Goal: Task Accomplishment & Management: Use online tool/utility

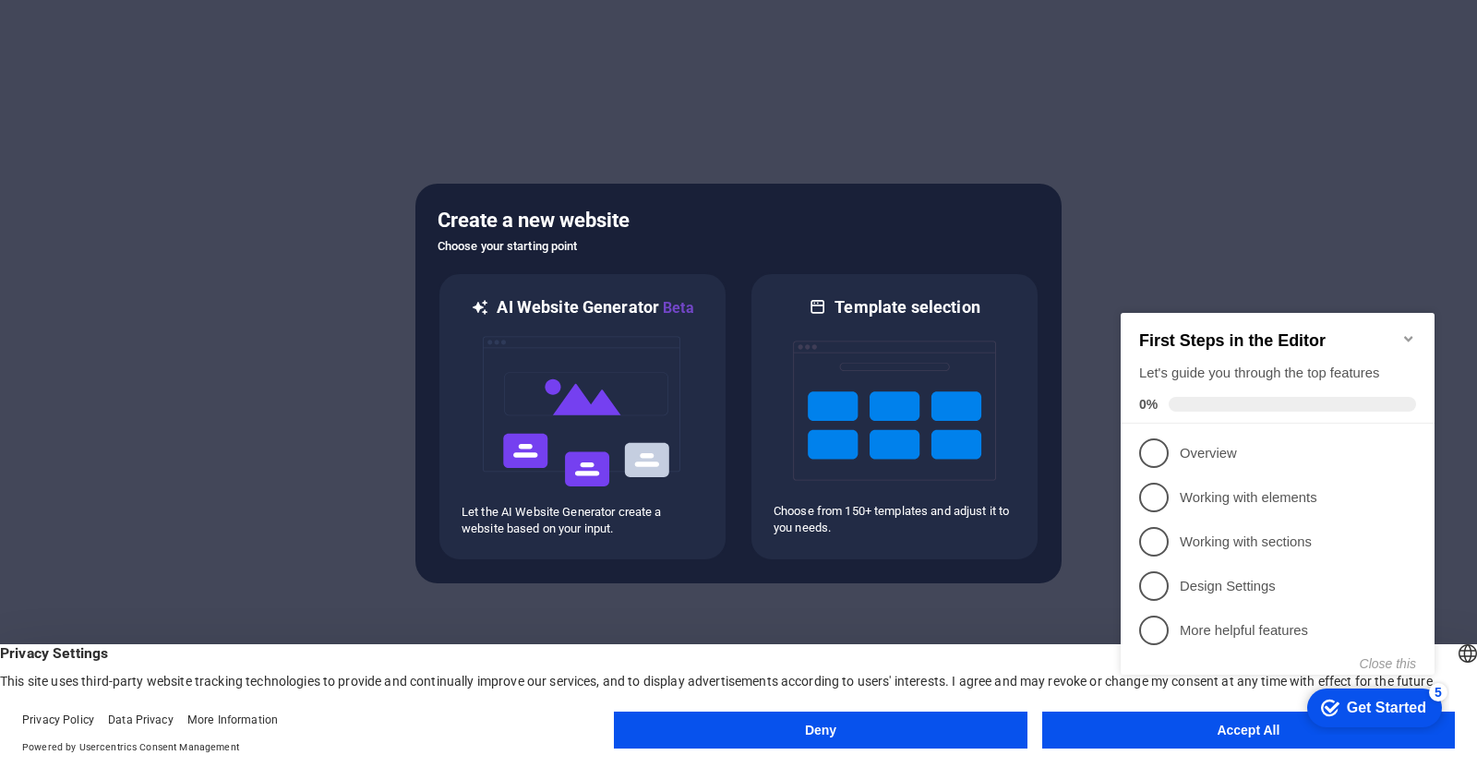
click at [1224, 742] on button "Accept All" at bounding box center [1249, 730] width 413 height 37
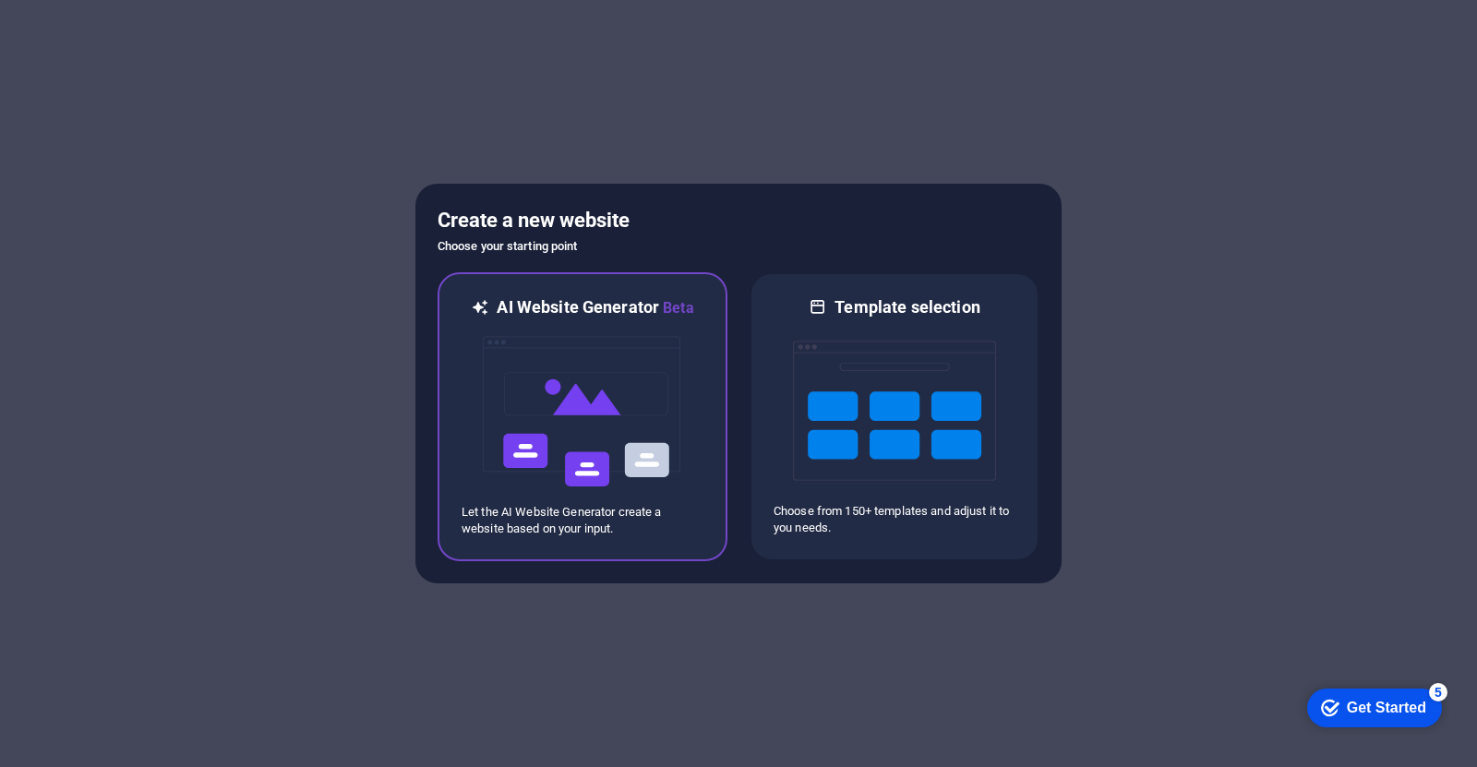
click at [552, 380] on img at bounding box center [582, 412] width 203 height 185
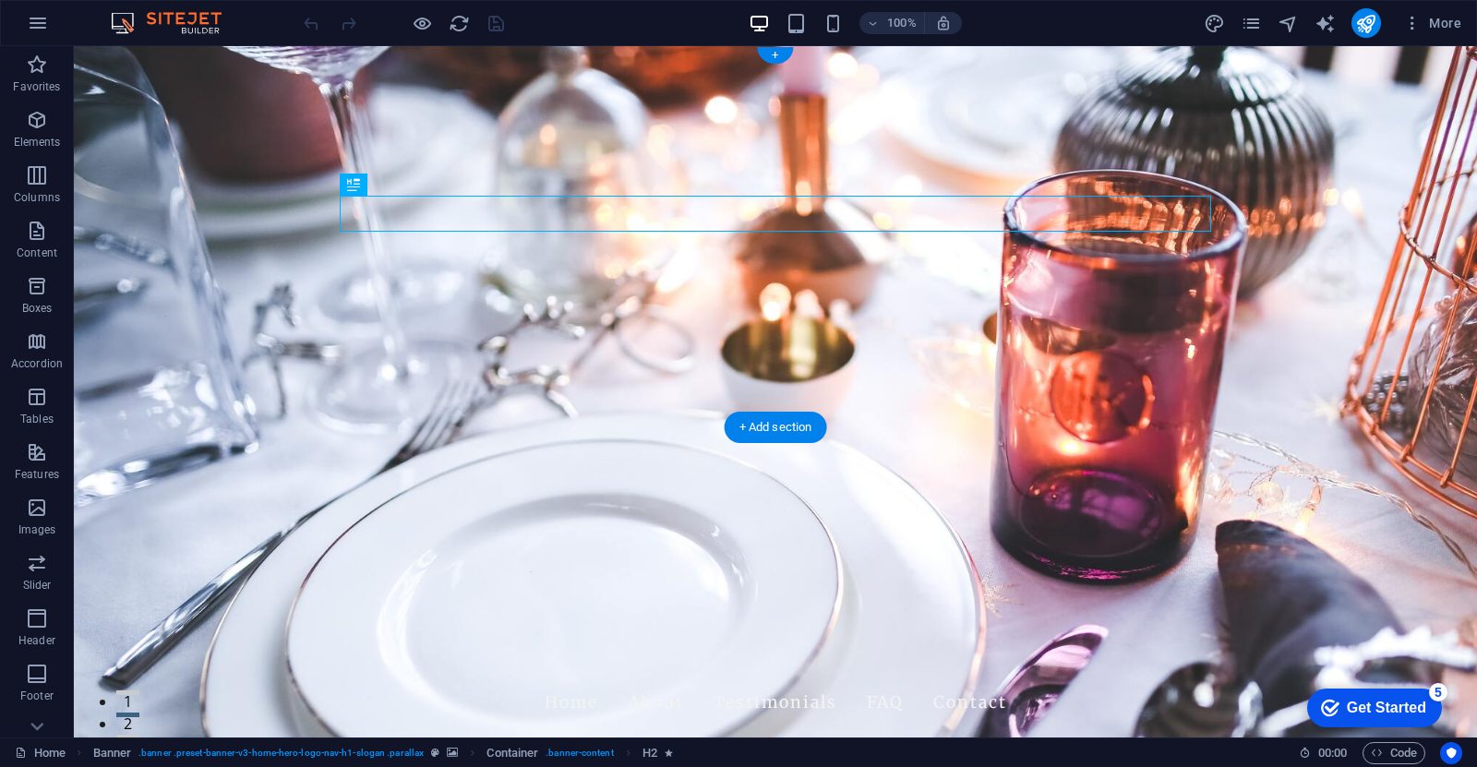
click at [978, 398] on figure at bounding box center [776, 392] width 1404 height 692
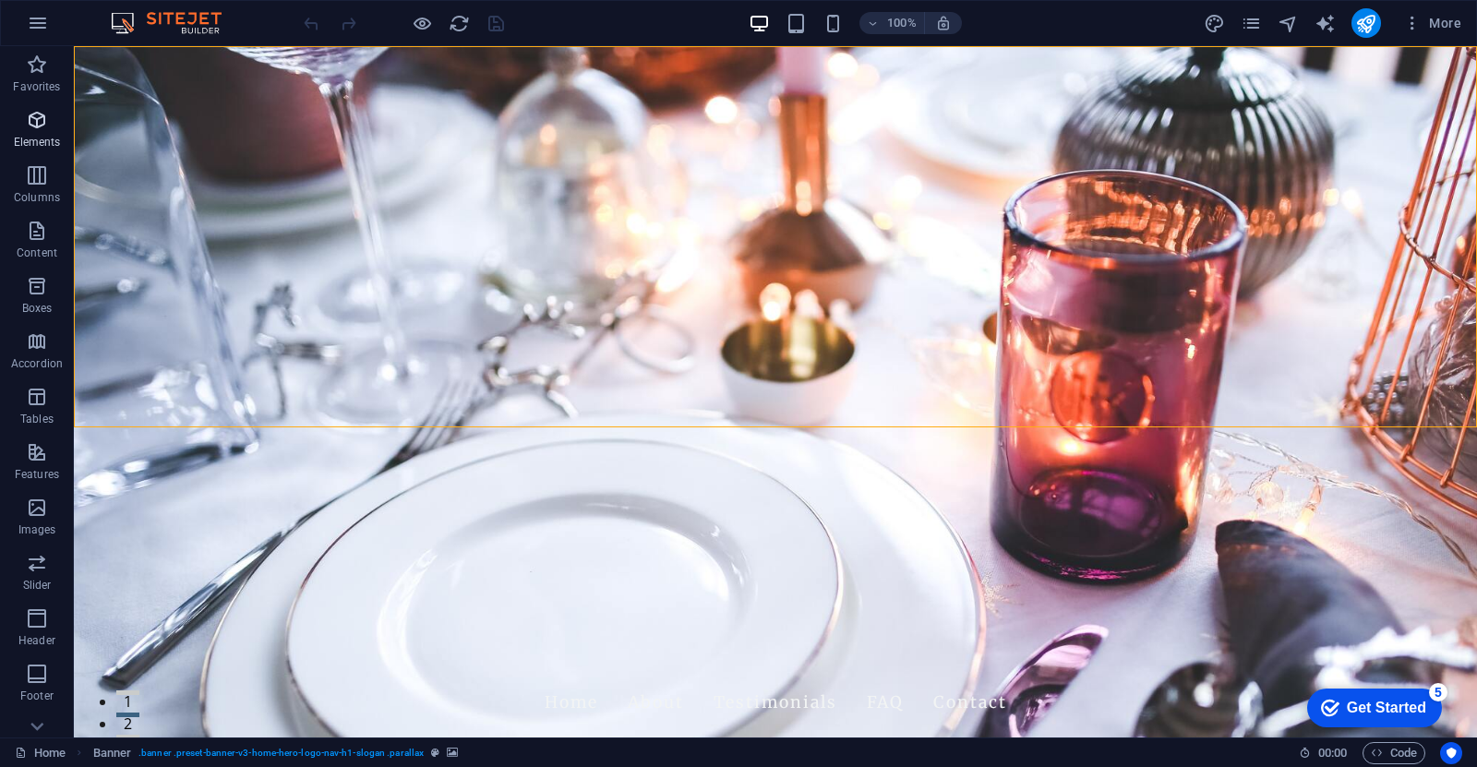
click at [36, 117] on icon "button" at bounding box center [37, 120] width 22 height 22
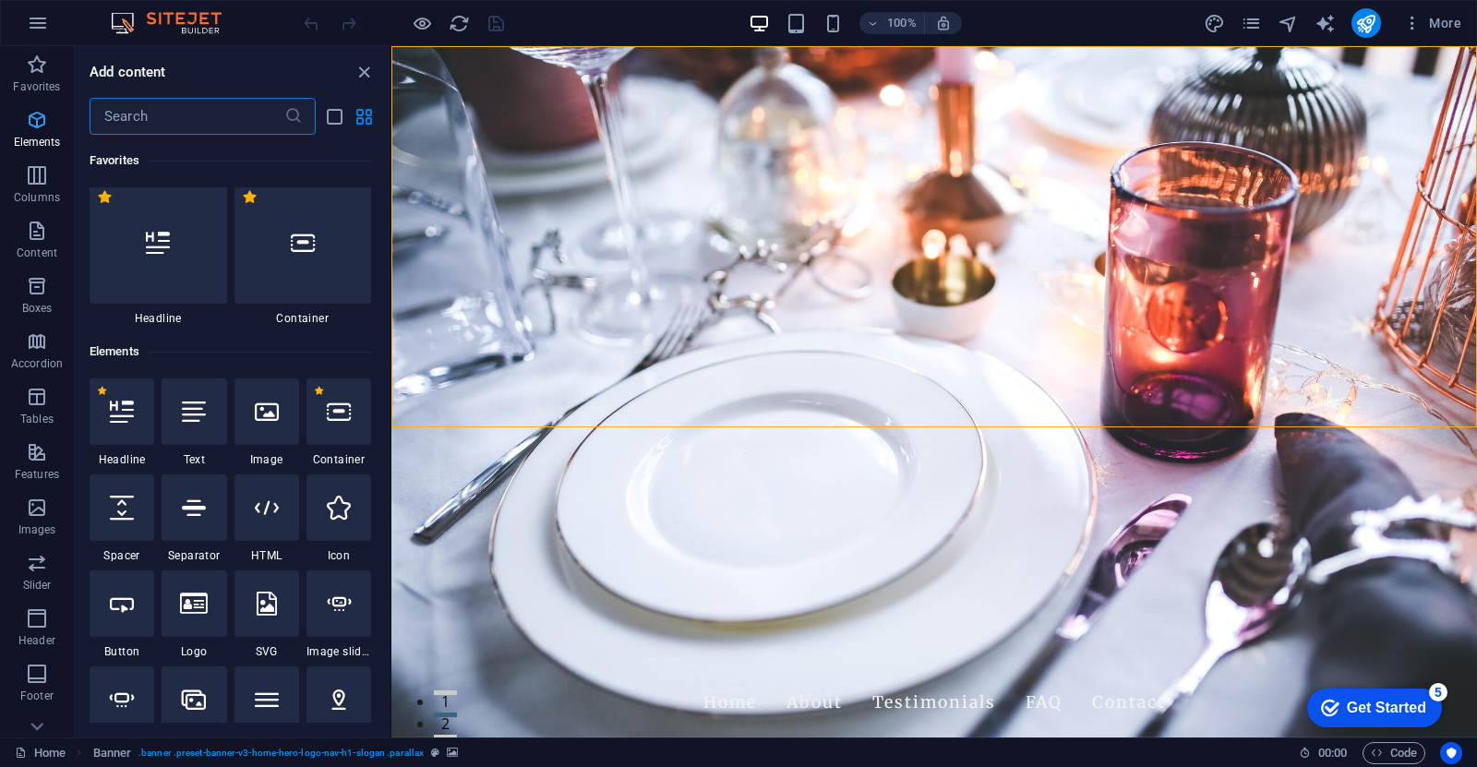
scroll to position [197, 0]
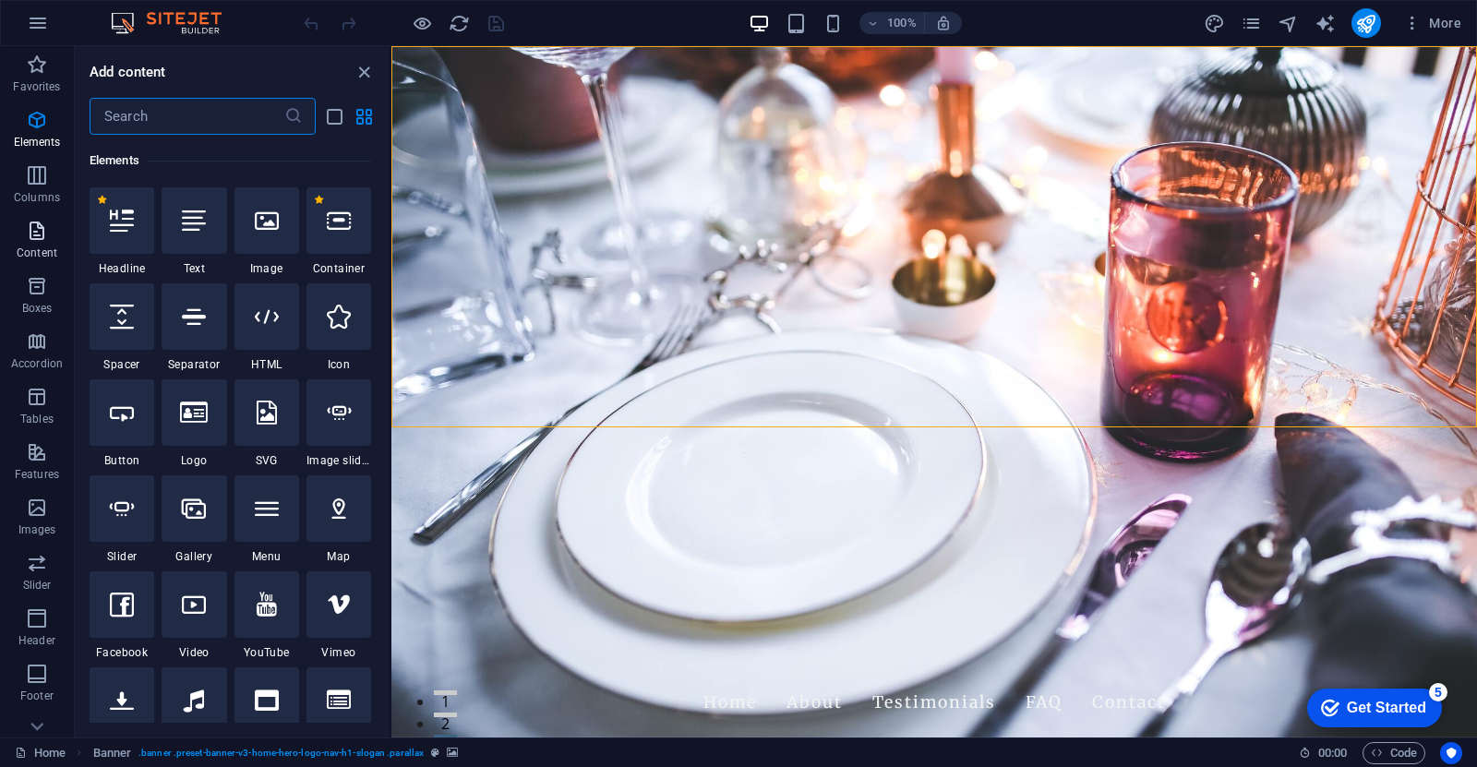
click at [35, 247] on p "Content" at bounding box center [37, 253] width 41 height 15
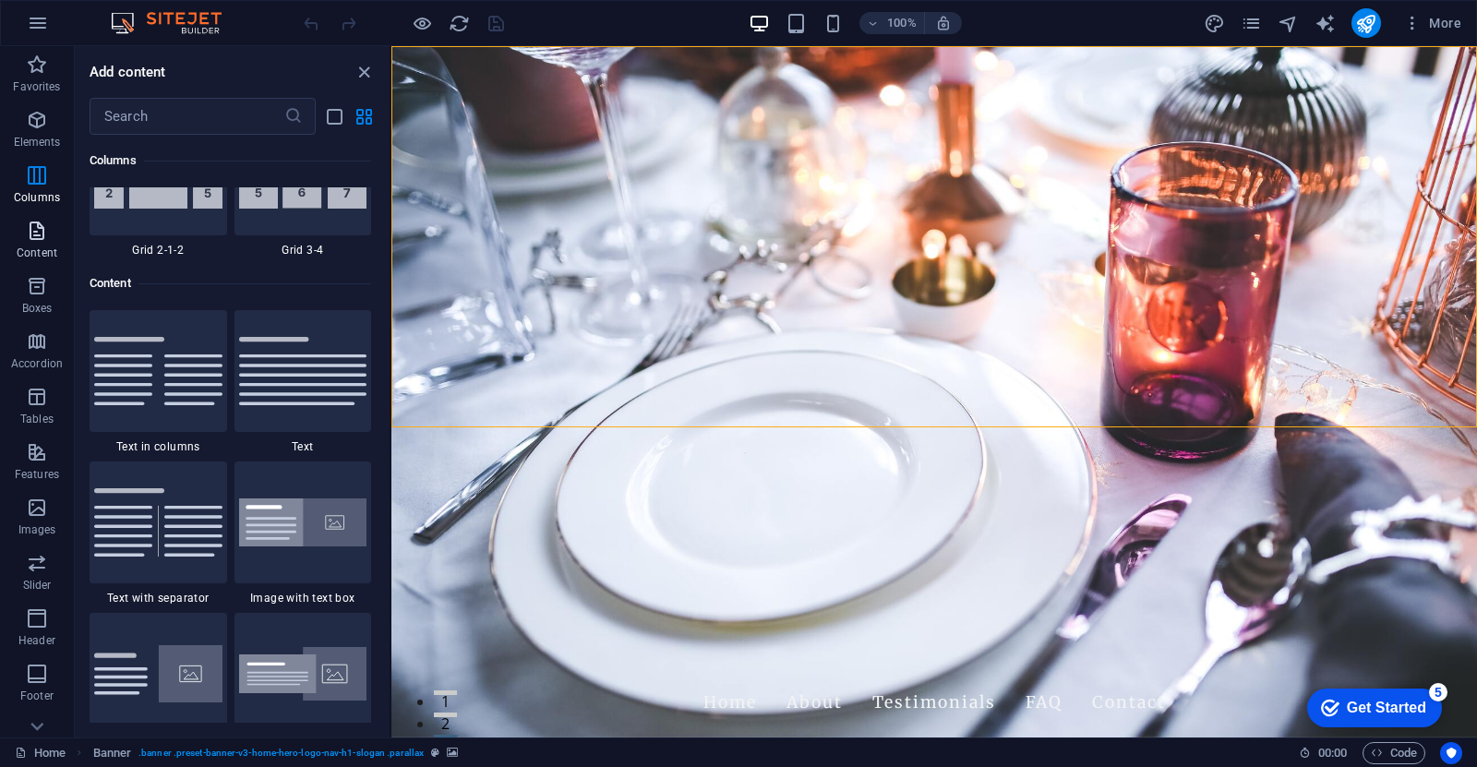
scroll to position [3231, 0]
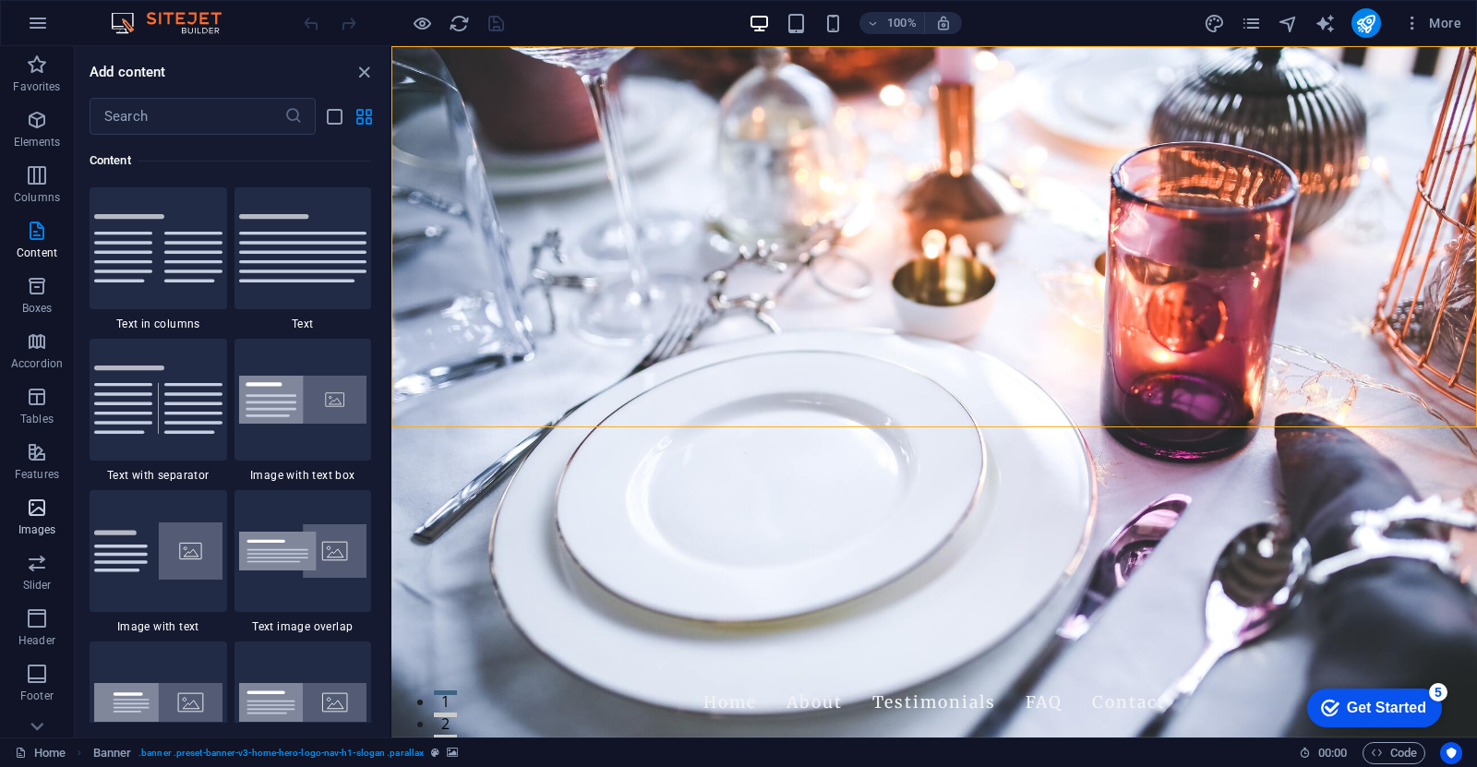
click at [38, 537] on p "Images" at bounding box center [37, 530] width 38 height 15
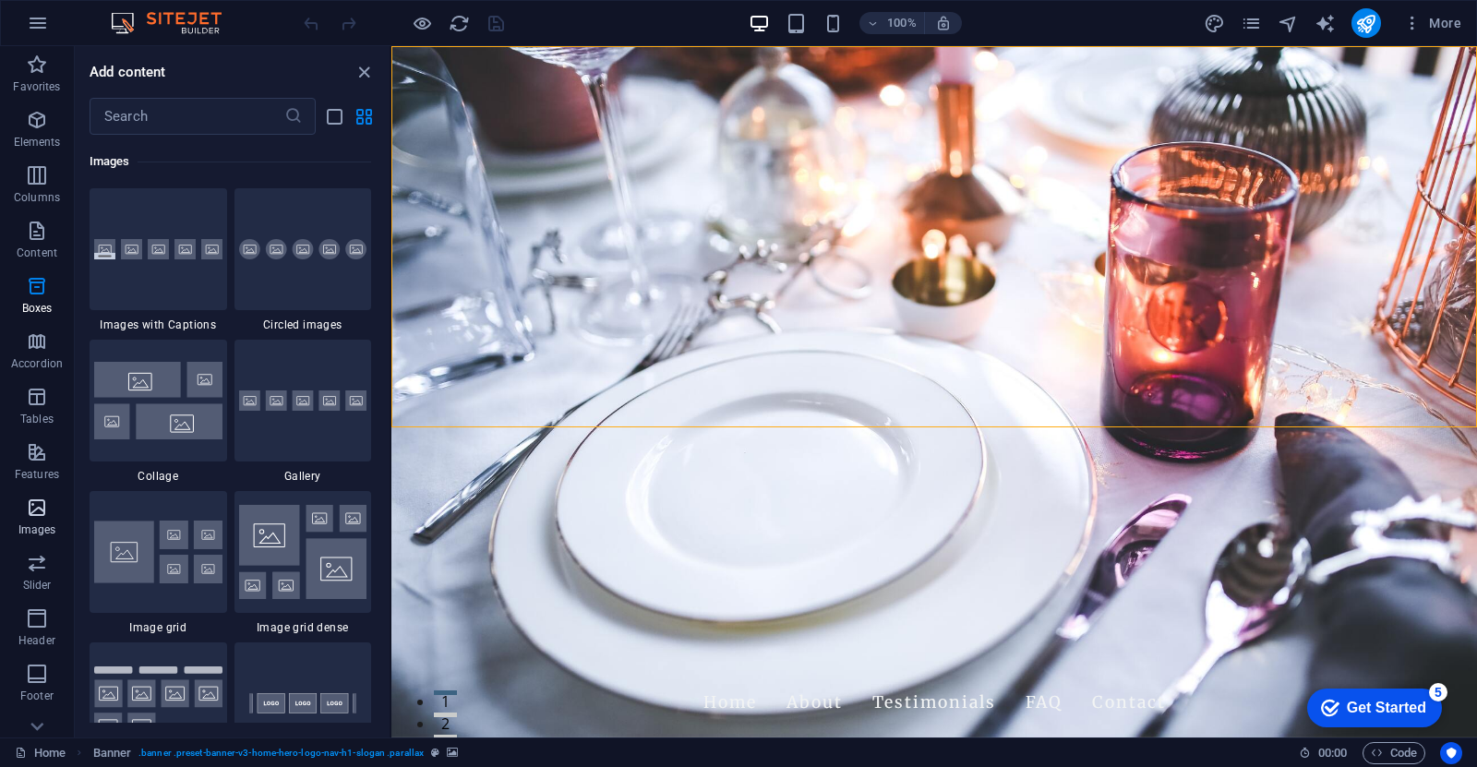
scroll to position [9363, 0]
click at [591, 391] on figure at bounding box center [935, 392] width 1086 height 692
click at [1418, 28] on icon "button" at bounding box center [1413, 23] width 18 height 18
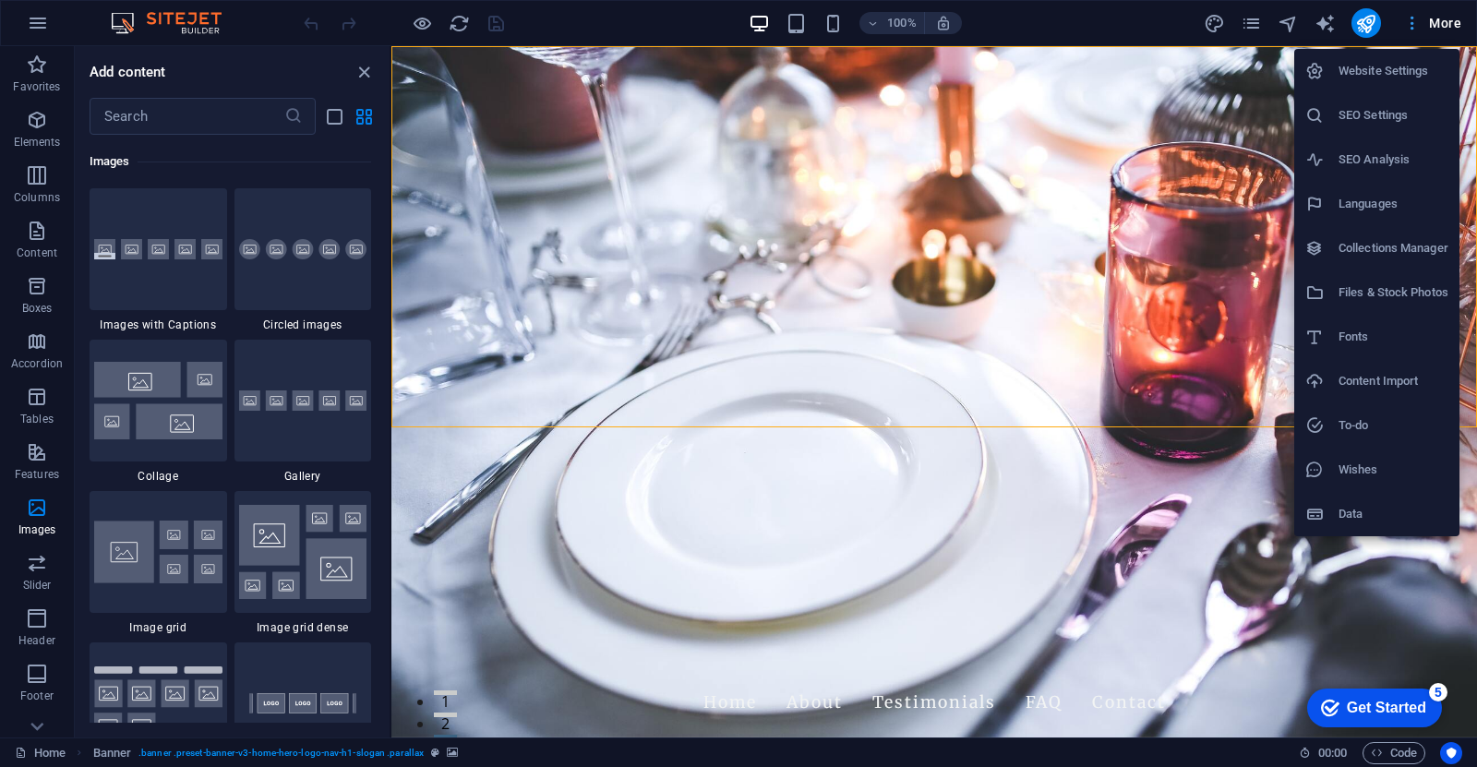
click at [1418, 28] on div at bounding box center [738, 383] width 1477 height 767
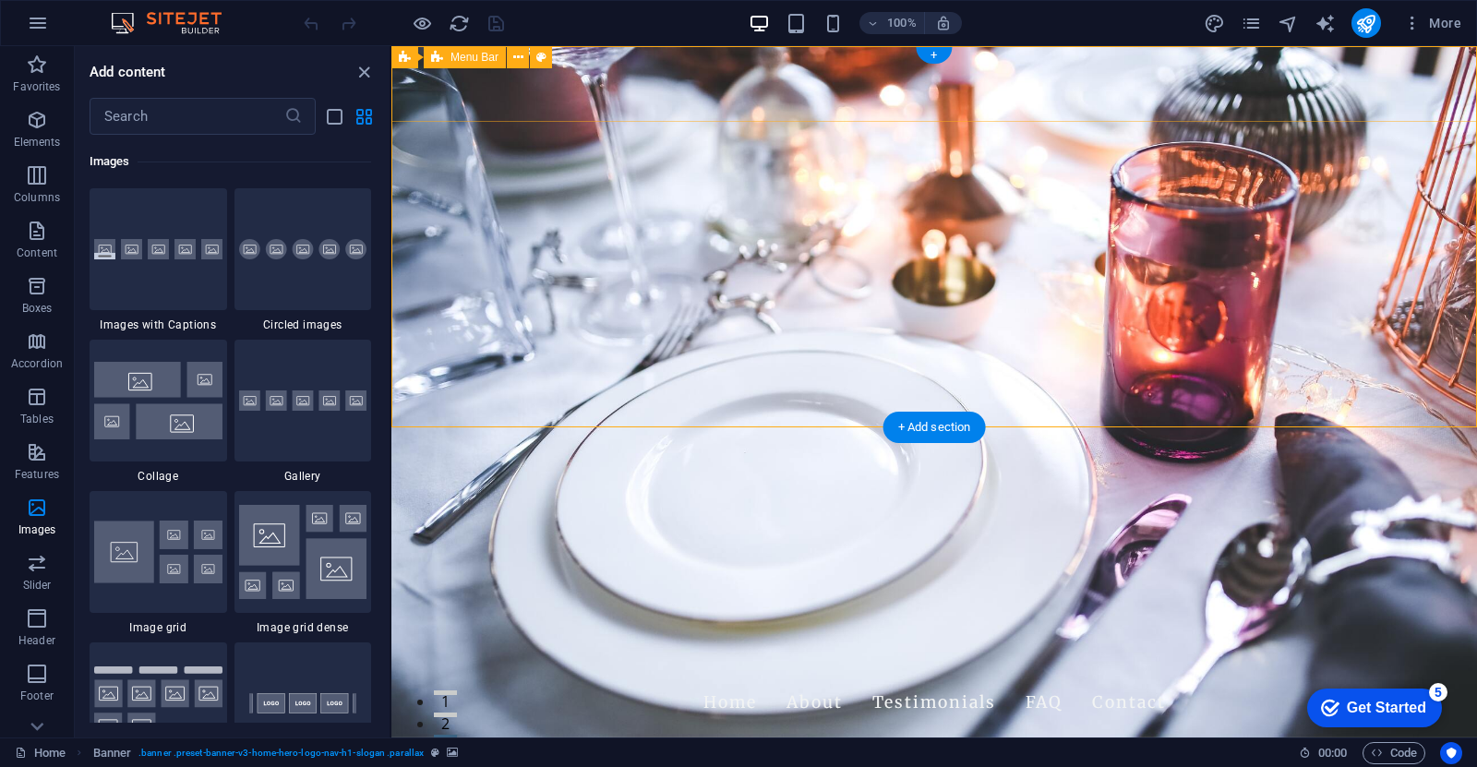
click at [1406, 660] on div "The [PERSON_NAME] and [DEMOGRAPHIC_DATA] Presidents: A Story of Faith, Diplomac…" at bounding box center [935, 700] width 1086 height 81
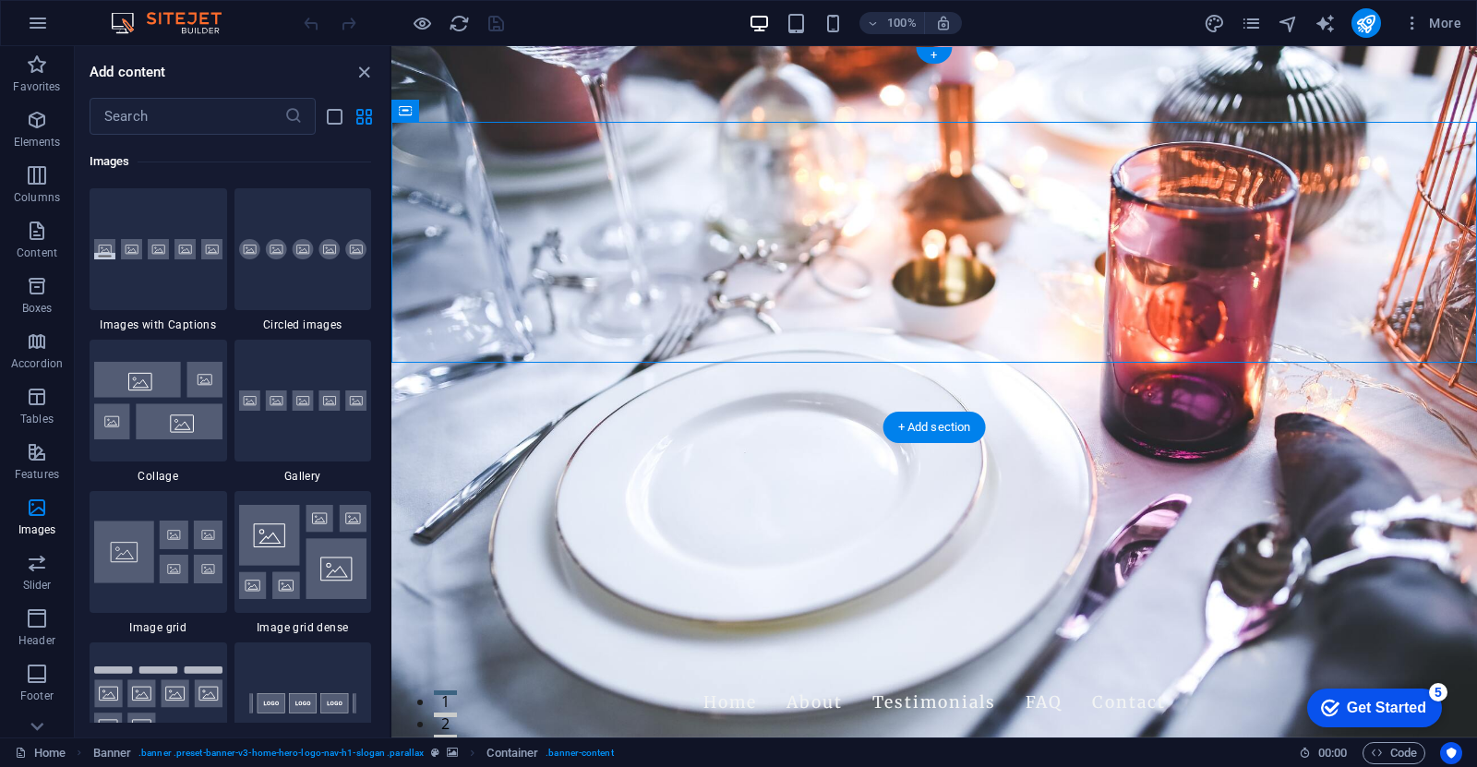
click at [1372, 405] on figure at bounding box center [935, 392] width 1086 height 692
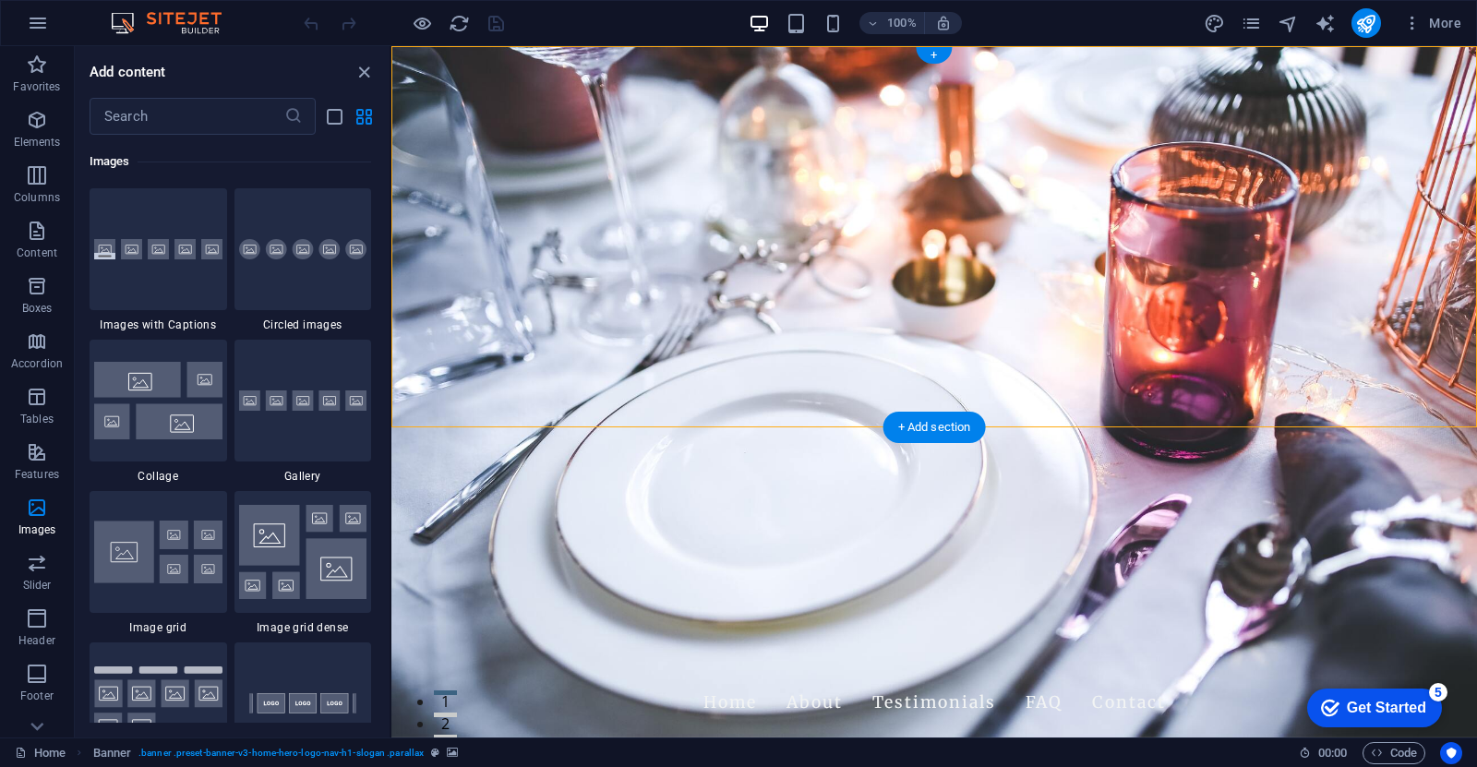
click at [1372, 404] on figure at bounding box center [935, 392] width 1086 height 692
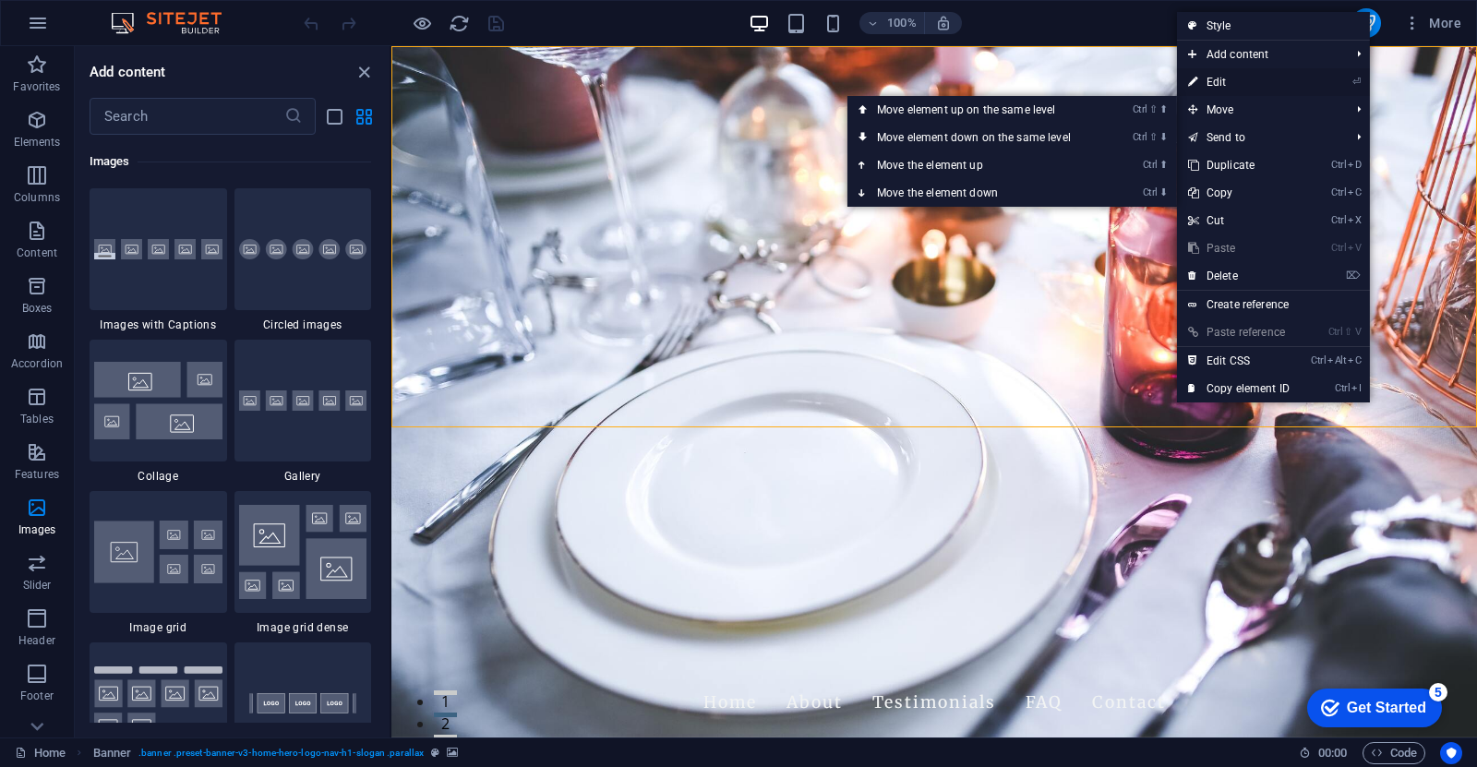
click at [1221, 86] on link "⏎ Edit" at bounding box center [1239, 82] width 124 height 28
select select "vh"
select select "header"
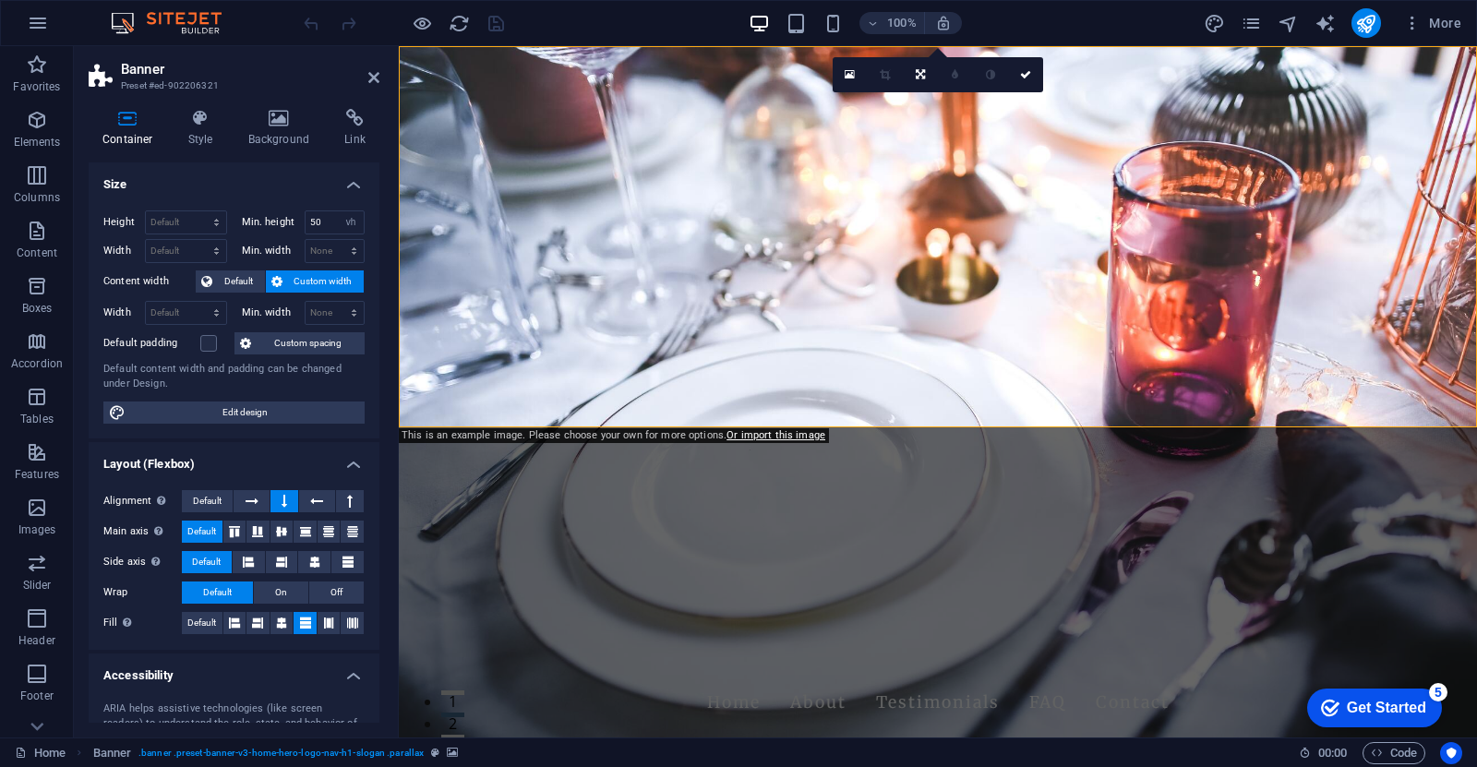
click at [1377, 412] on figure at bounding box center [938, 392] width 1079 height 692
click at [284, 127] on h4 "Background" at bounding box center [283, 128] width 97 height 39
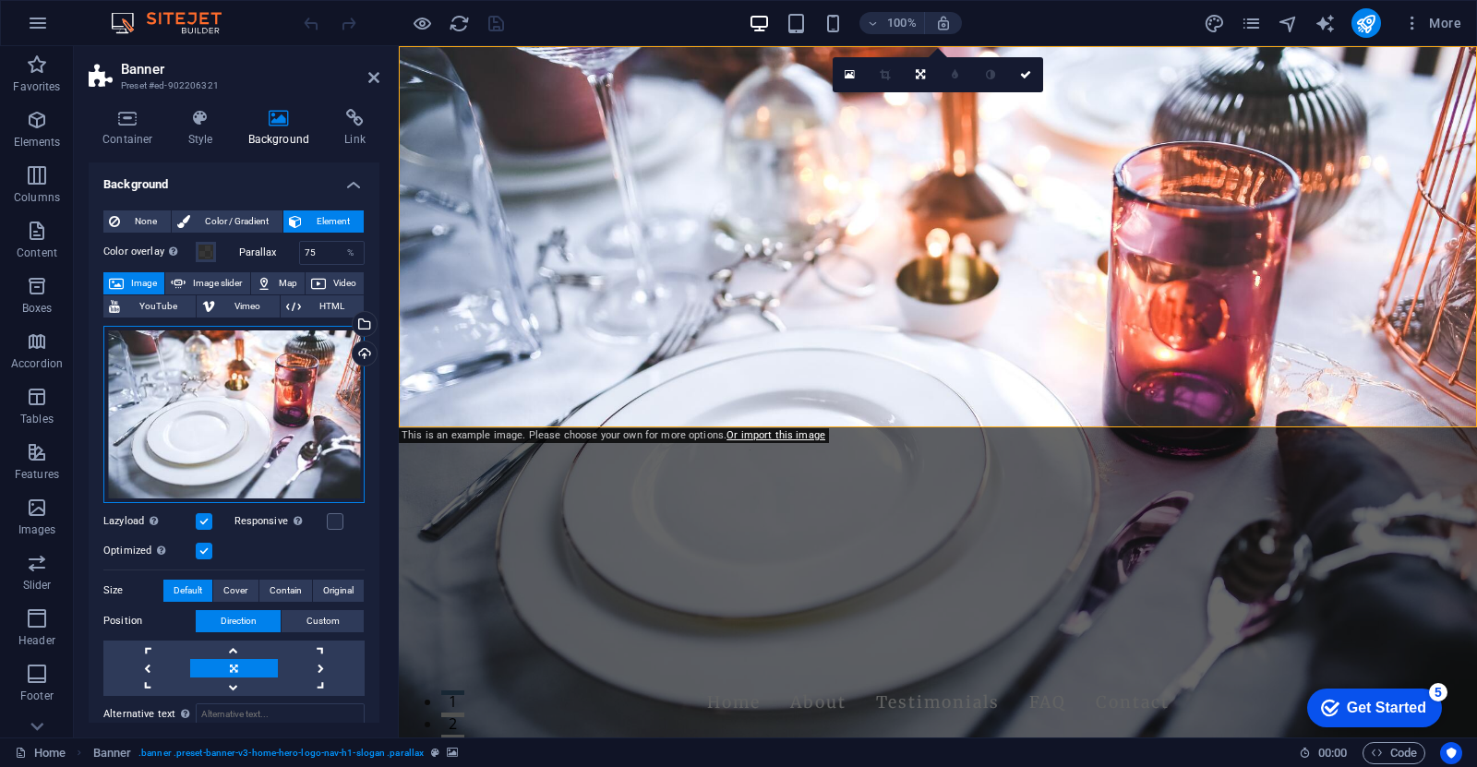
click at [280, 397] on div "Drag files here, click to choose files or select files from Files or our free s…" at bounding box center [233, 414] width 261 height 177
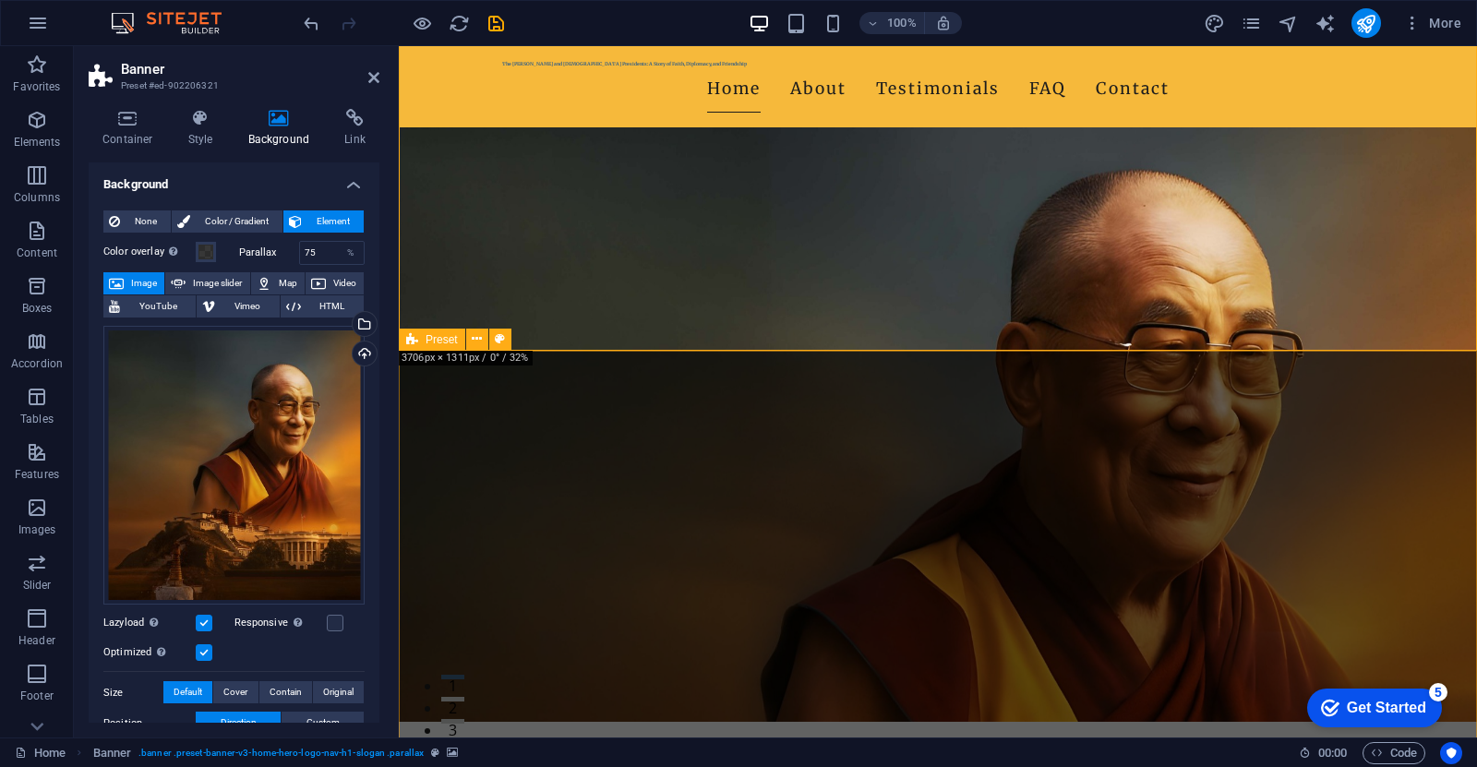
scroll to position [0, 0]
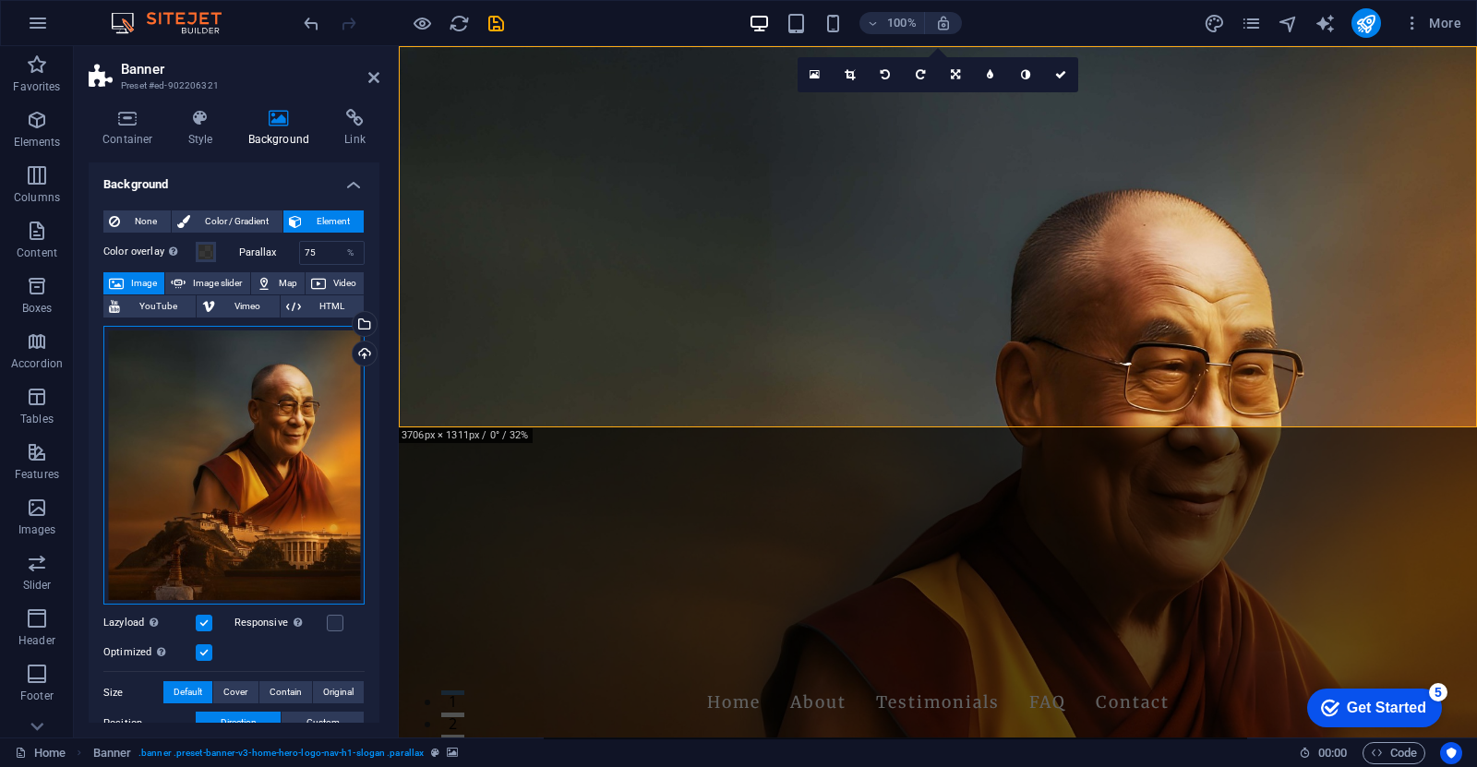
click at [248, 533] on div "Drag files here, click to choose files or select files from Files or our free s…" at bounding box center [233, 466] width 261 height 280
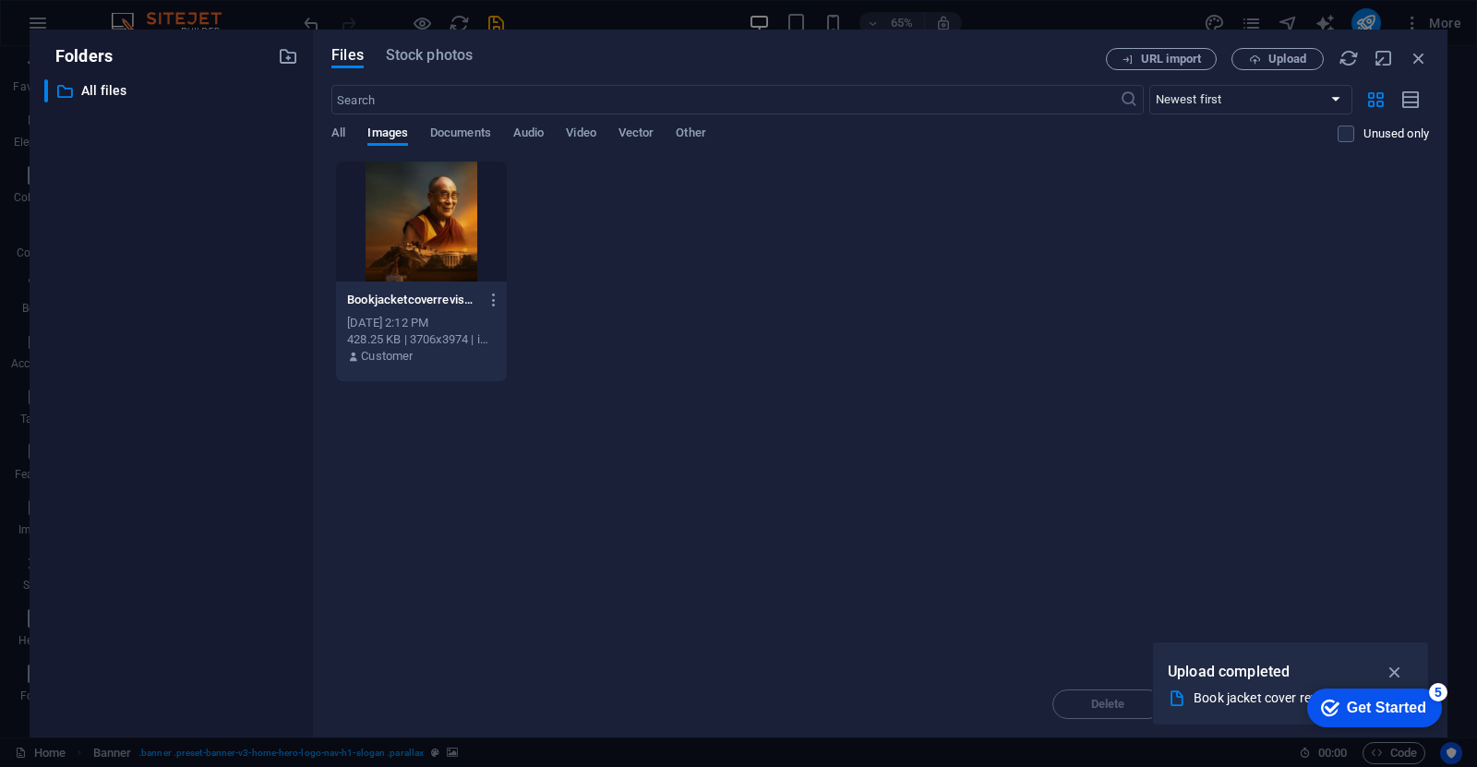
click at [421, 231] on div at bounding box center [421, 222] width 171 height 120
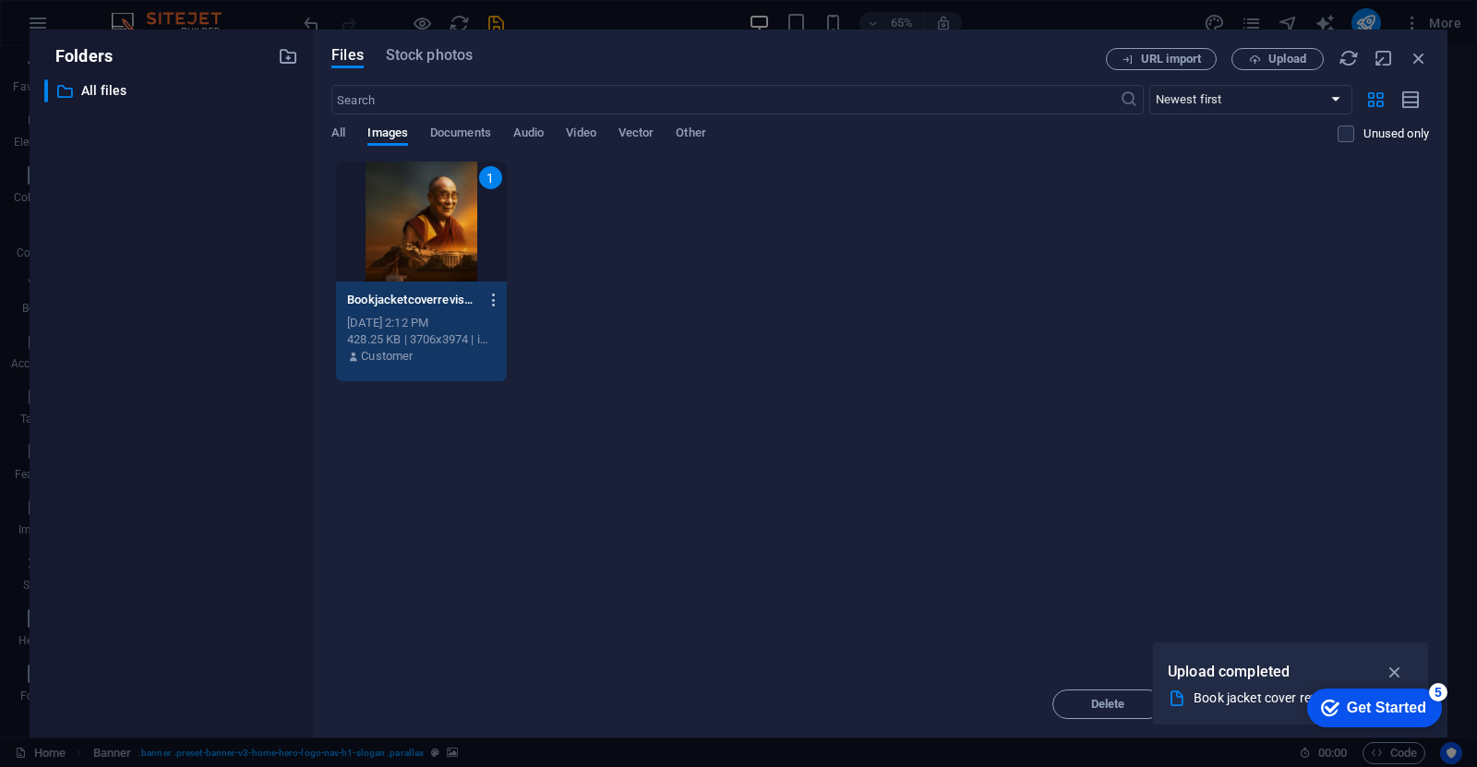
click at [496, 300] on icon "button" at bounding box center [495, 300] width 18 height 17
click at [1027, 450] on div at bounding box center [738, 383] width 1477 height 767
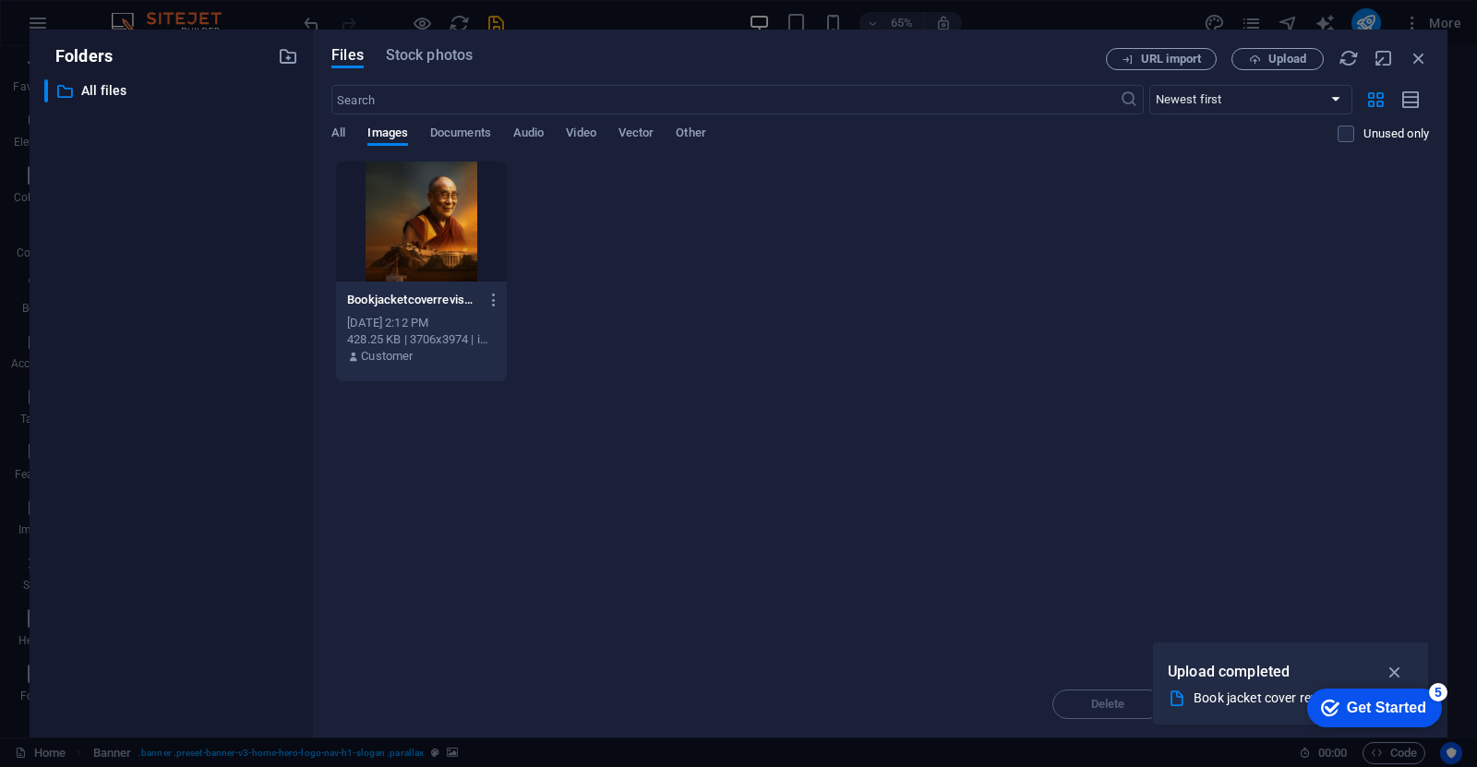
click at [412, 211] on div at bounding box center [421, 222] width 171 height 120
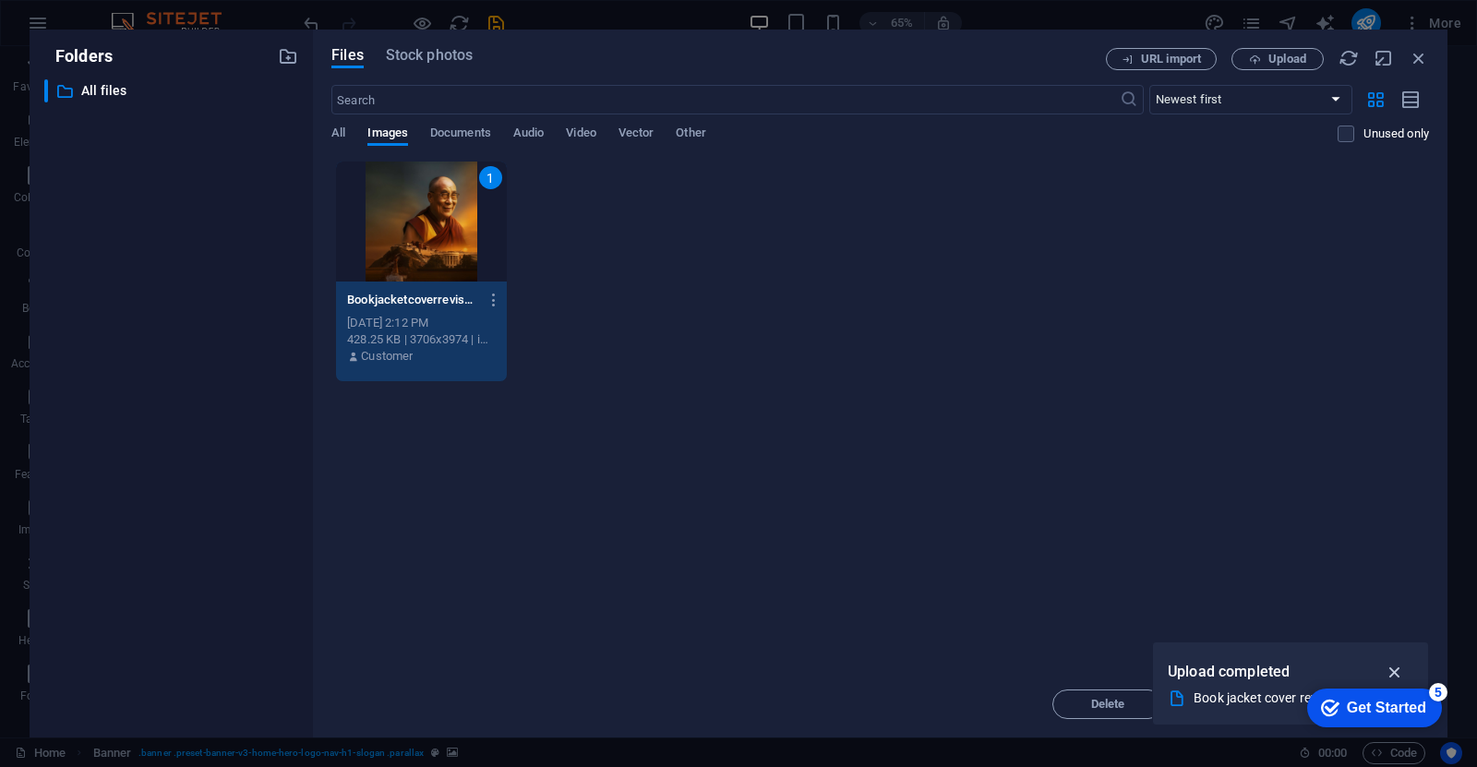
click at [1393, 677] on icon "button" at bounding box center [1395, 672] width 21 height 20
click at [1224, 711] on button "Move" at bounding box center [1241, 705] width 111 height 30
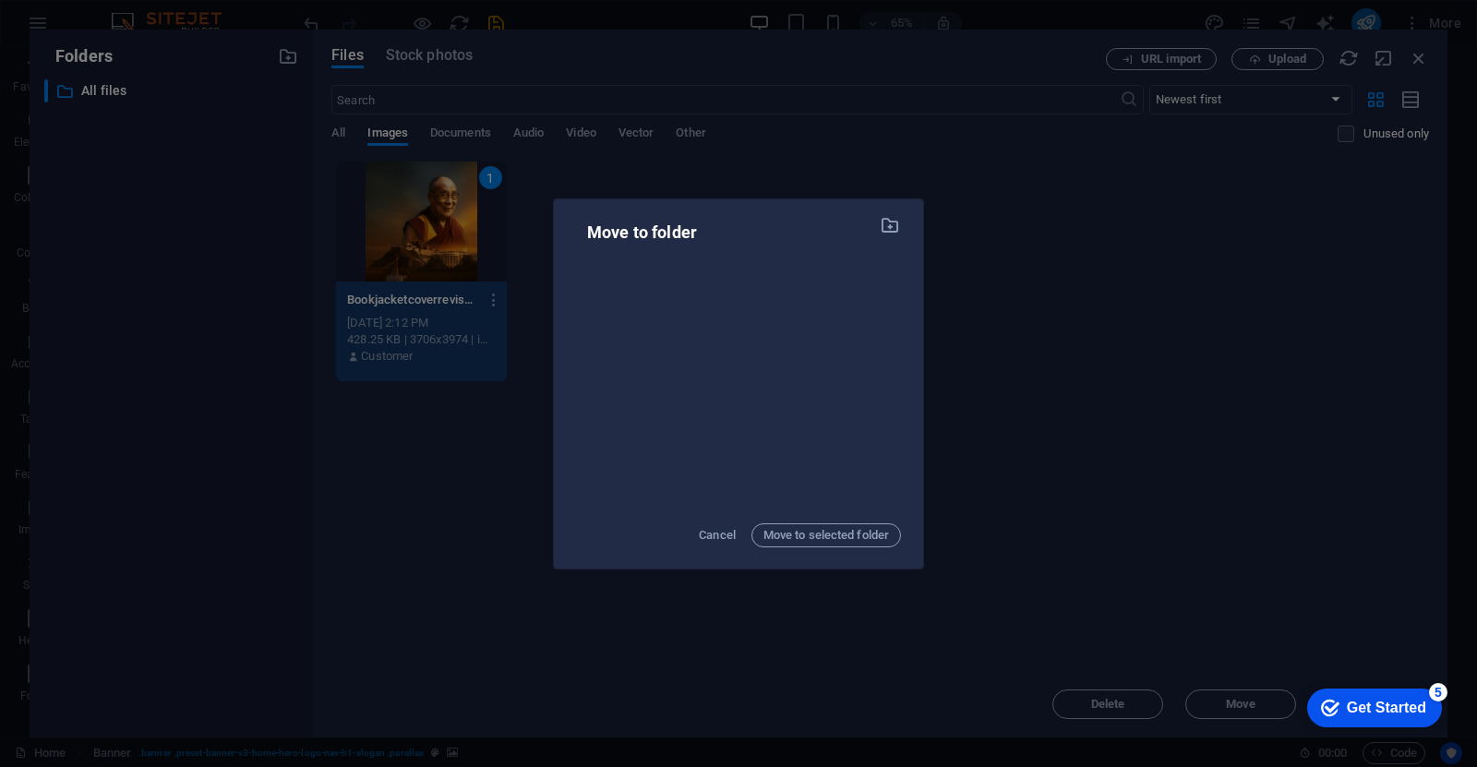
click at [709, 550] on div "Move to folder Cancel Move to selected folder" at bounding box center [738, 390] width 325 height 344
click at [711, 540] on span "Cancel" at bounding box center [717, 535] width 37 height 22
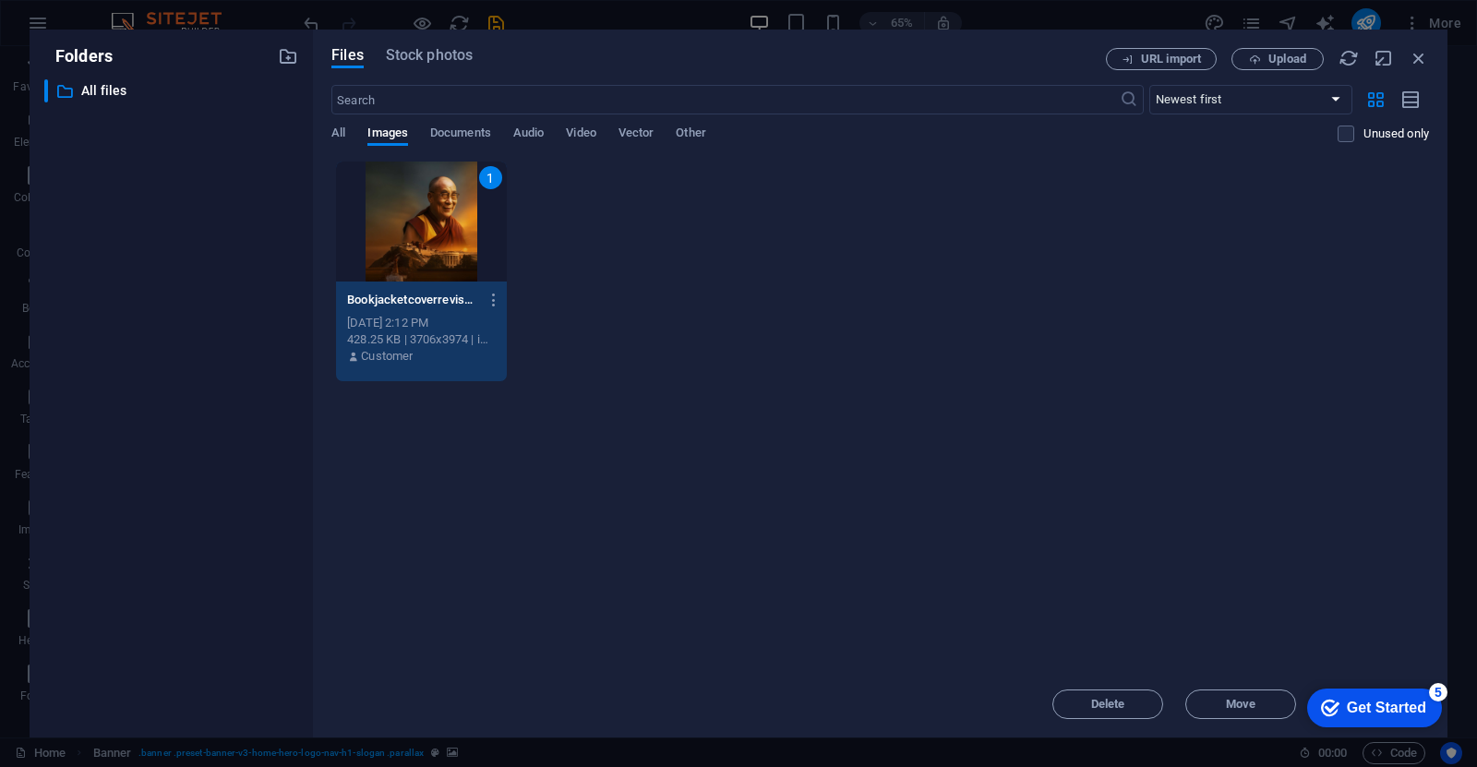
click at [460, 242] on div "1" at bounding box center [421, 222] width 171 height 120
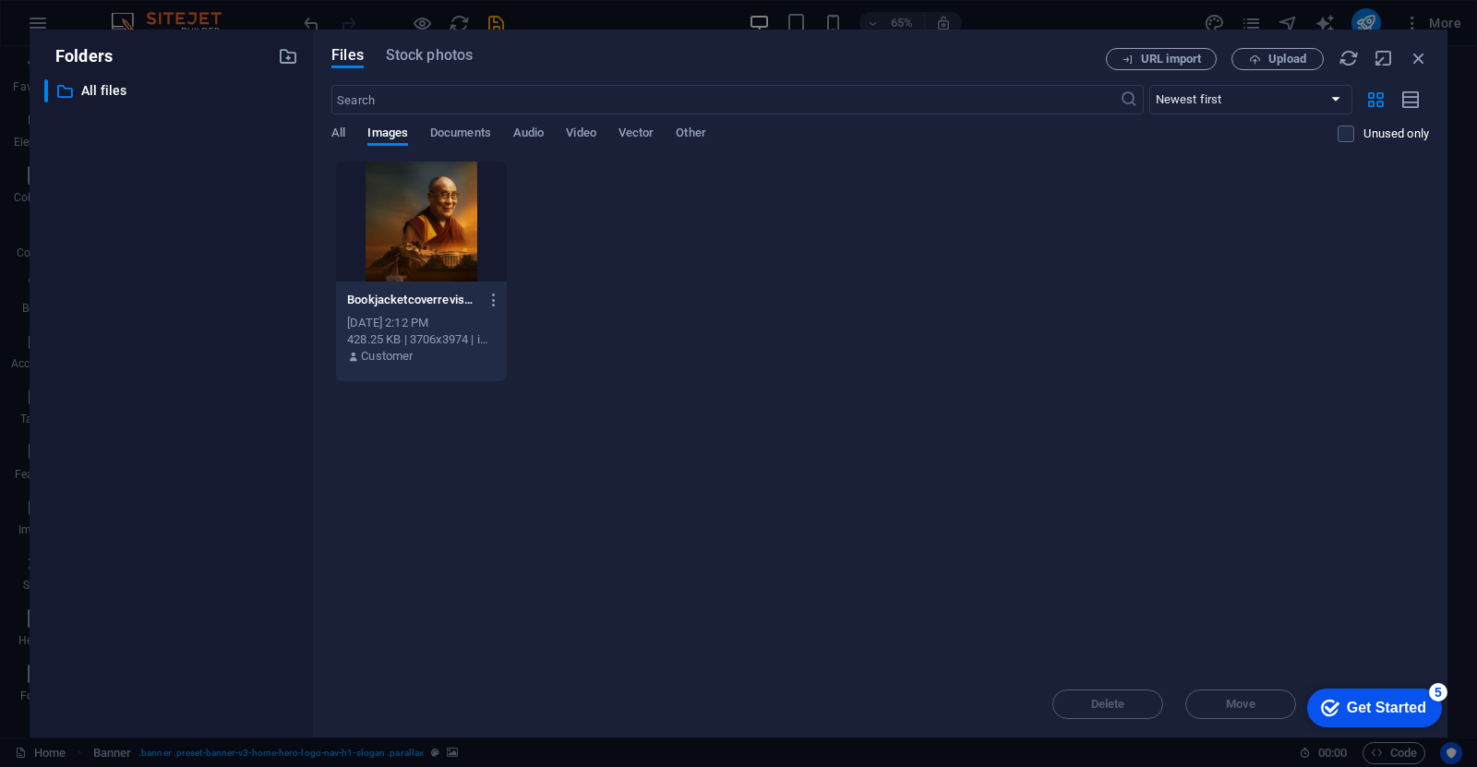
click at [449, 245] on div at bounding box center [421, 222] width 171 height 120
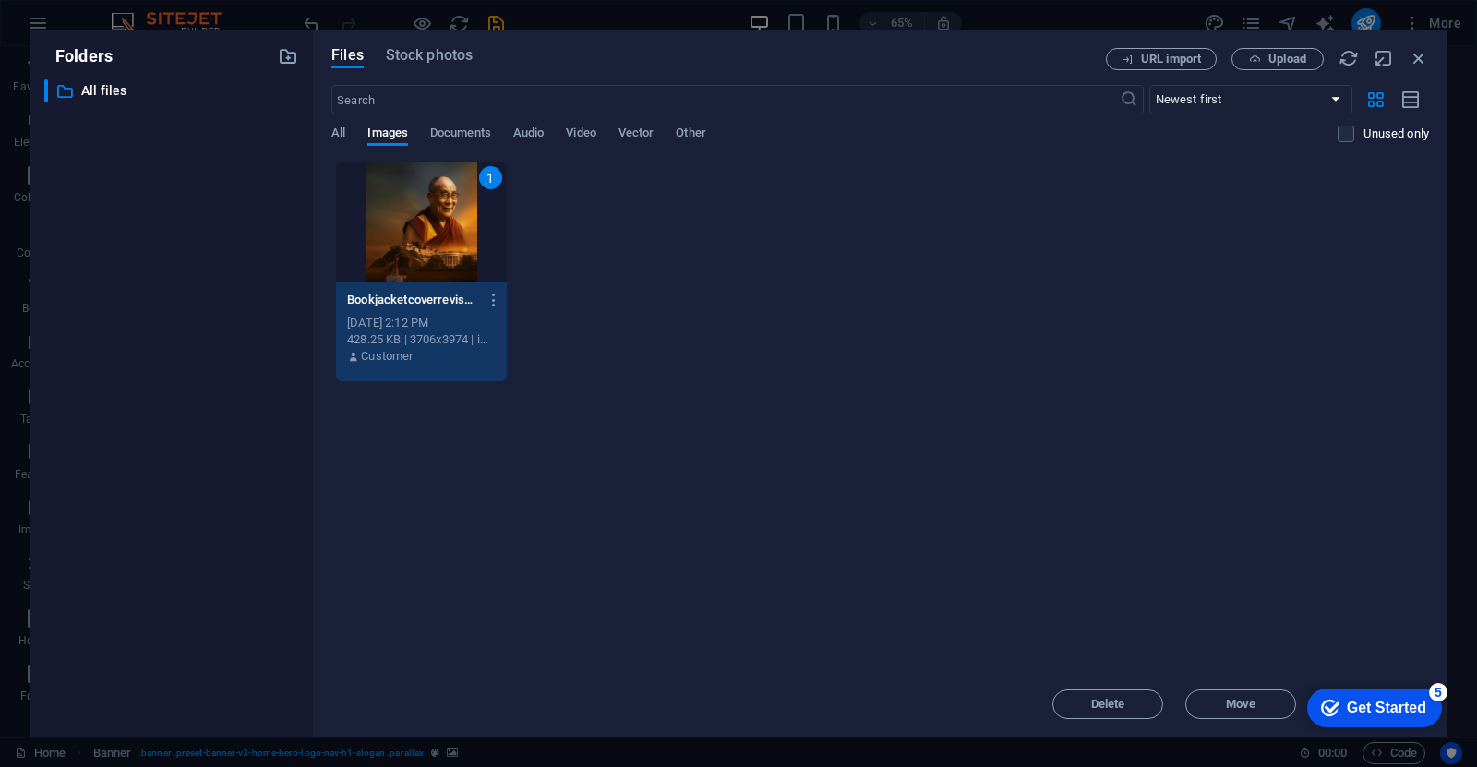
click at [417, 304] on p "Bookjacketcoverrevised-_zrbszjXwfV3CJArLwAUGQ.jpg" at bounding box center [412, 300] width 131 height 17
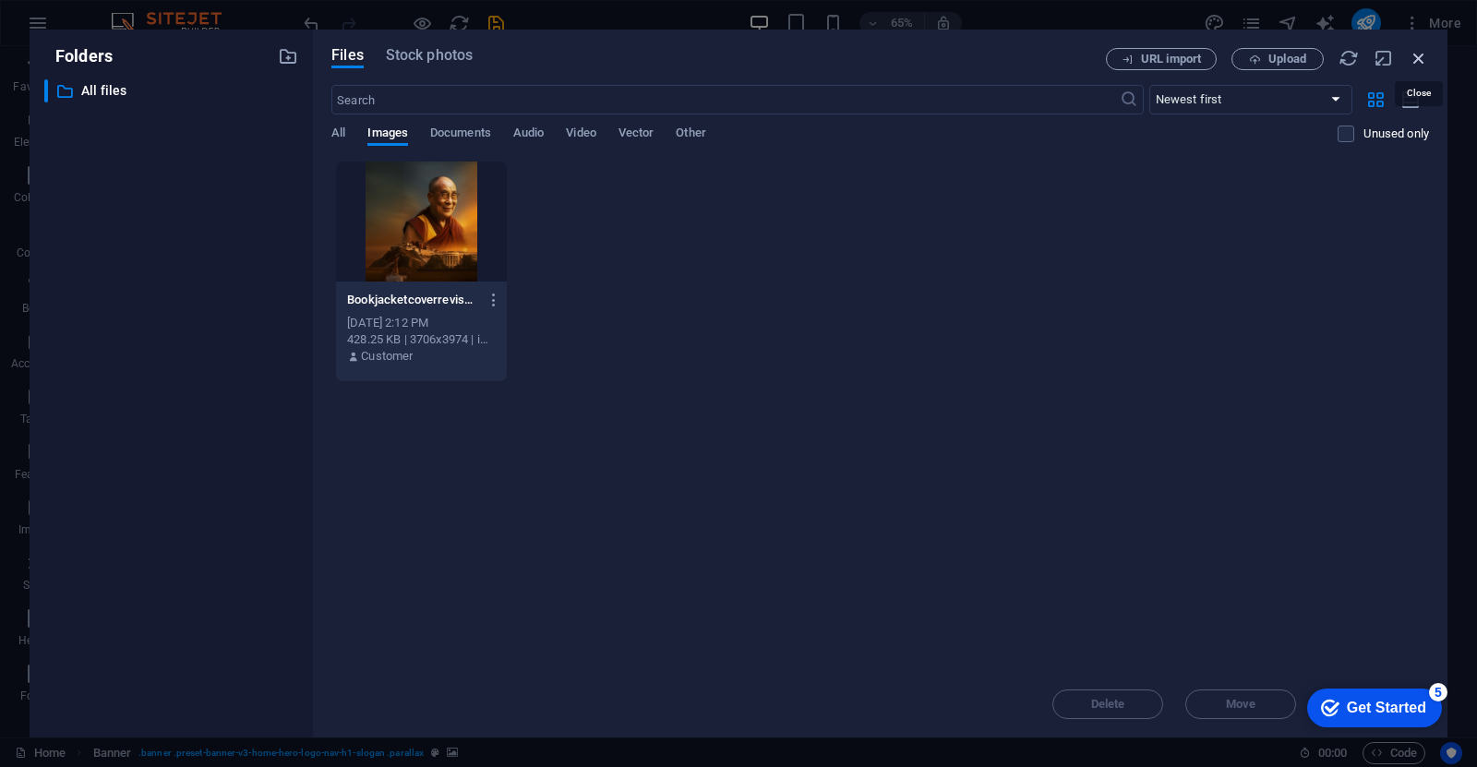
click at [1421, 59] on icon "button" at bounding box center [1419, 58] width 20 height 20
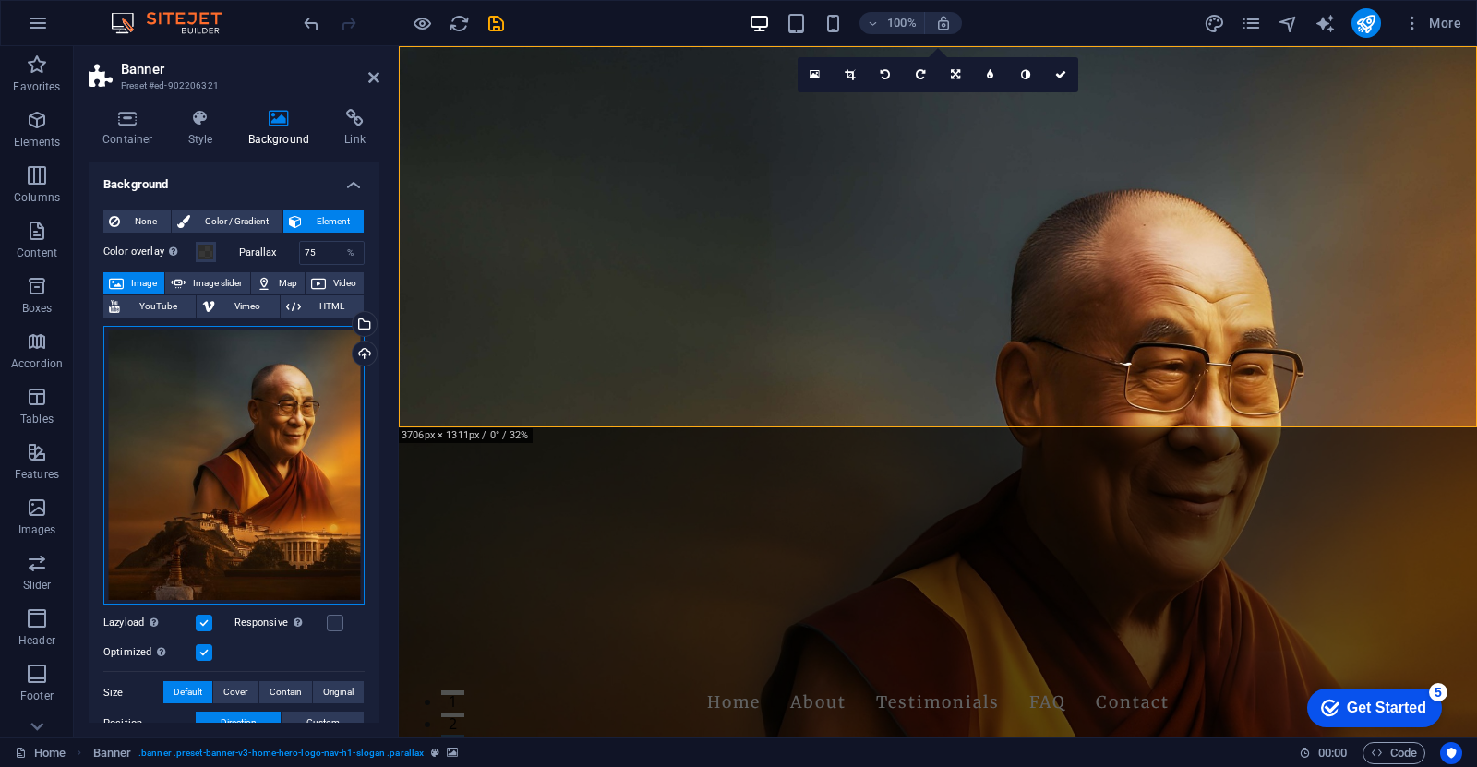
click at [237, 473] on div "Drag files here, click to choose files or select files from Files or our free s…" at bounding box center [233, 466] width 261 height 280
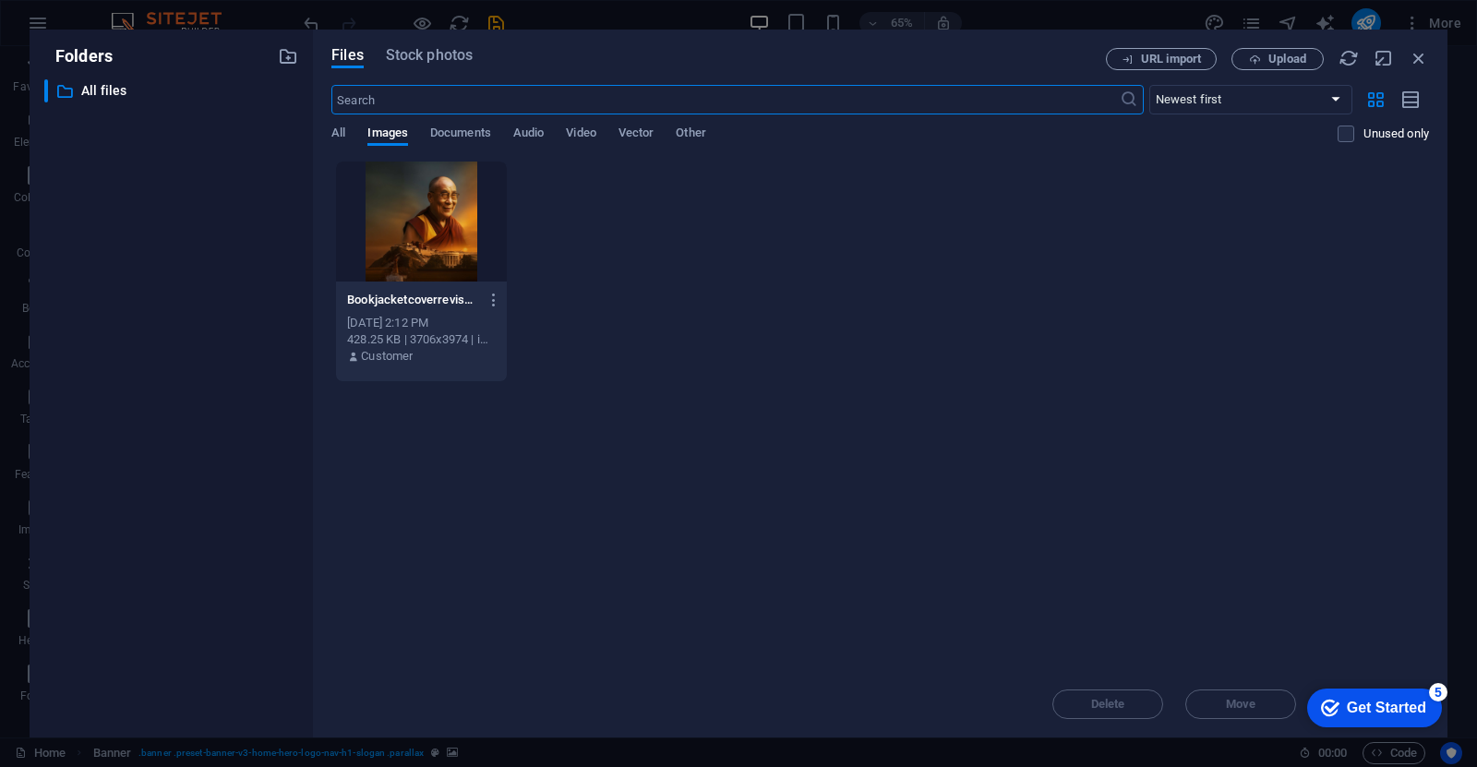
click at [1425, 69] on div "URL import Upload" at bounding box center [1267, 59] width 323 height 22
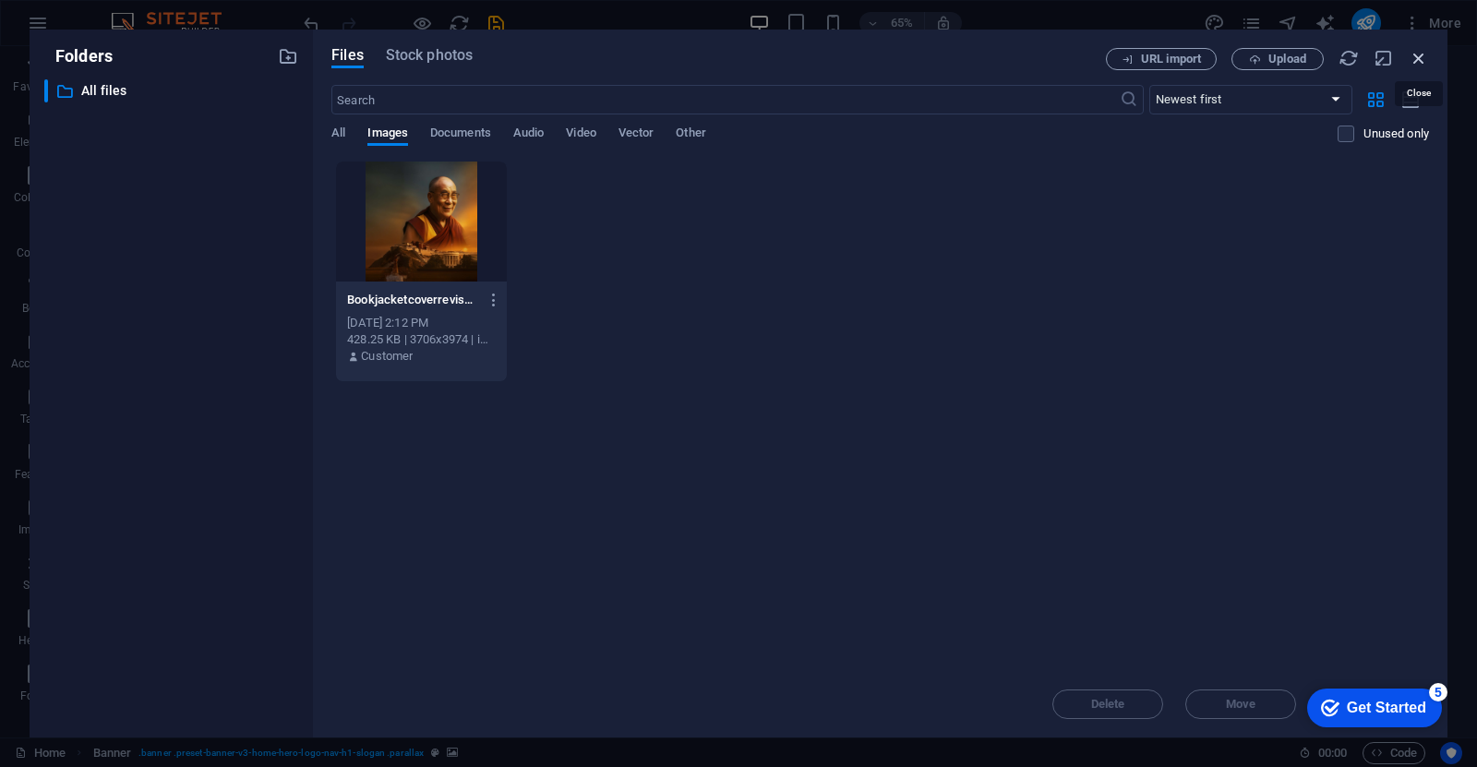
click at [1426, 58] on icon "button" at bounding box center [1419, 58] width 20 height 20
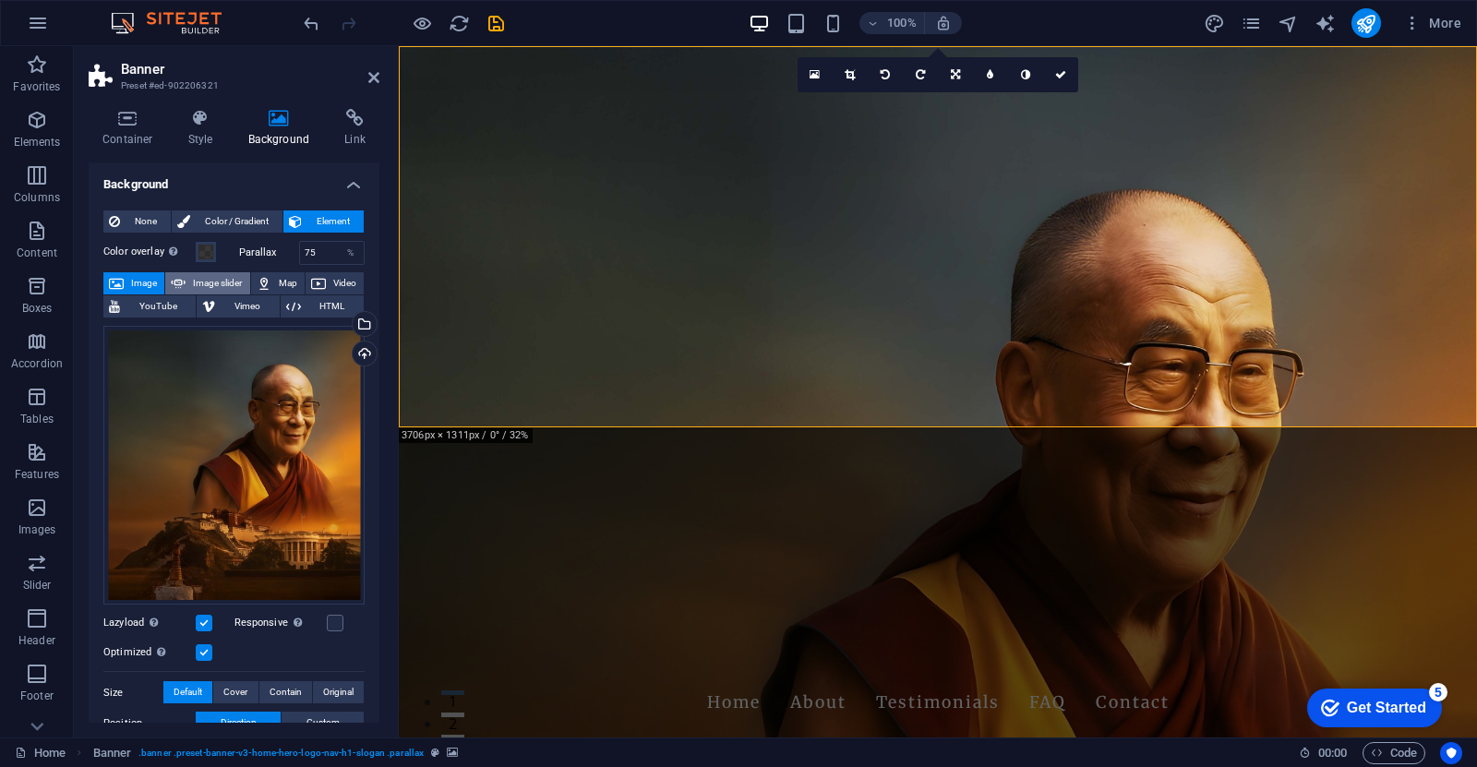
click at [224, 288] on span "Image slider" at bounding box center [217, 283] width 53 height 22
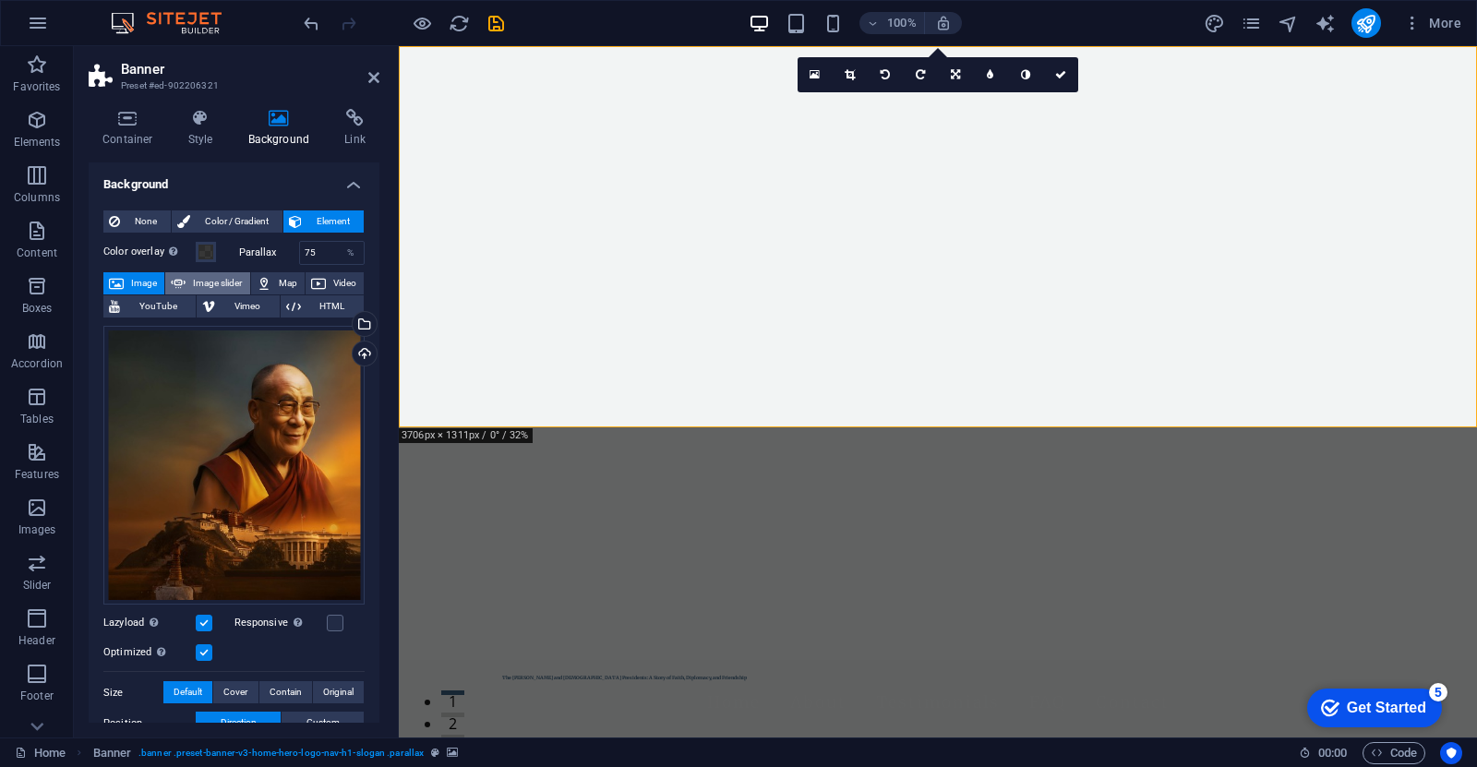
select select "ms"
select select "s"
select select "progressive"
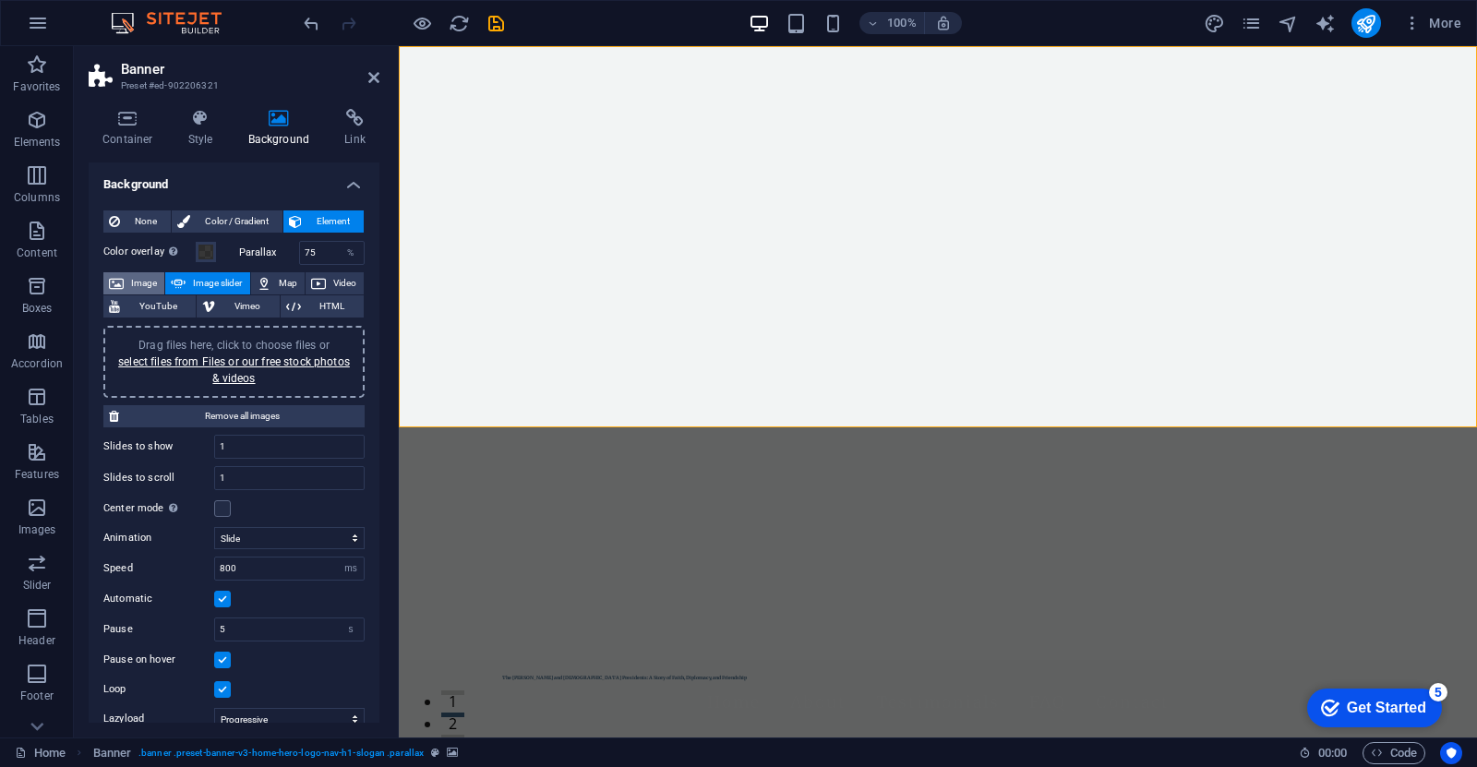
click at [151, 279] on span "Image" at bounding box center [144, 283] width 30 height 22
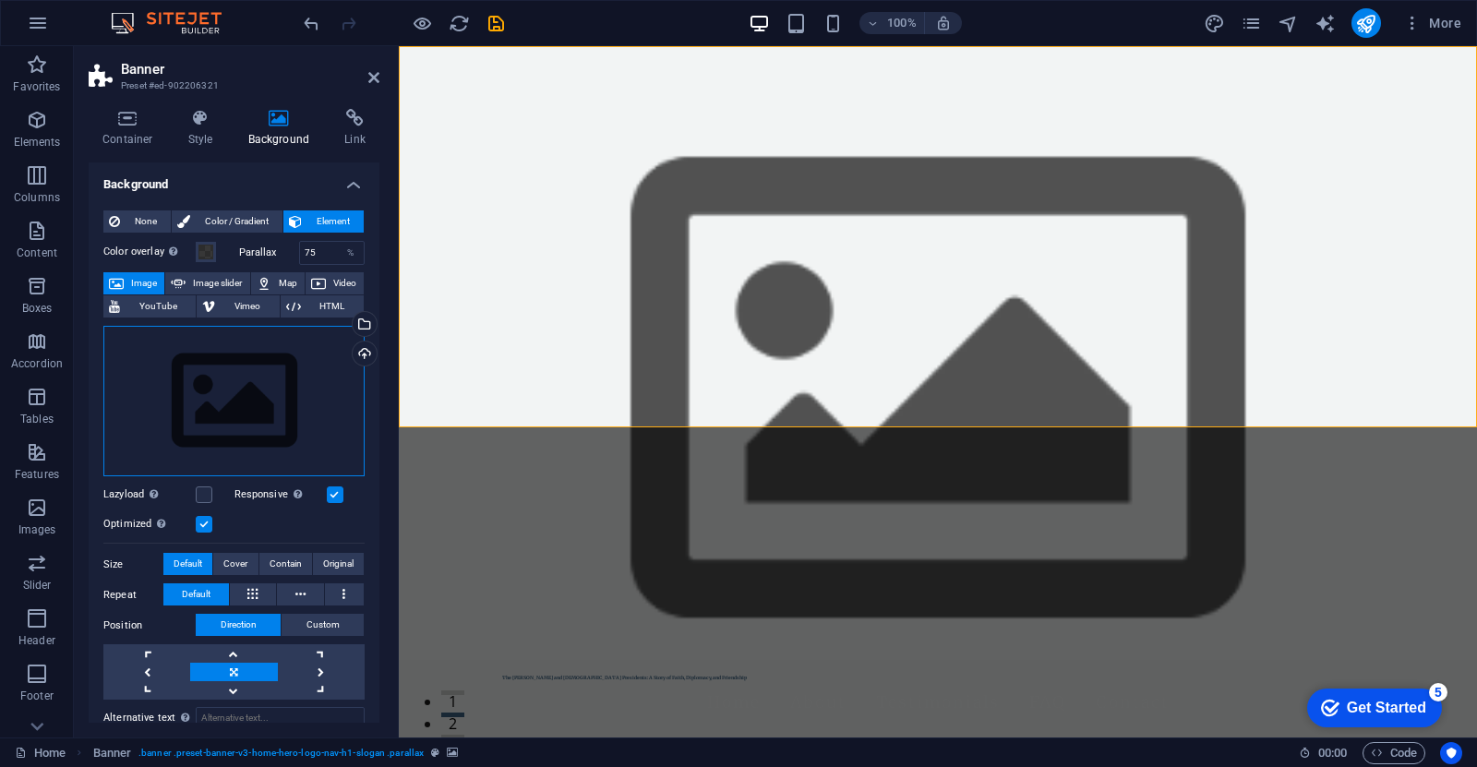
click at [228, 392] on div "Drag files here, click to choose files or select files from Files or our free s…" at bounding box center [233, 401] width 261 height 151
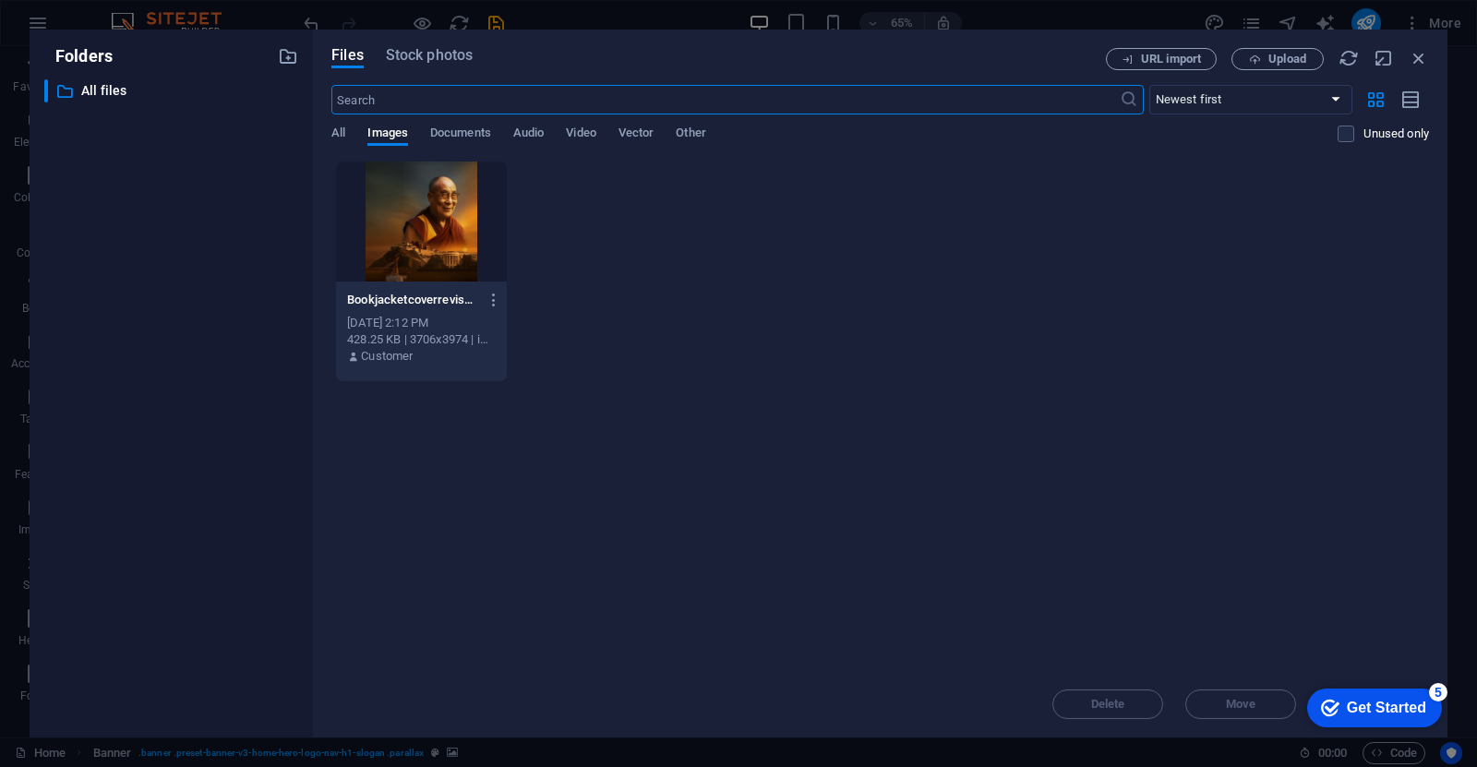
click at [442, 232] on div at bounding box center [421, 222] width 171 height 120
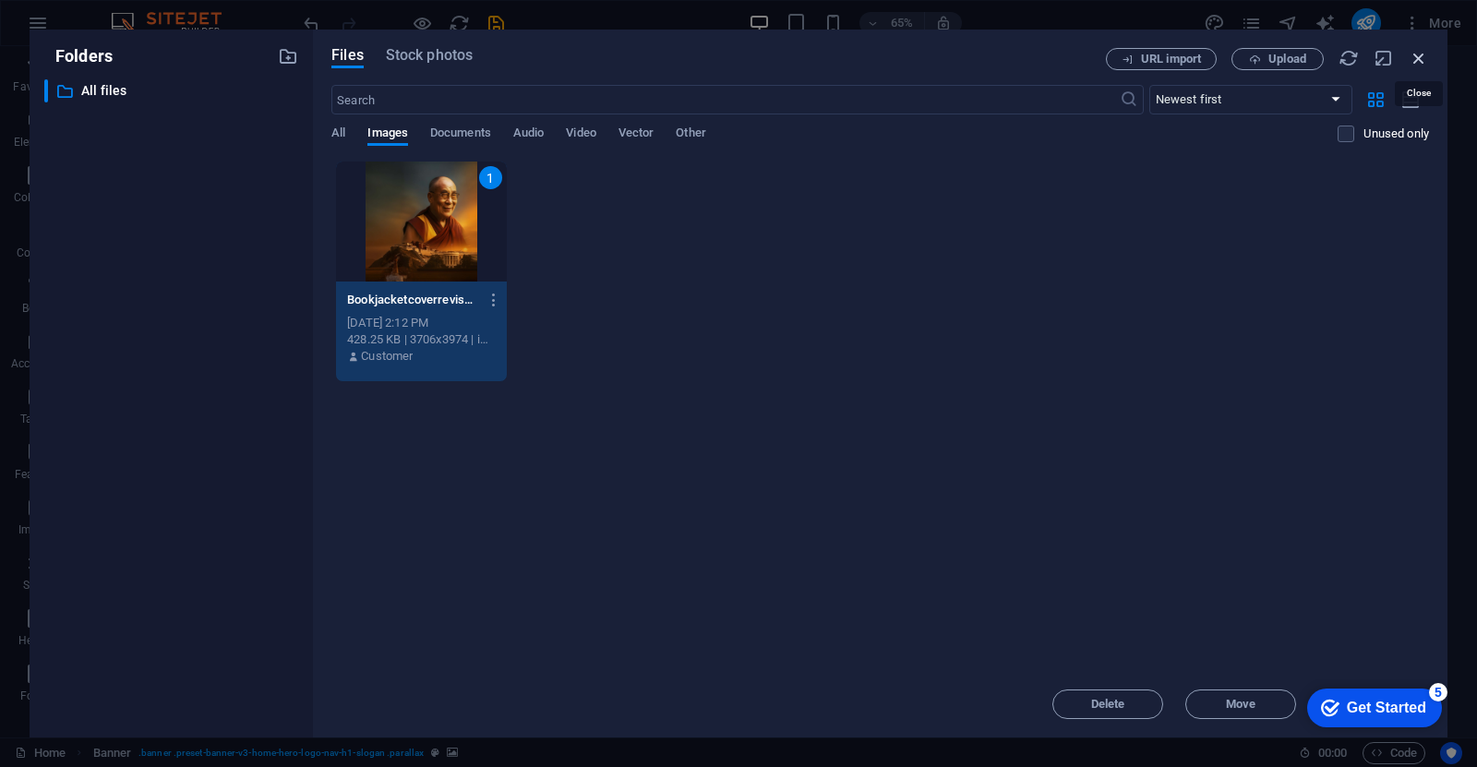
click at [1418, 60] on icon "button" at bounding box center [1419, 58] width 20 height 20
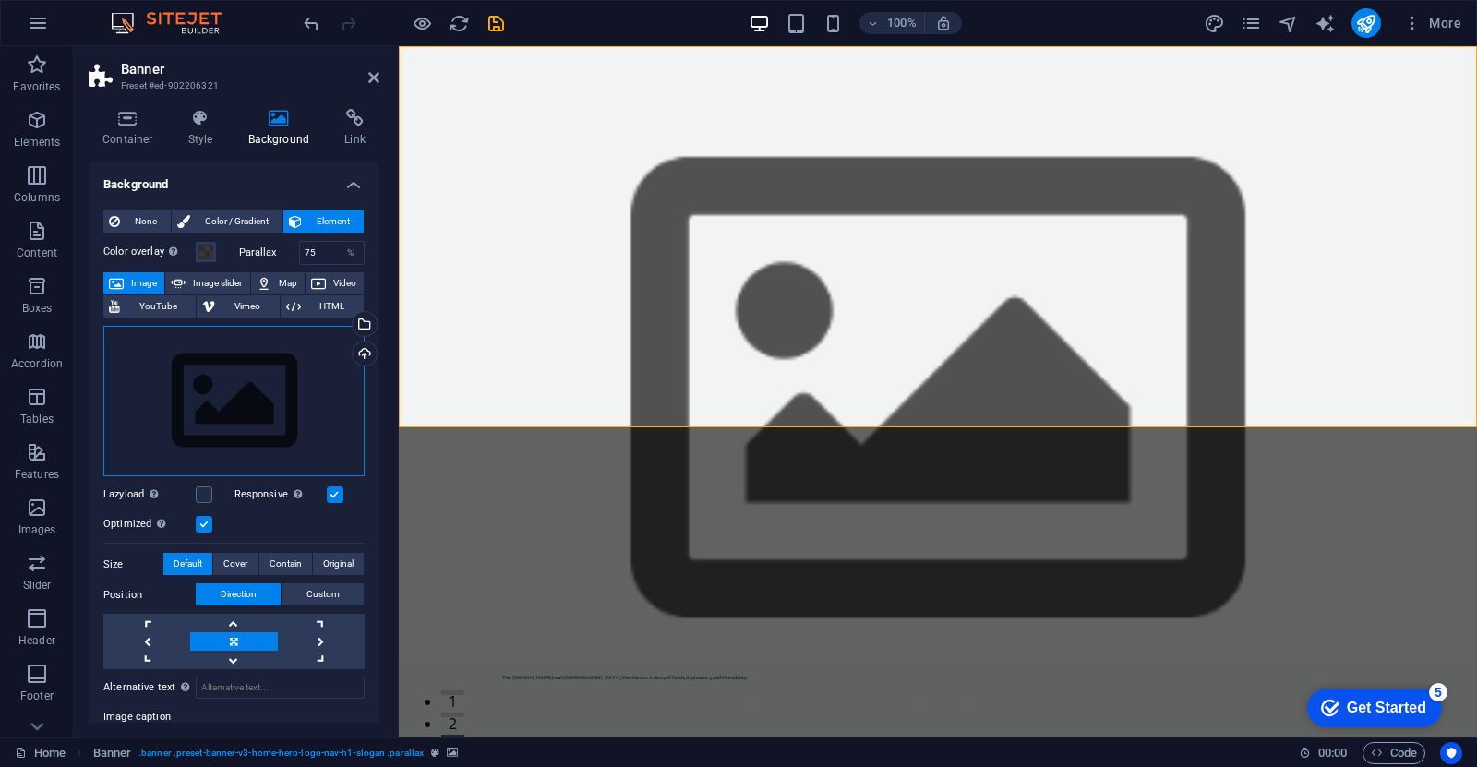
click at [207, 388] on div "Drag files here, click to choose files or select files from Files or our free s…" at bounding box center [233, 401] width 261 height 151
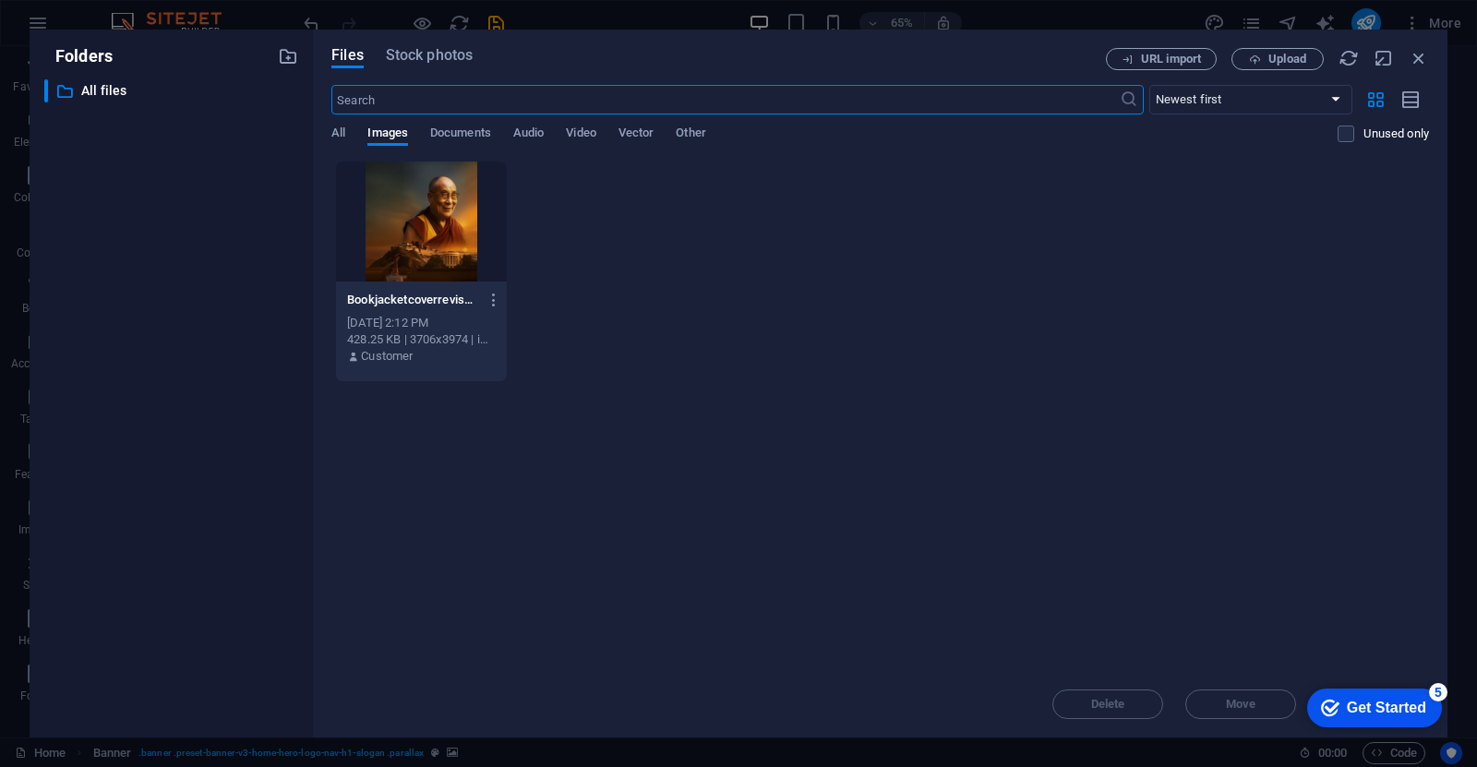
click at [404, 212] on div at bounding box center [421, 222] width 171 height 120
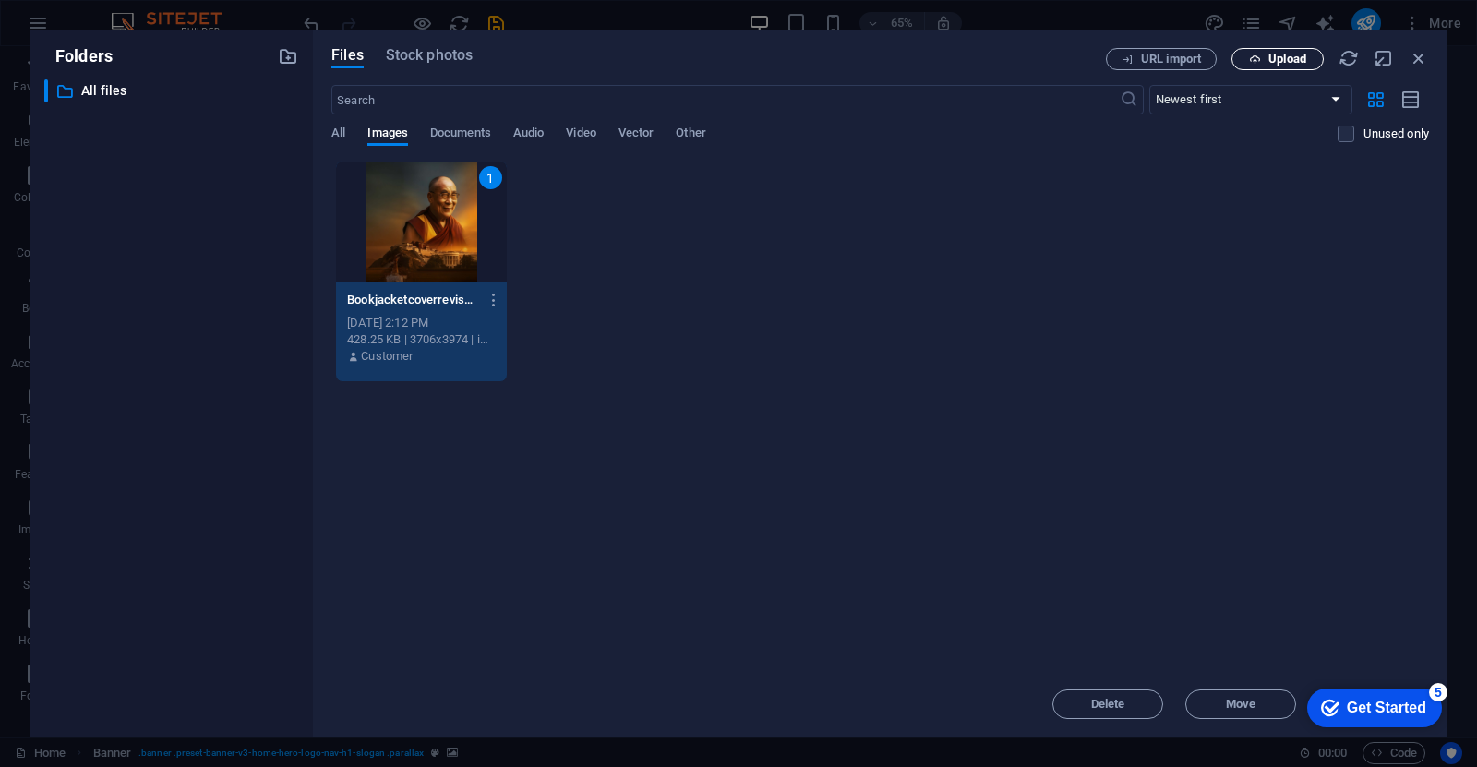
click at [1263, 65] on button "Upload" at bounding box center [1278, 59] width 92 height 22
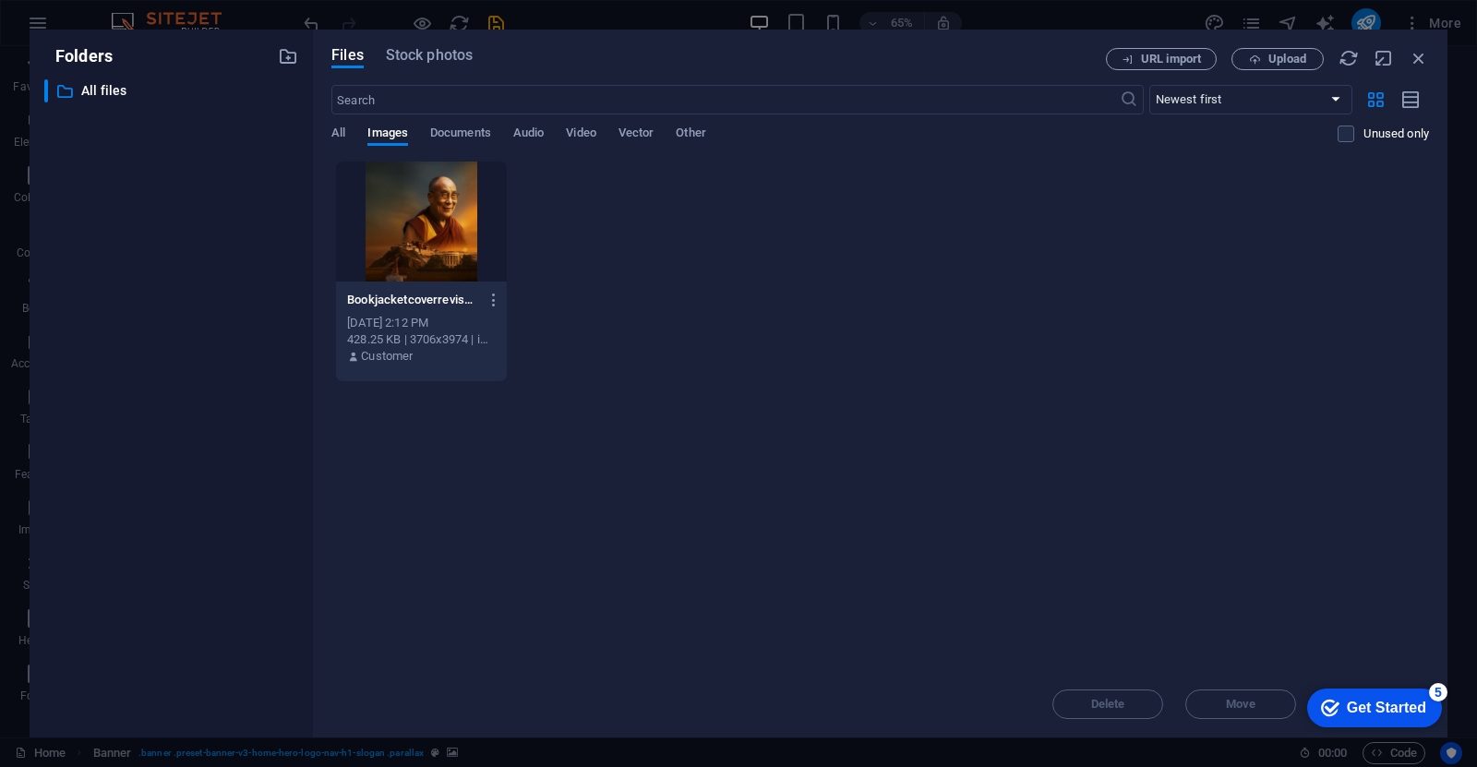
click at [429, 210] on div at bounding box center [421, 222] width 171 height 120
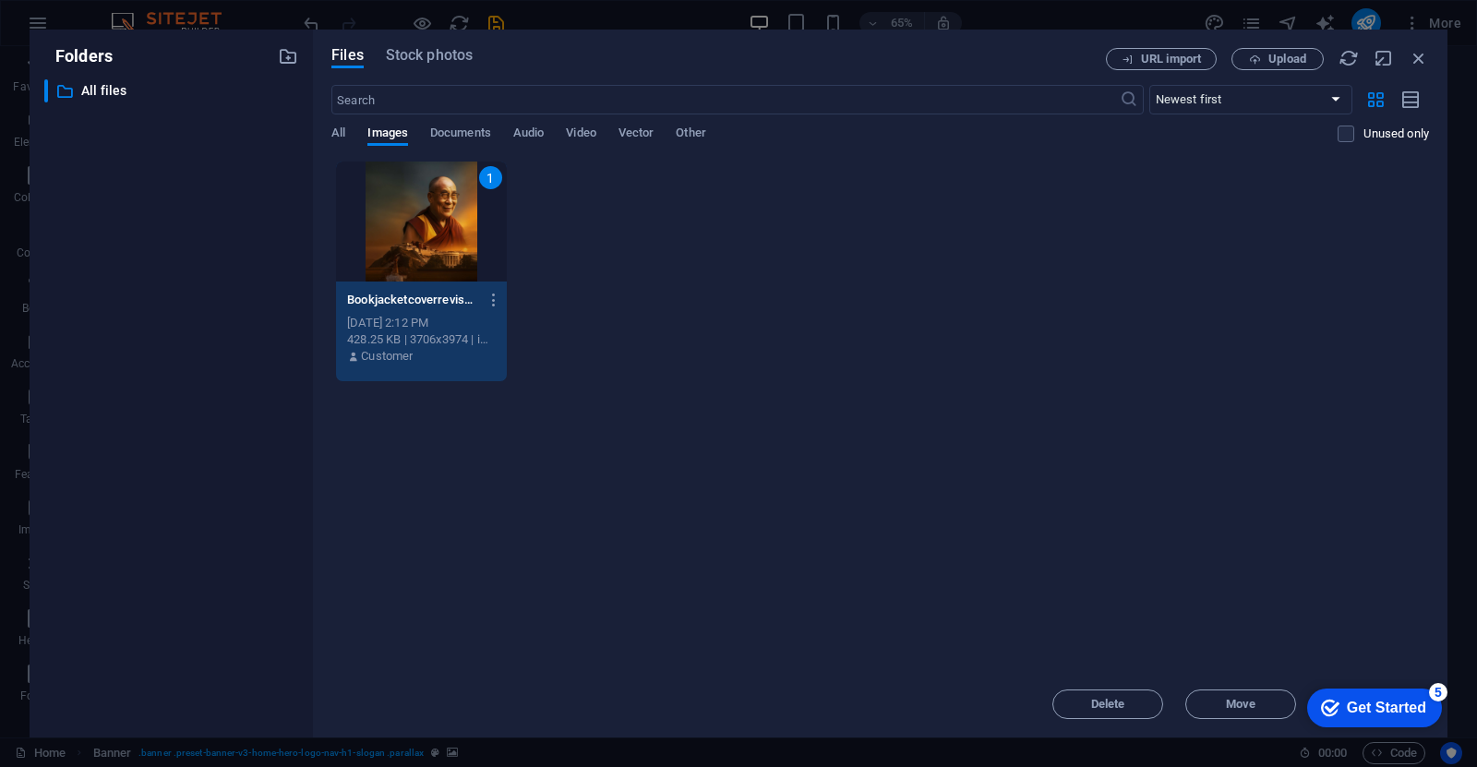
click at [410, 213] on div "1" at bounding box center [421, 222] width 171 height 120
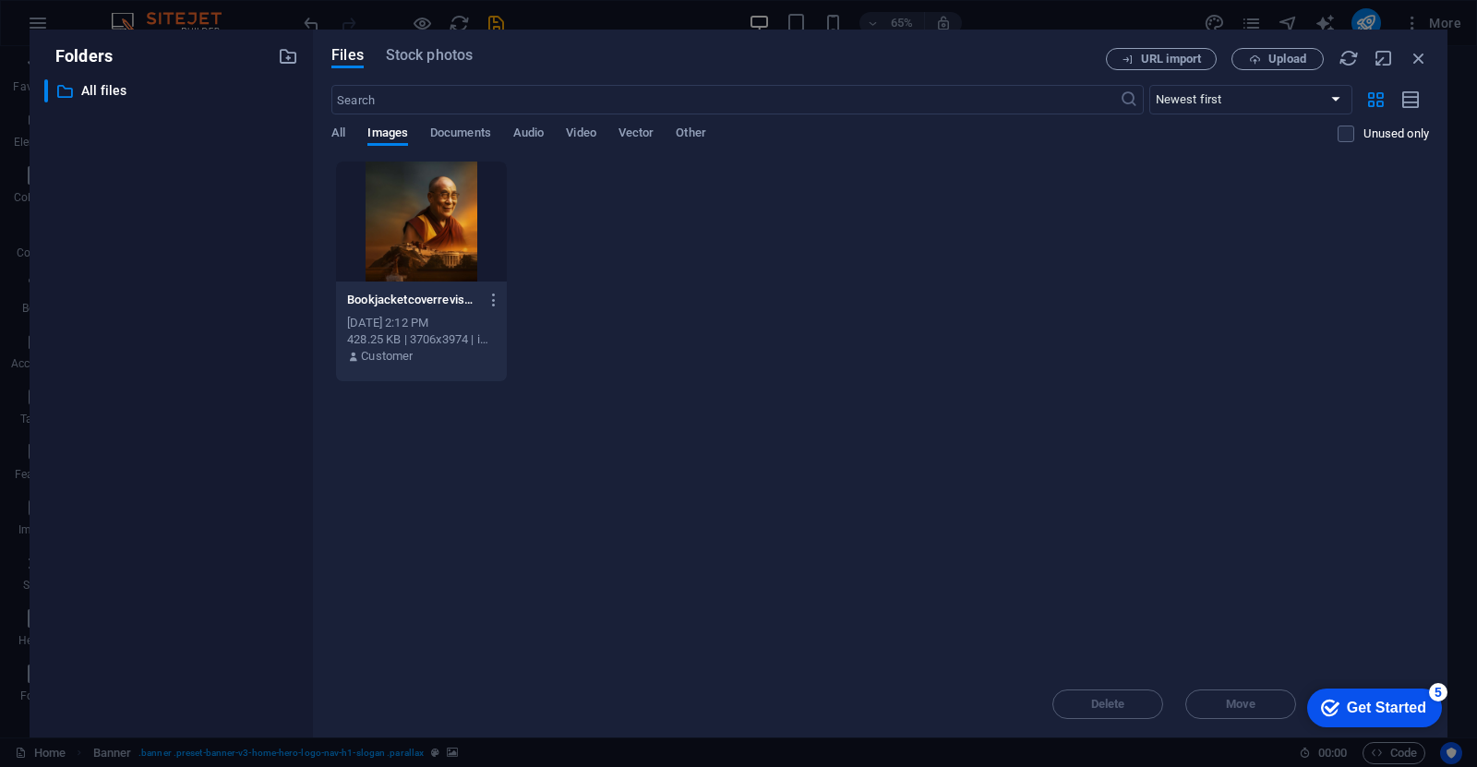
click at [410, 213] on div at bounding box center [421, 222] width 171 height 120
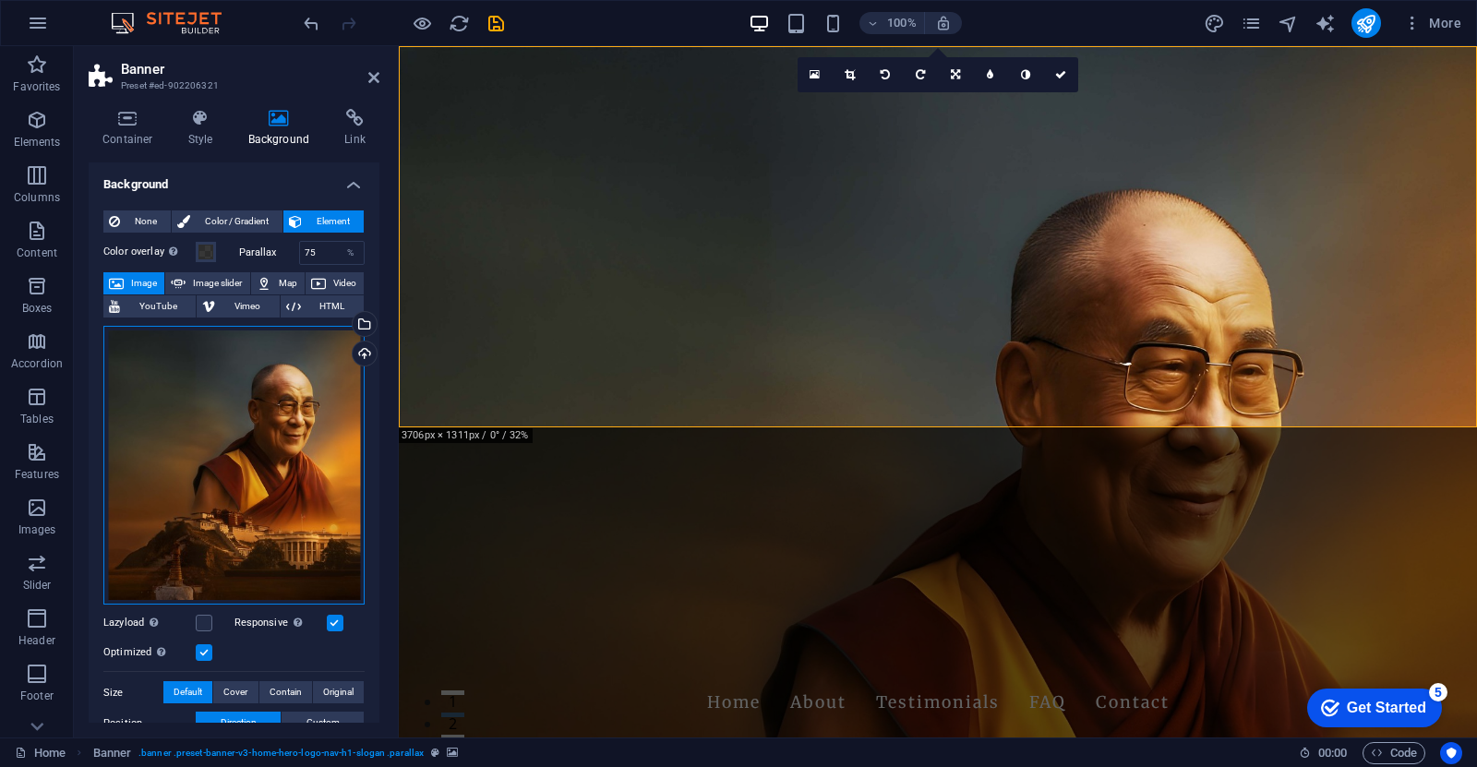
click at [271, 469] on div "Drag files here, click to choose files or select files from Files or our free s…" at bounding box center [233, 466] width 261 height 280
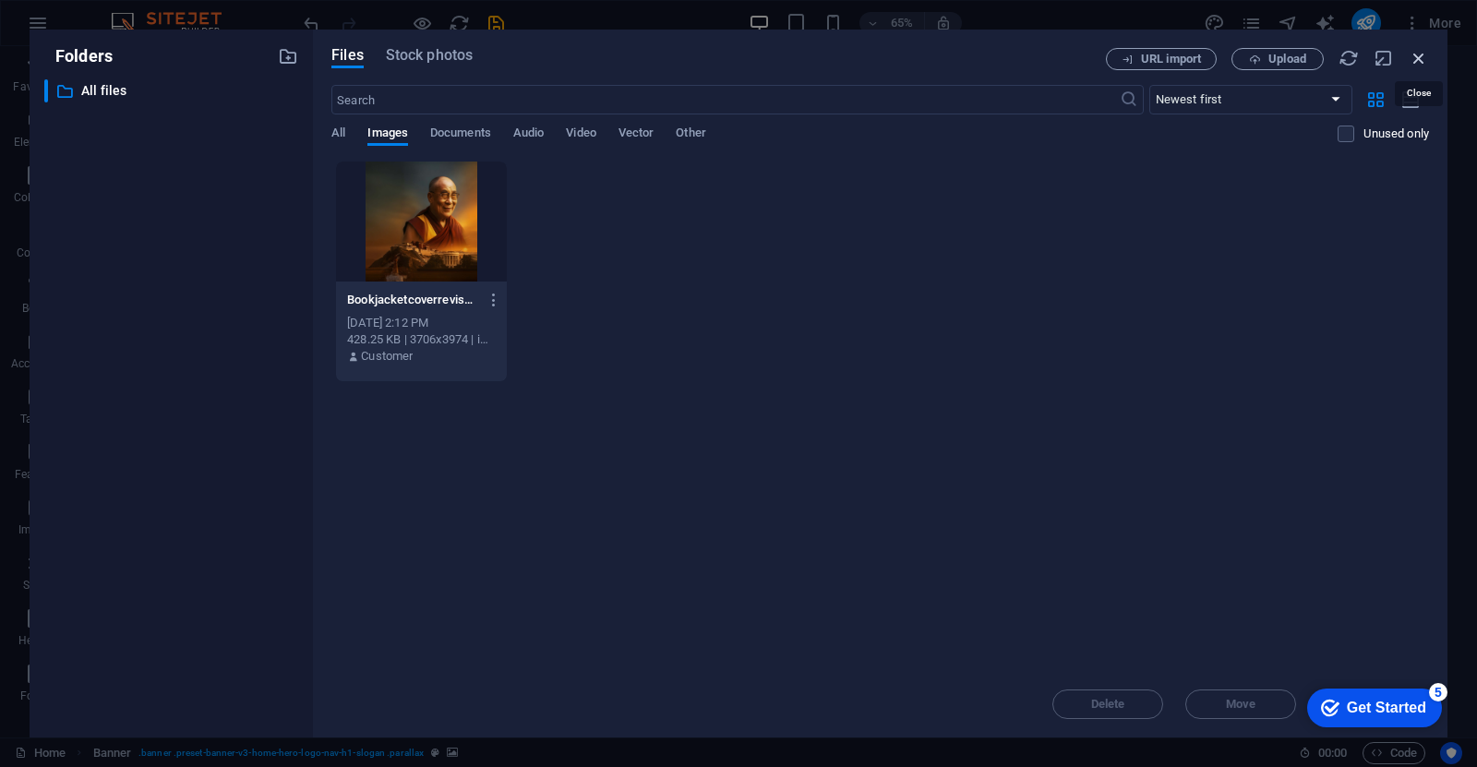
drag, startPoint x: 1426, startPoint y: 61, endPoint x: 939, endPoint y: 32, distance: 487.5
click at [1426, 61] on icon "button" at bounding box center [1419, 58] width 20 height 20
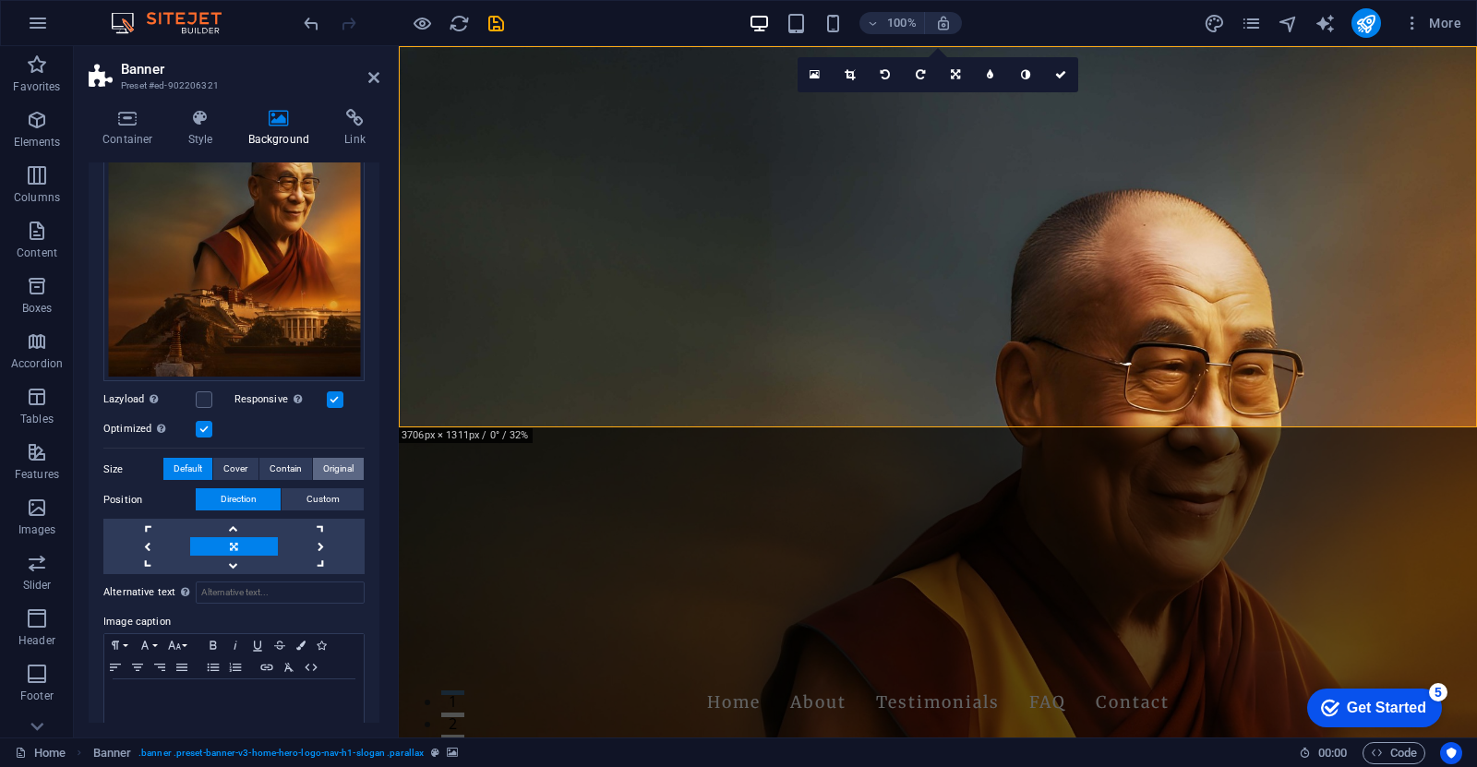
scroll to position [240, 0]
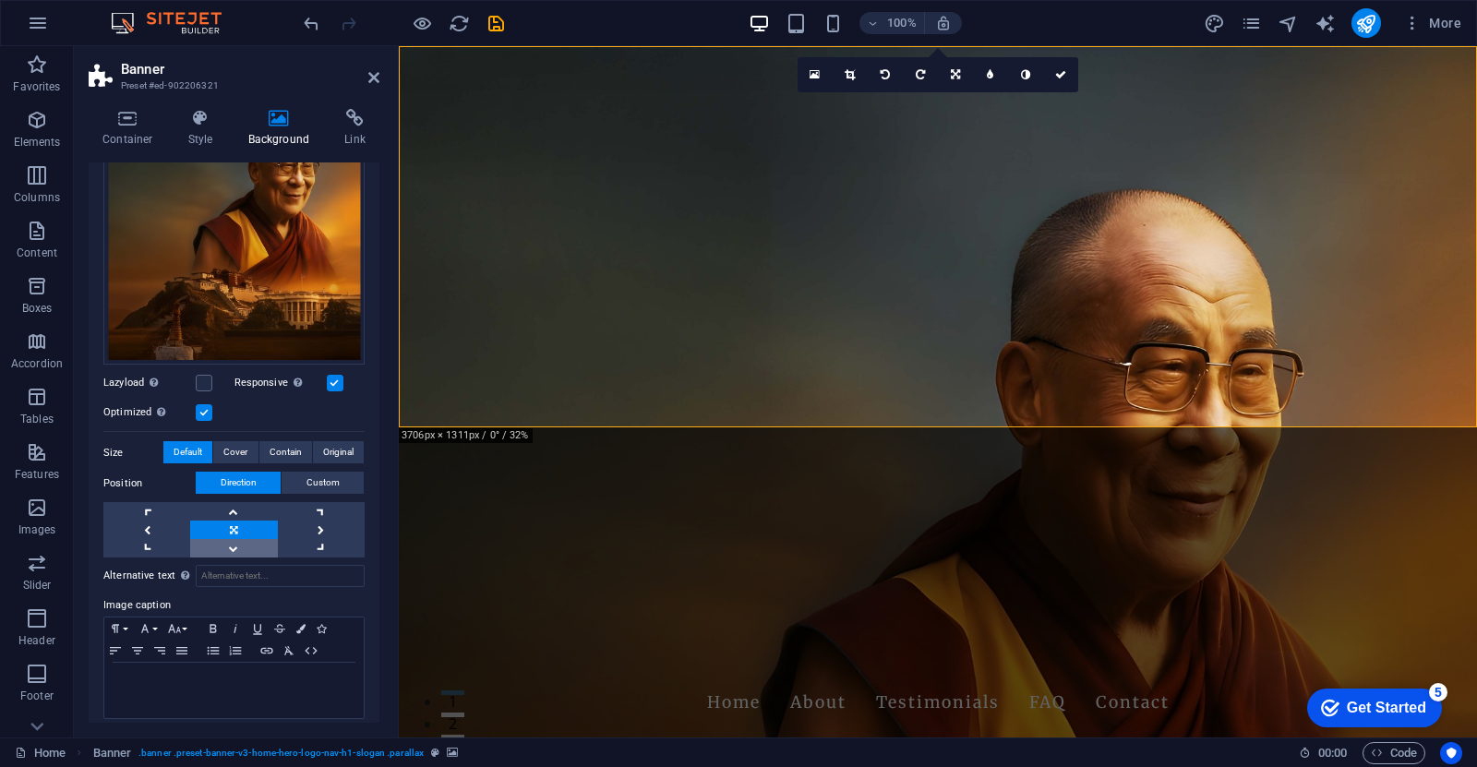
click at [241, 543] on link at bounding box center [233, 548] width 87 height 18
click at [232, 505] on link at bounding box center [233, 511] width 87 height 18
click at [225, 544] on link at bounding box center [233, 548] width 87 height 18
click at [238, 452] on span "Cover" at bounding box center [235, 452] width 24 height 22
click at [282, 452] on span "Contain" at bounding box center [286, 452] width 32 height 22
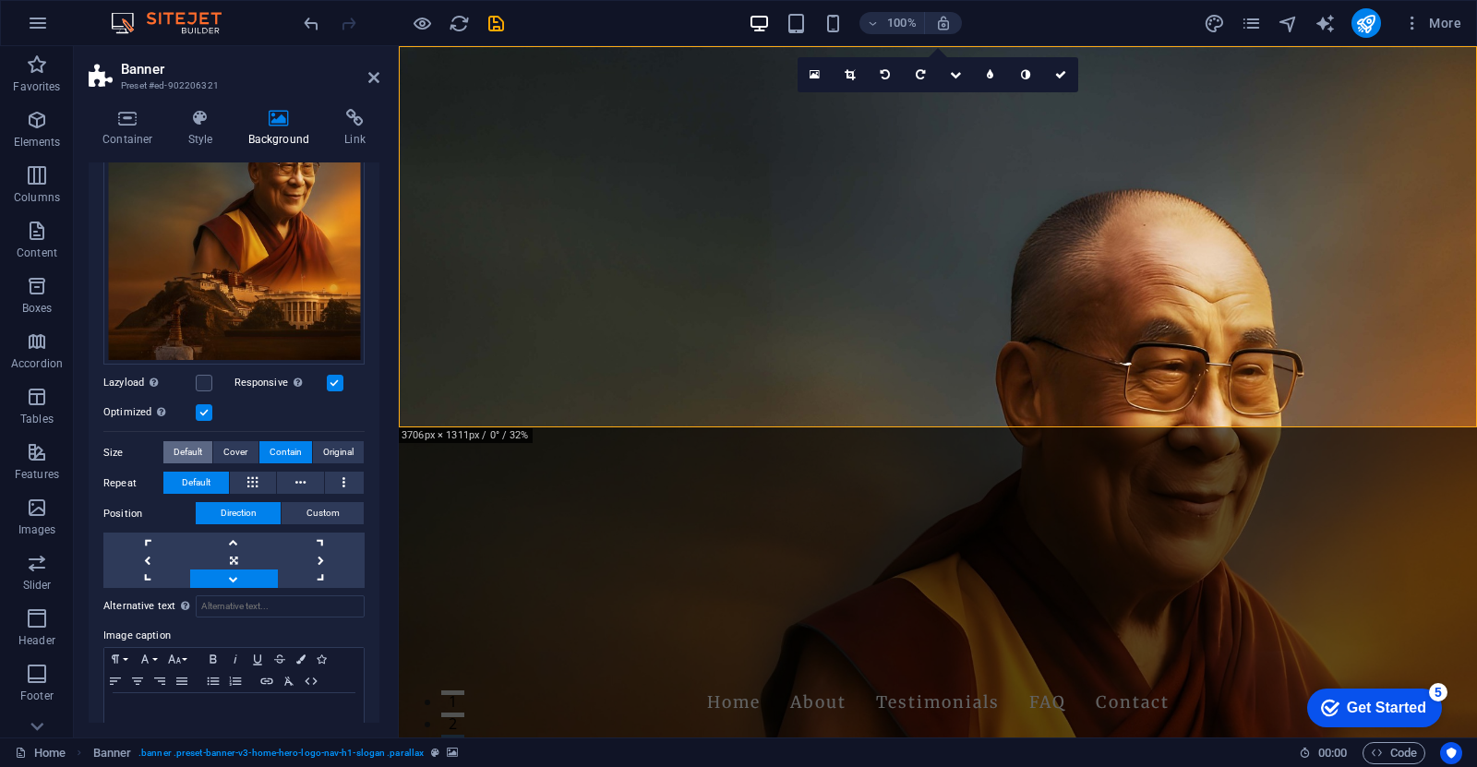
click at [177, 450] on span "Default" at bounding box center [188, 452] width 29 height 22
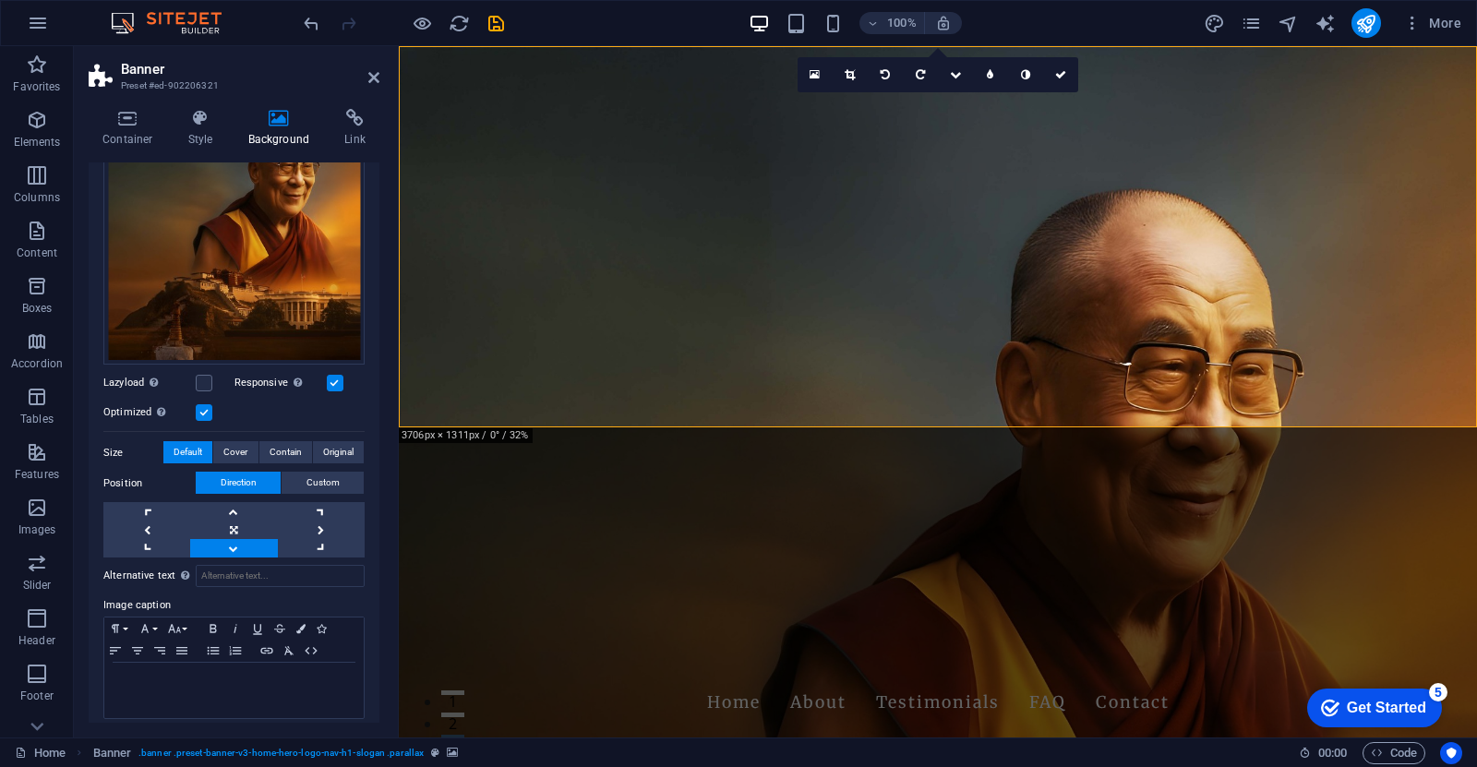
click at [233, 549] on link at bounding box center [233, 548] width 87 height 18
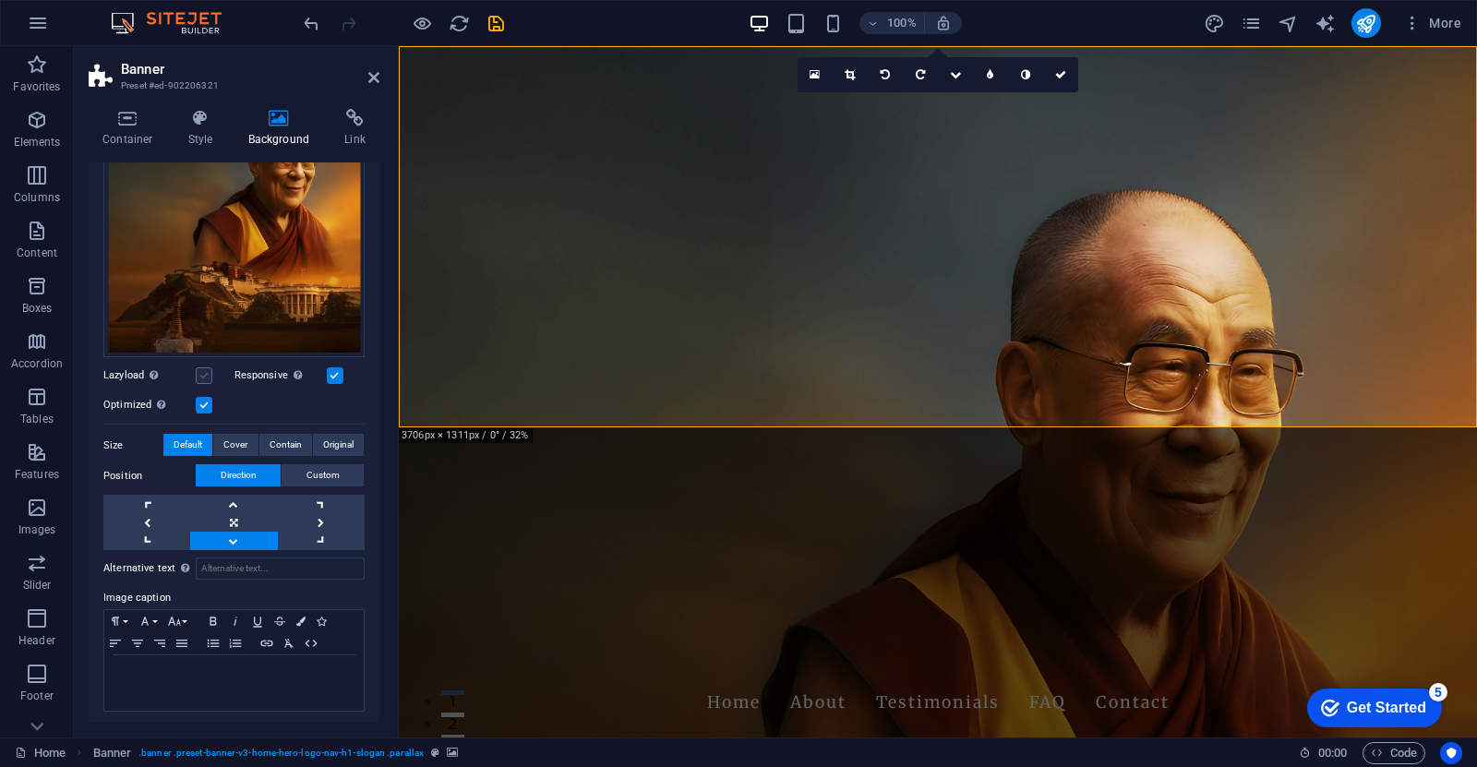
click at [209, 375] on label at bounding box center [204, 376] width 17 height 17
click at [0, 0] on input "Lazyload Loading images after the page loads improves page speed." at bounding box center [0, 0] width 0 height 0
click at [209, 375] on label at bounding box center [204, 376] width 17 height 17
click at [0, 0] on input "Lazyload Loading images after the page loads improves page speed." at bounding box center [0, 0] width 0 height 0
click at [285, 439] on span "Contain" at bounding box center [286, 445] width 32 height 22
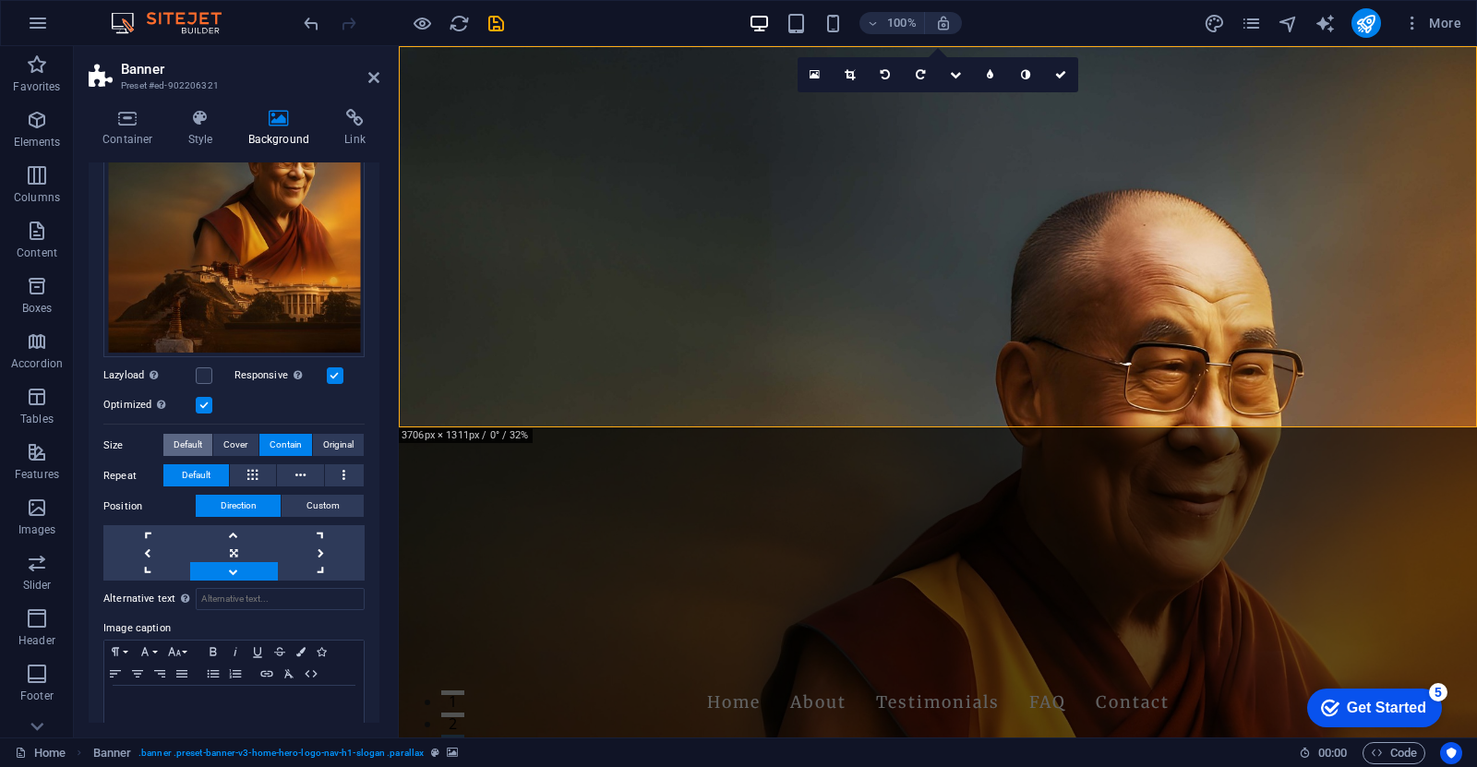
click at [201, 439] on span "Default" at bounding box center [188, 445] width 29 height 22
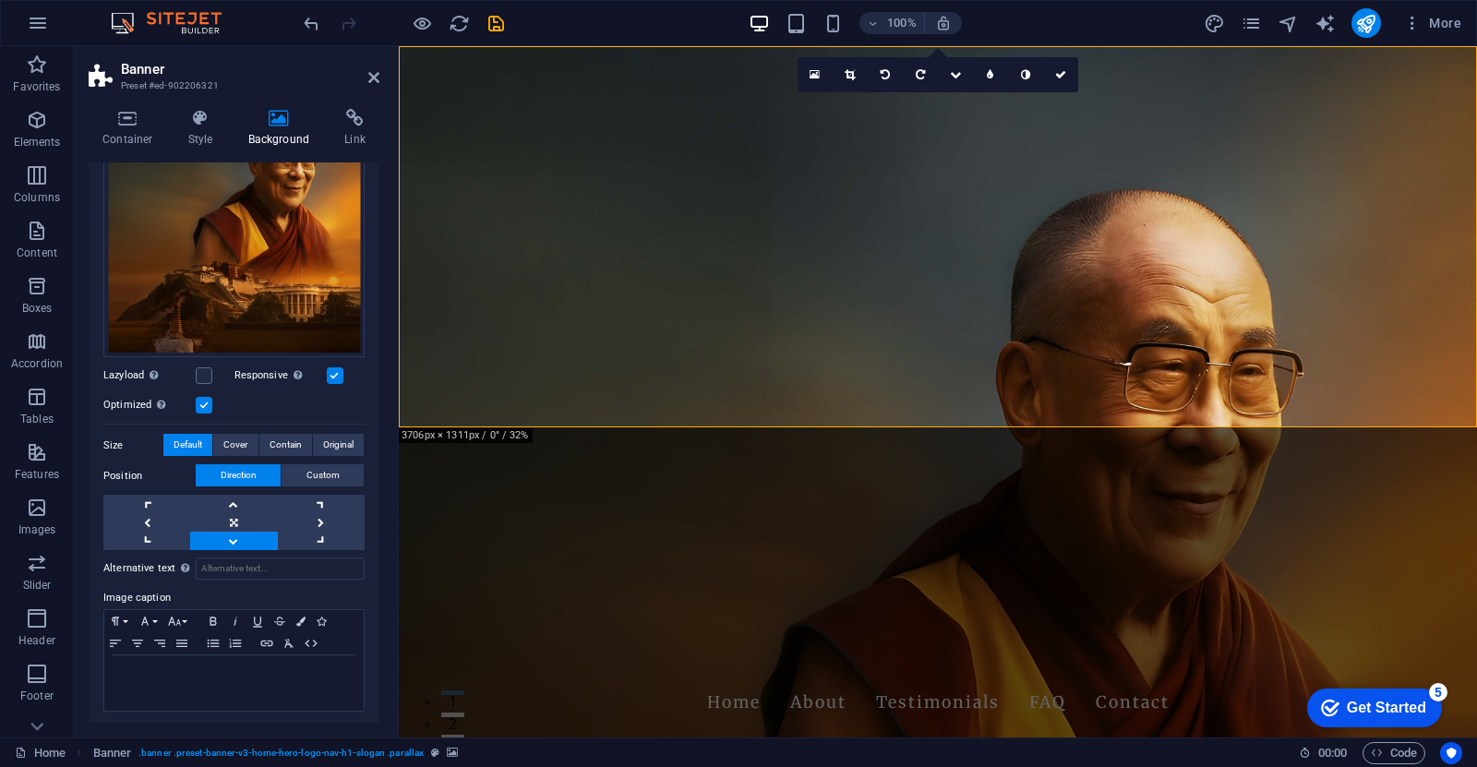
click at [201, 439] on span "Default" at bounding box center [188, 445] width 29 height 22
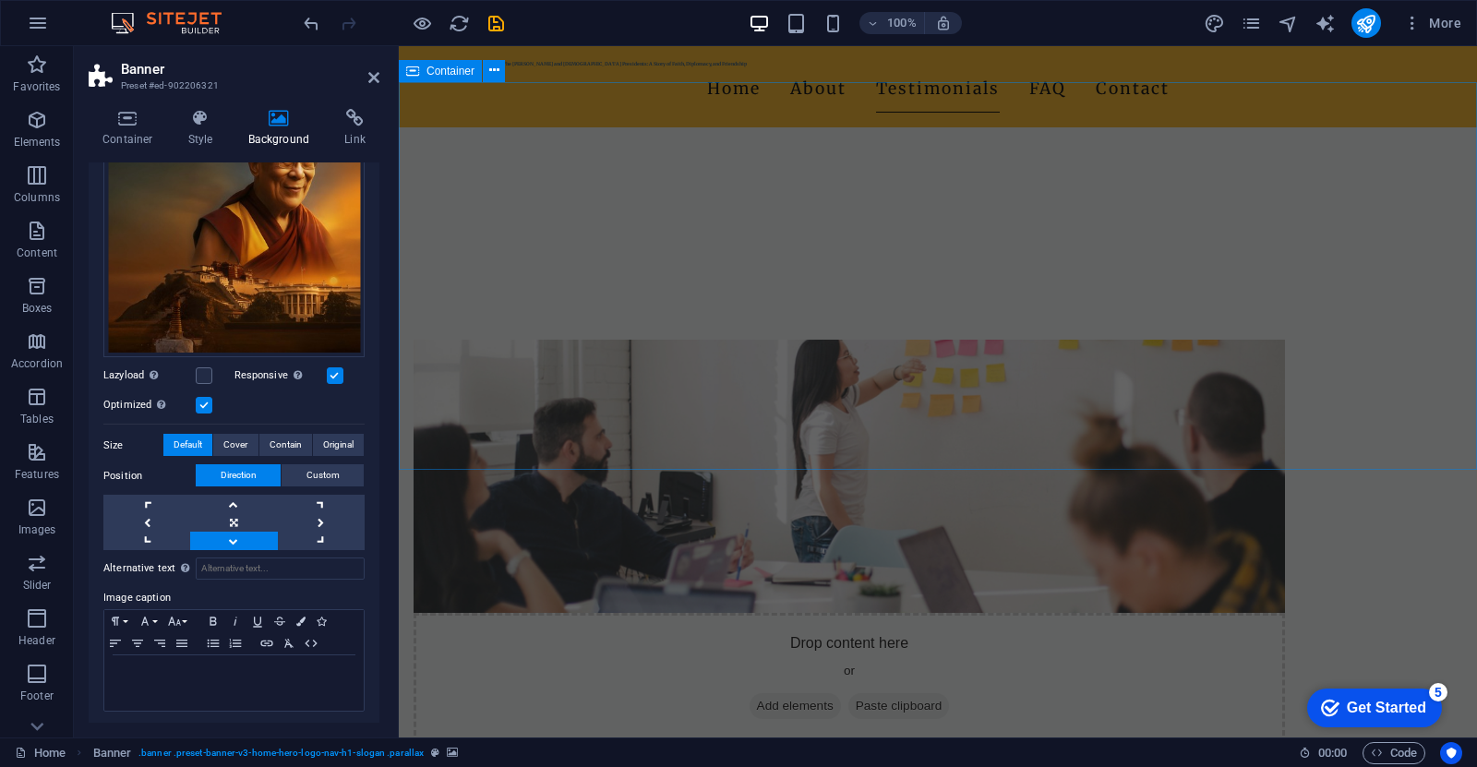
scroll to position [845, 0]
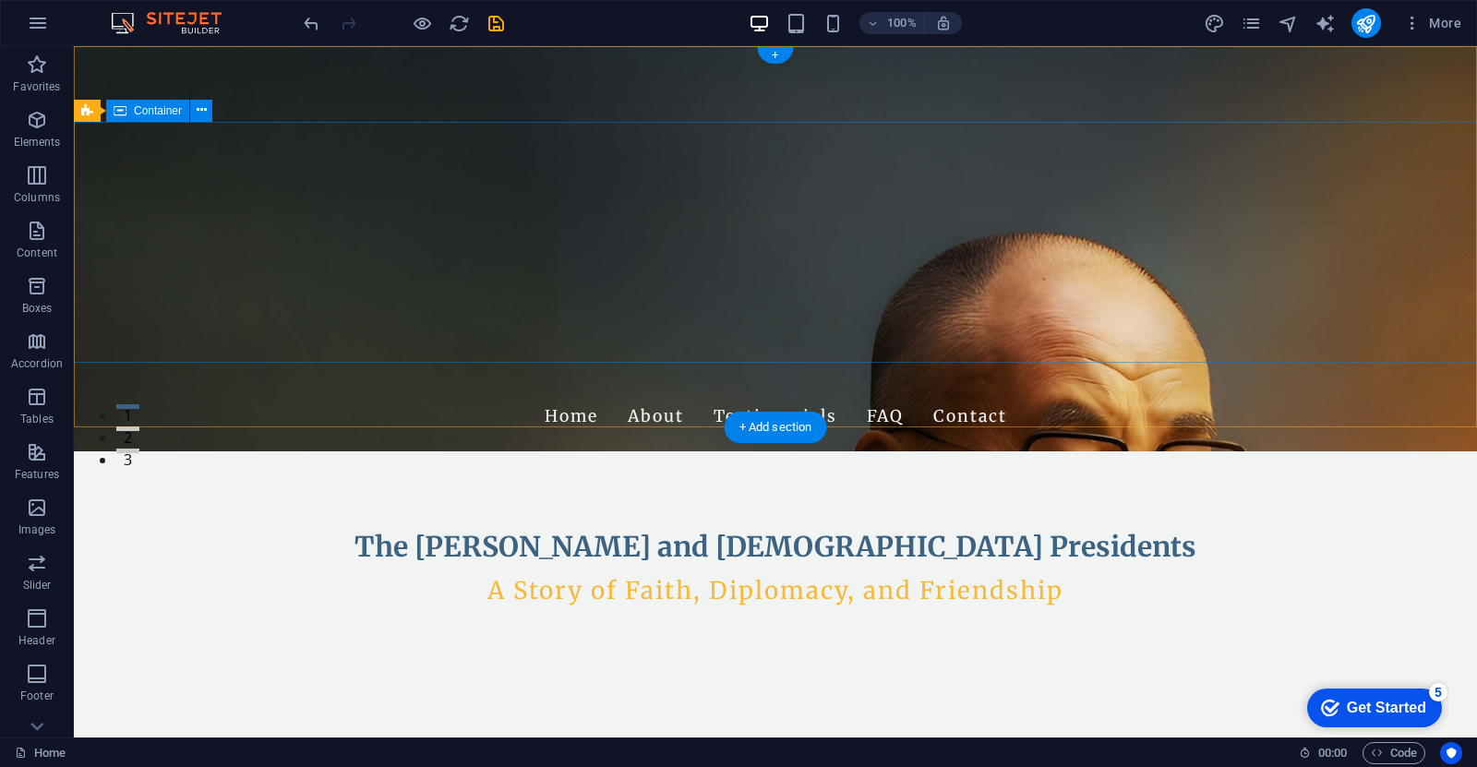
scroll to position [0, 0]
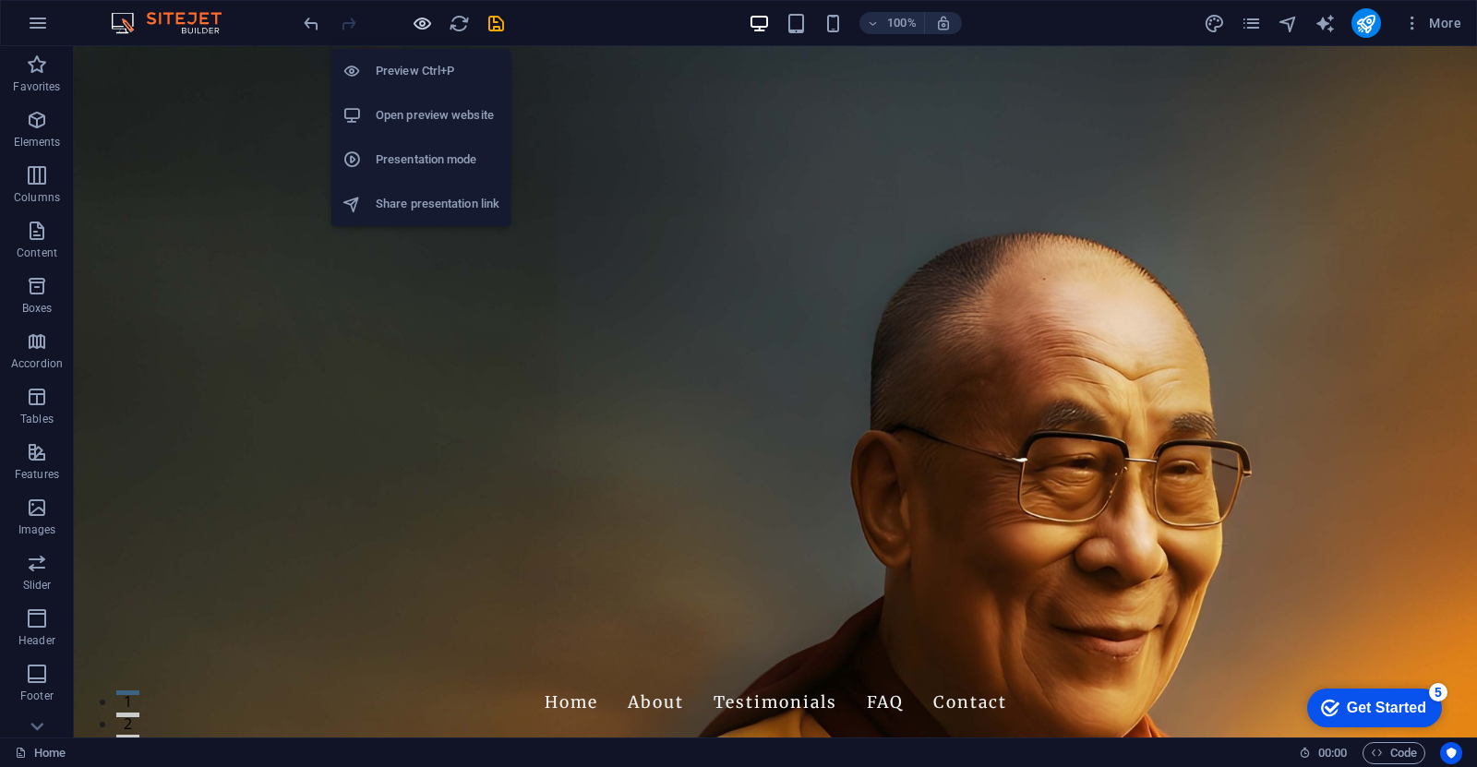
click at [420, 20] on icon "button" at bounding box center [422, 23] width 21 height 21
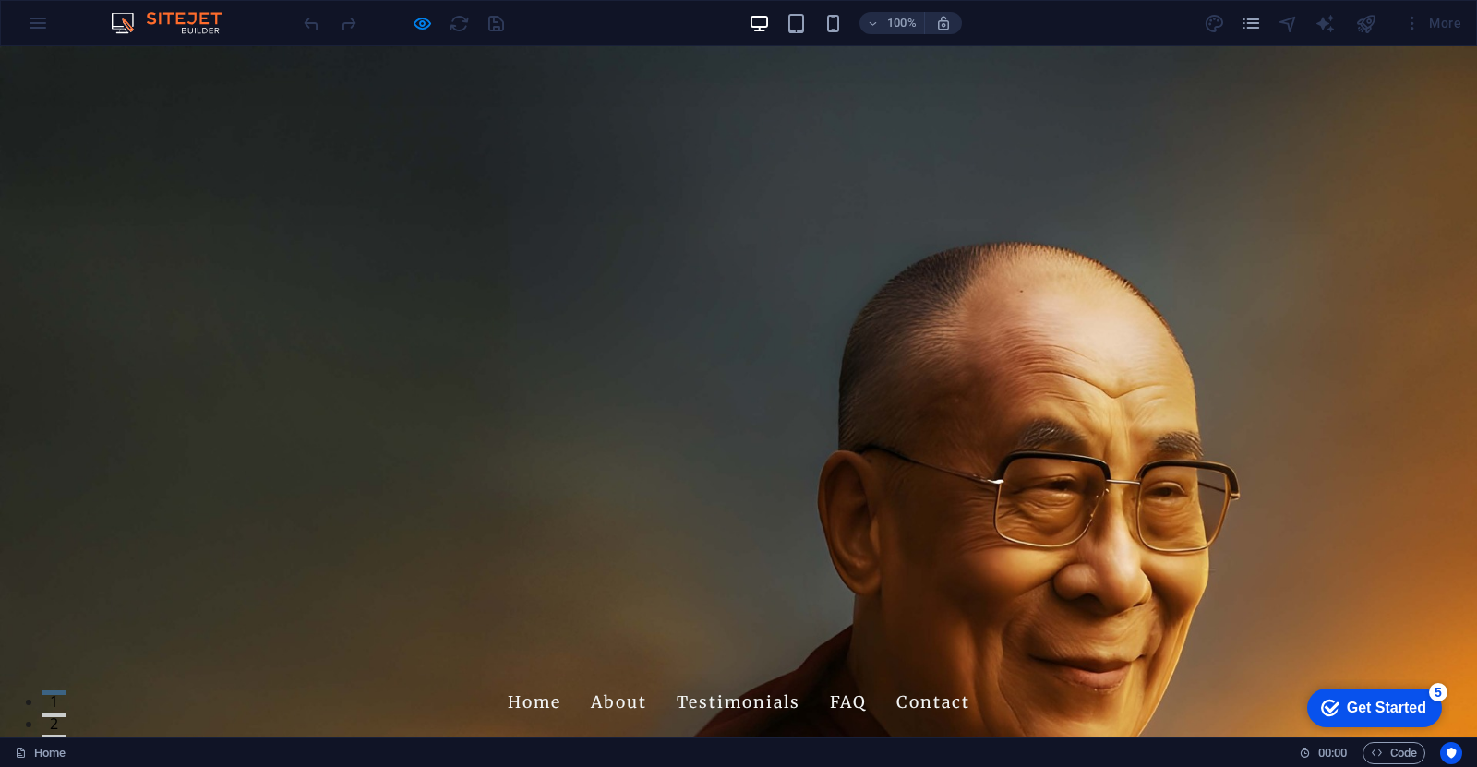
click at [426, 675] on span "The [PERSON_NAME] and [DEMOGRAPHIC_DATA] Presidents: A Story of Faith, Diplomac…" at bounding box center [425, 678] width 245 height 6
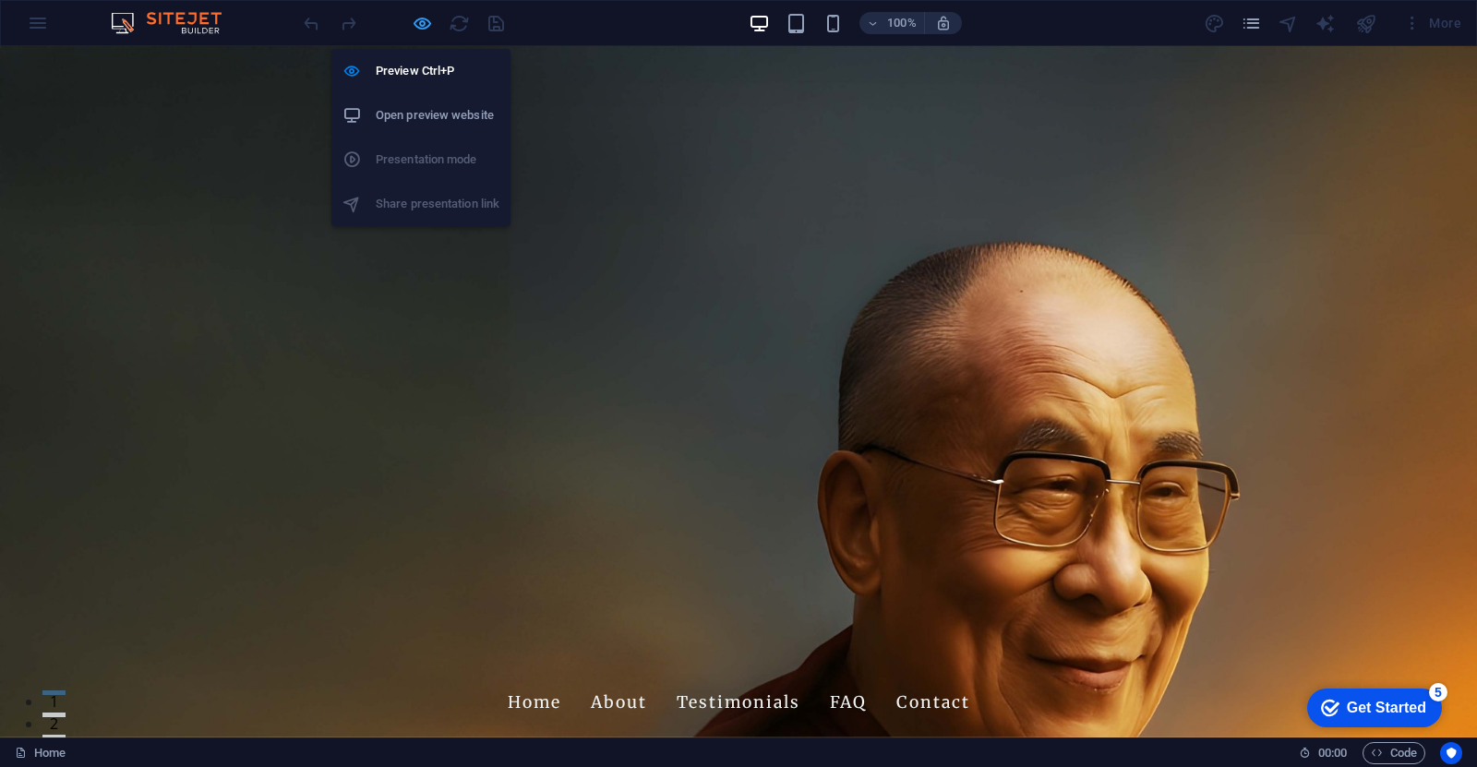
click at [417, 22] on icon "button" at bounding box center [422, 23] width 21 height 21
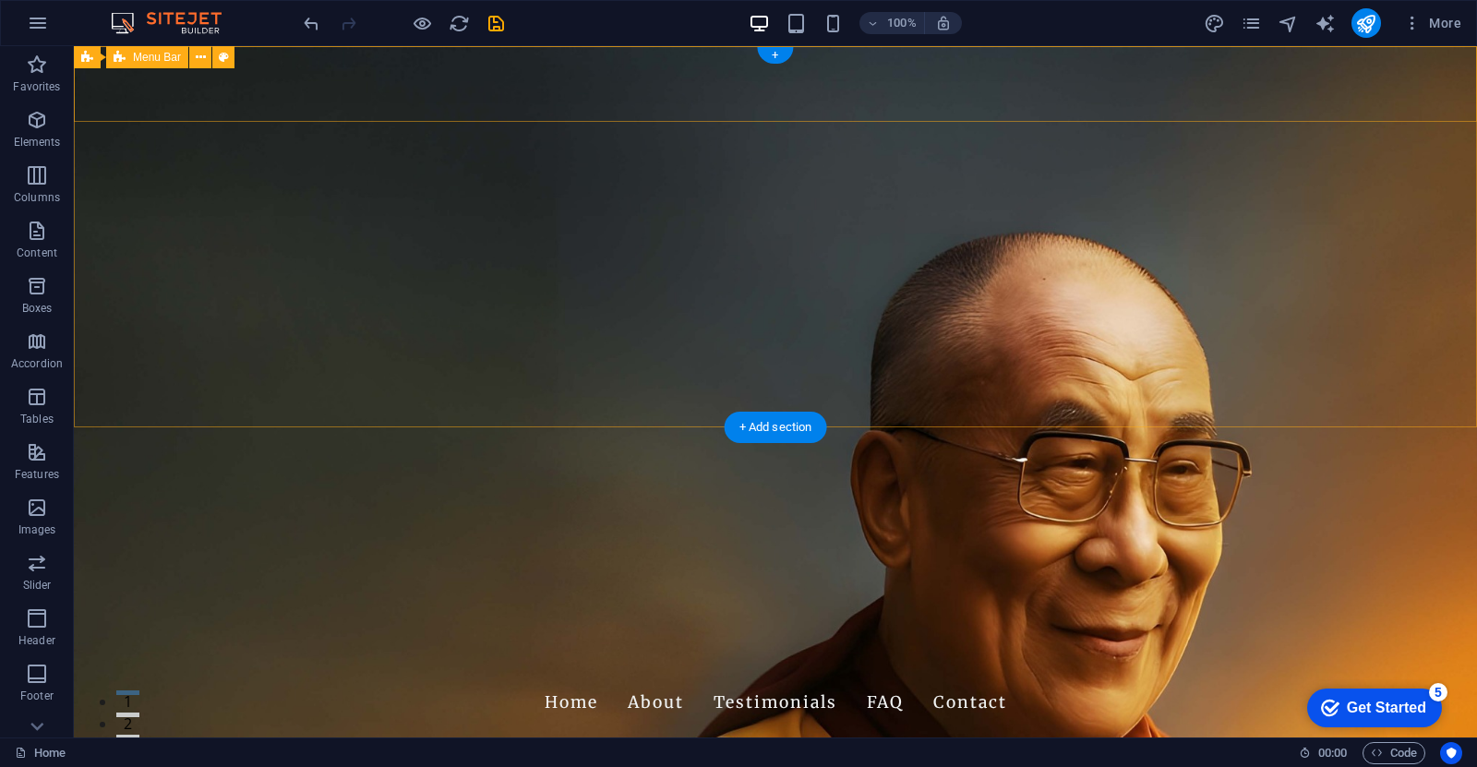
click at [526, 660] on div "The [PERSON_NAME] and [DEMOGRAPHIC_DATA] Presidents: A Story of Faith, Diplomac…" at bounding box center [776, 700] width 1404 height 81
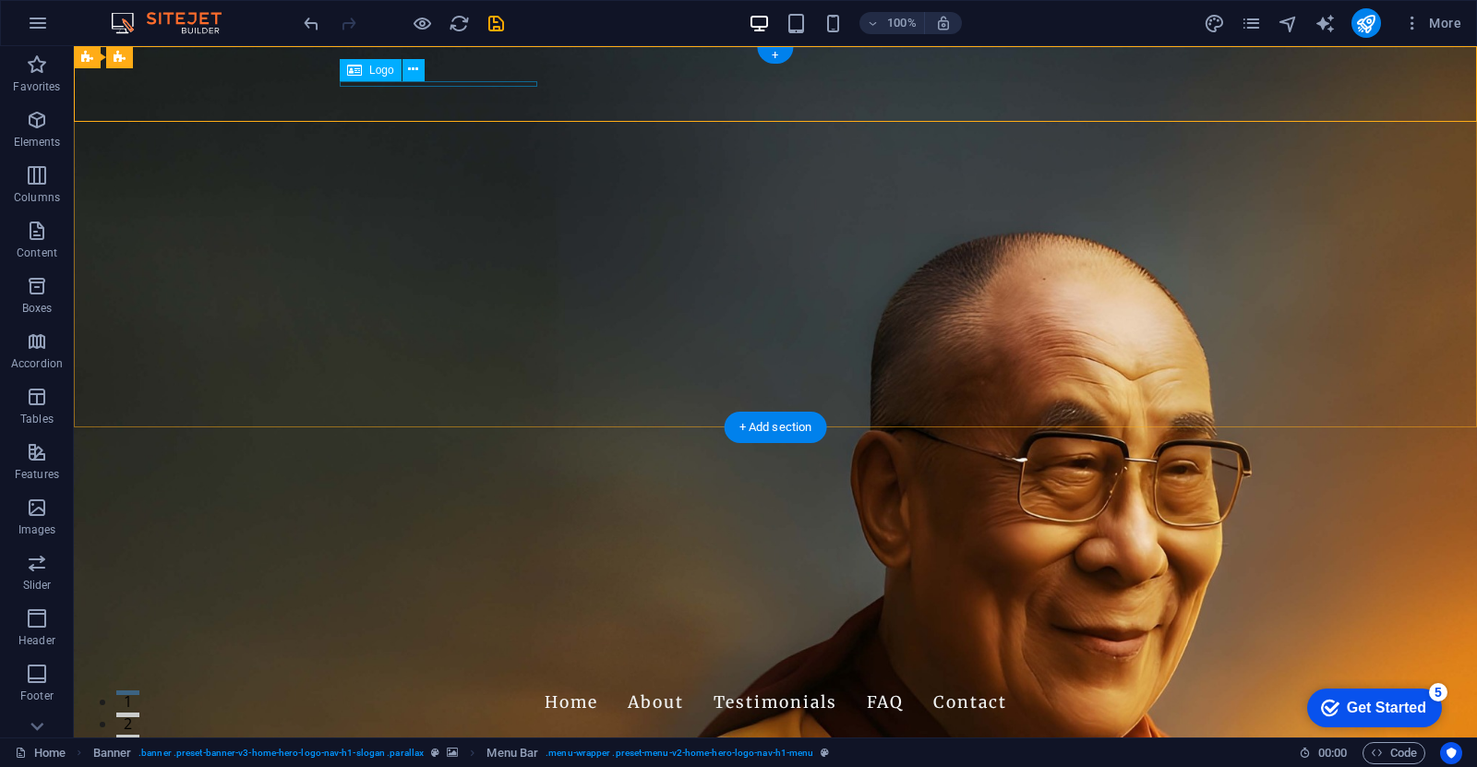
click at [470, 675] on div "The [PERSON_NAME] and [DEMOGRAPHIC_DATA] Presidents: A Story of Faith, Diplomac…" at bounding box center [776, 678] width 872 height 6
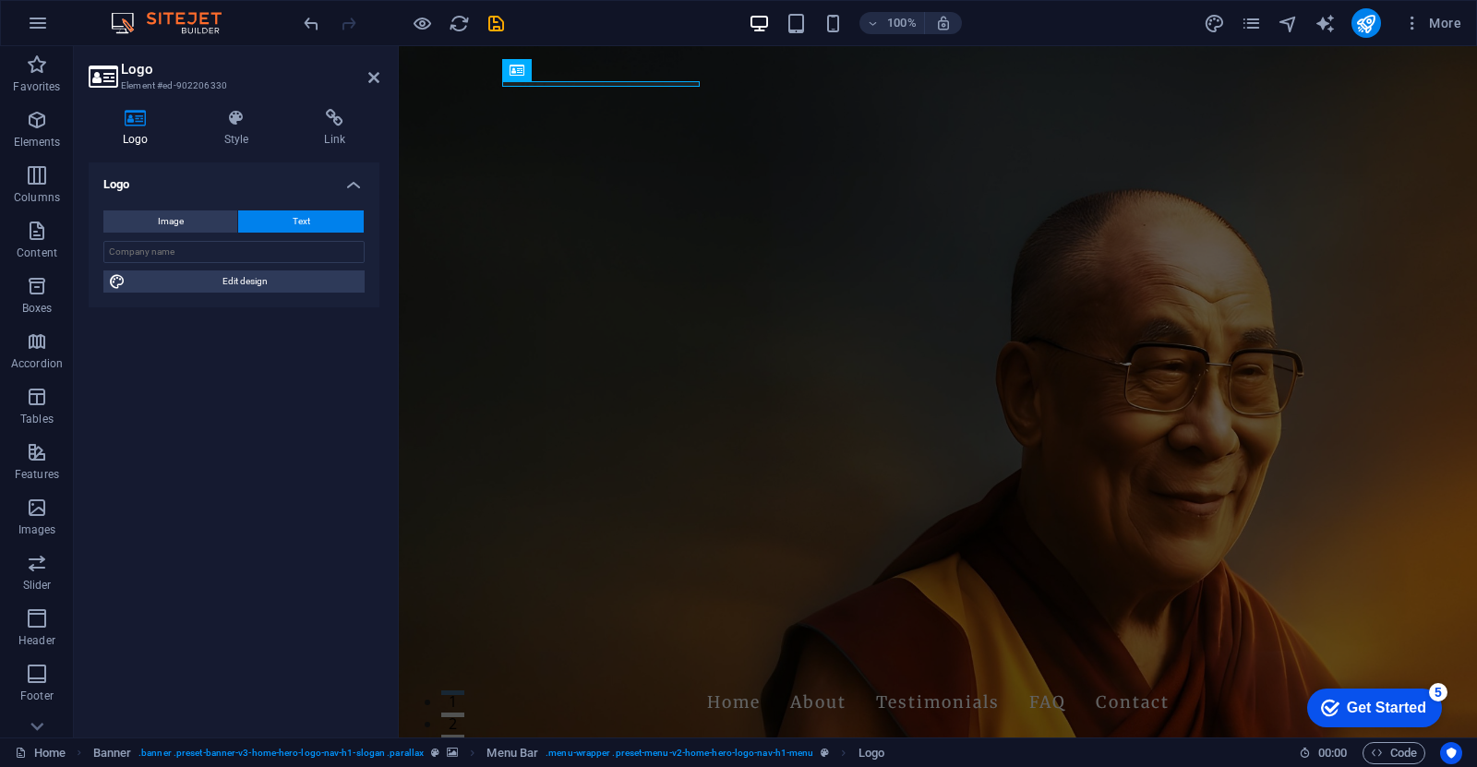
click at [110, 69] on icon at bounding box center [103, 77] width 28 height 26
click at [262, 280] on span "Edit design" at bounding box center [245, 282] width 228 height 22
select select "px"
select select "200"
select select "px"
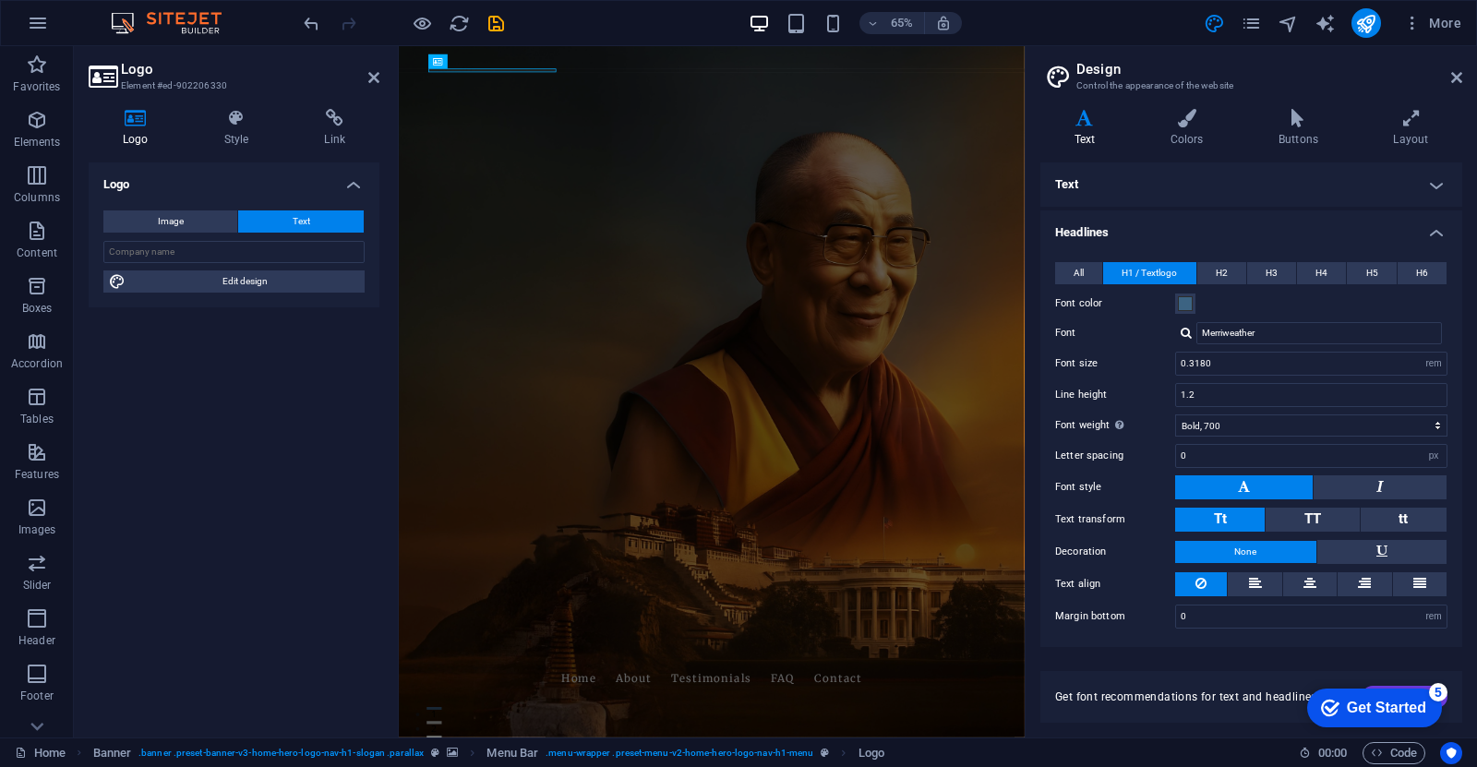
click at [1463, 76] on aside "Design Control the appearance of the website Variants Text Colors Buttons Layou…" at bounding box center [1251, 392] width 452 height 692
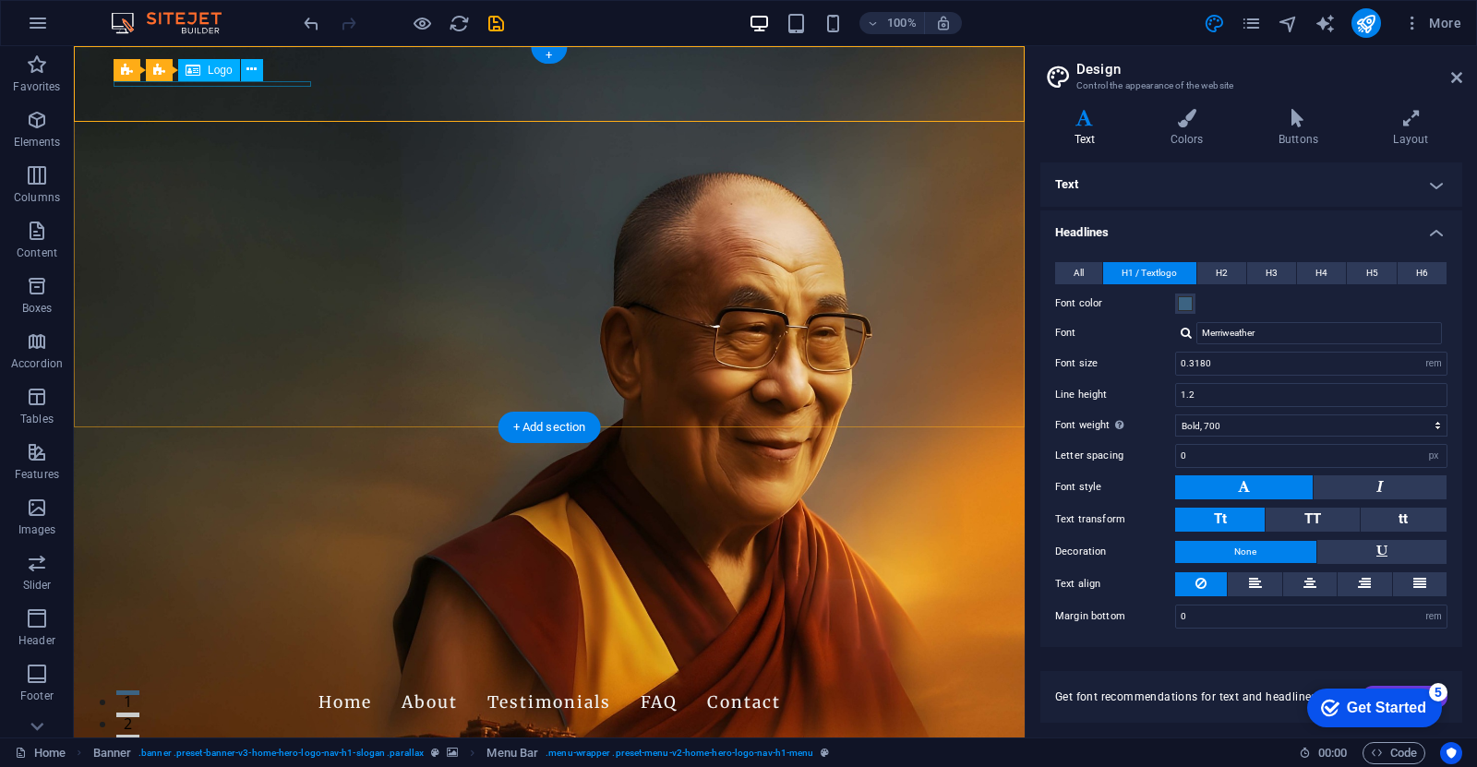
click at [215, 675] on div "The [PERSON_NAME] and [DEMOGRAPHIC_DATA] Presidents: A Story of Faith, Diplomac…" at bounding box center [550, 678] width 872 height 6
click at [257, 74] on button at bounding box center [252, 70] width 22 height 22
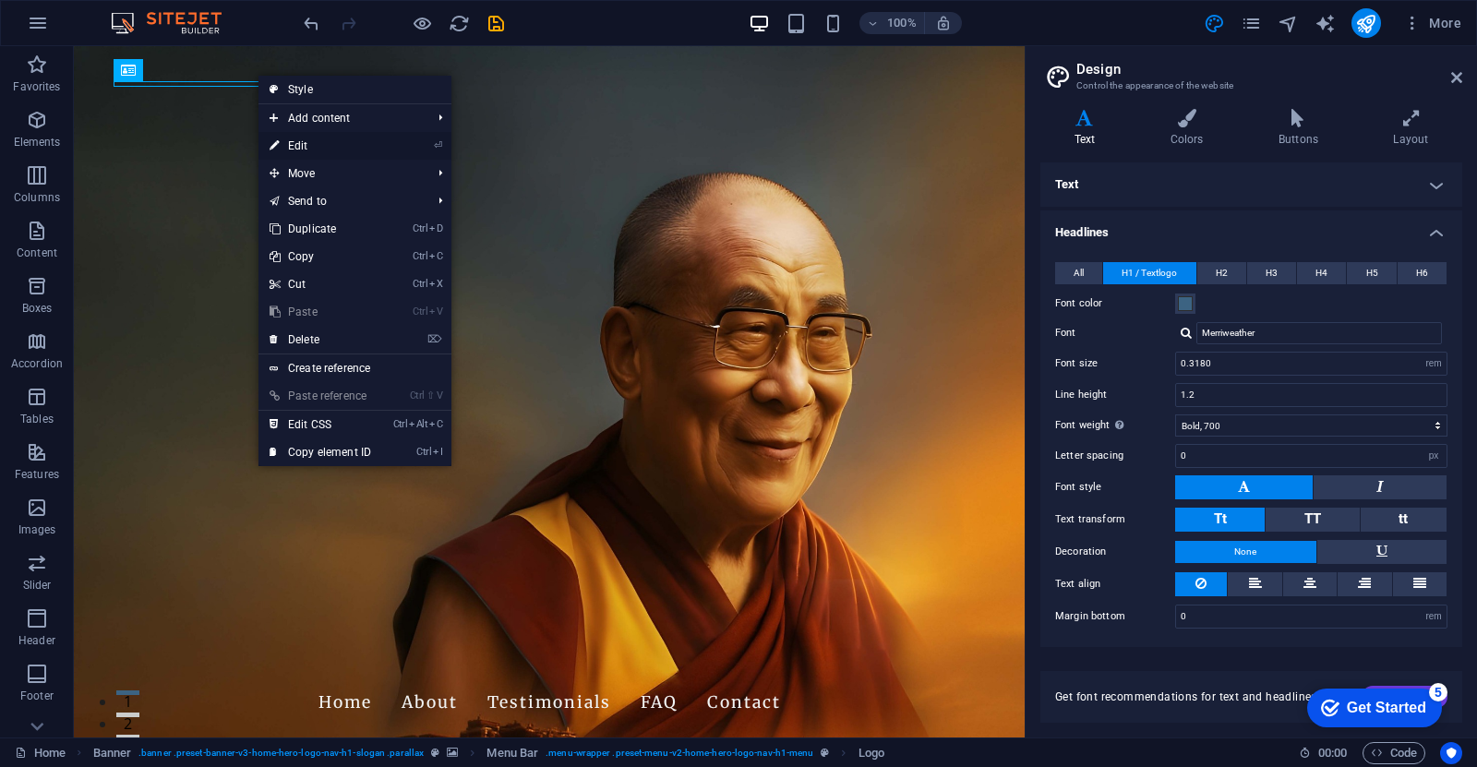
click at [313, 148] on link "⏎ Edit" at bounding box center [321, 146] width 124 height 28
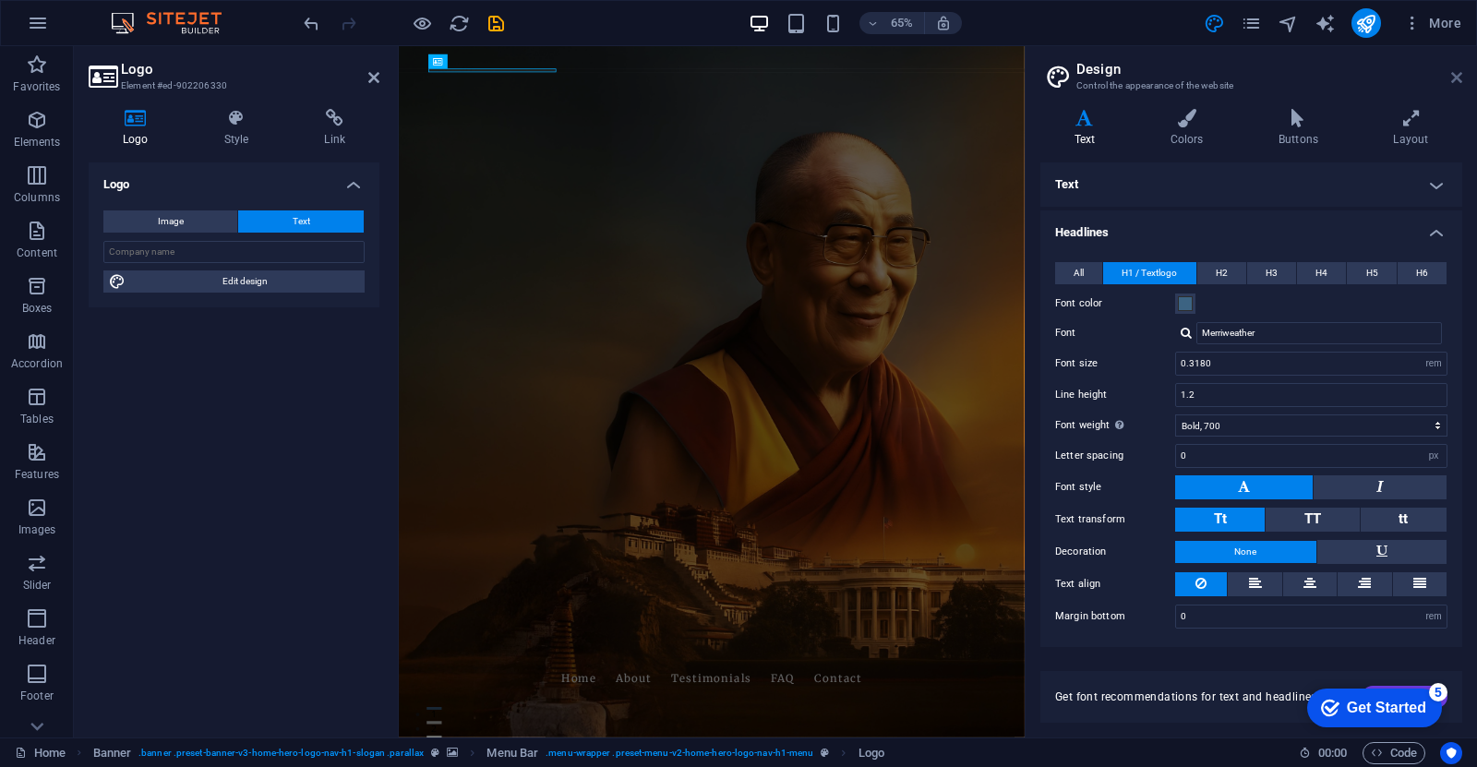
click at [1462, 80] on icon at bounding box center [1457, 77] width 11 height 15
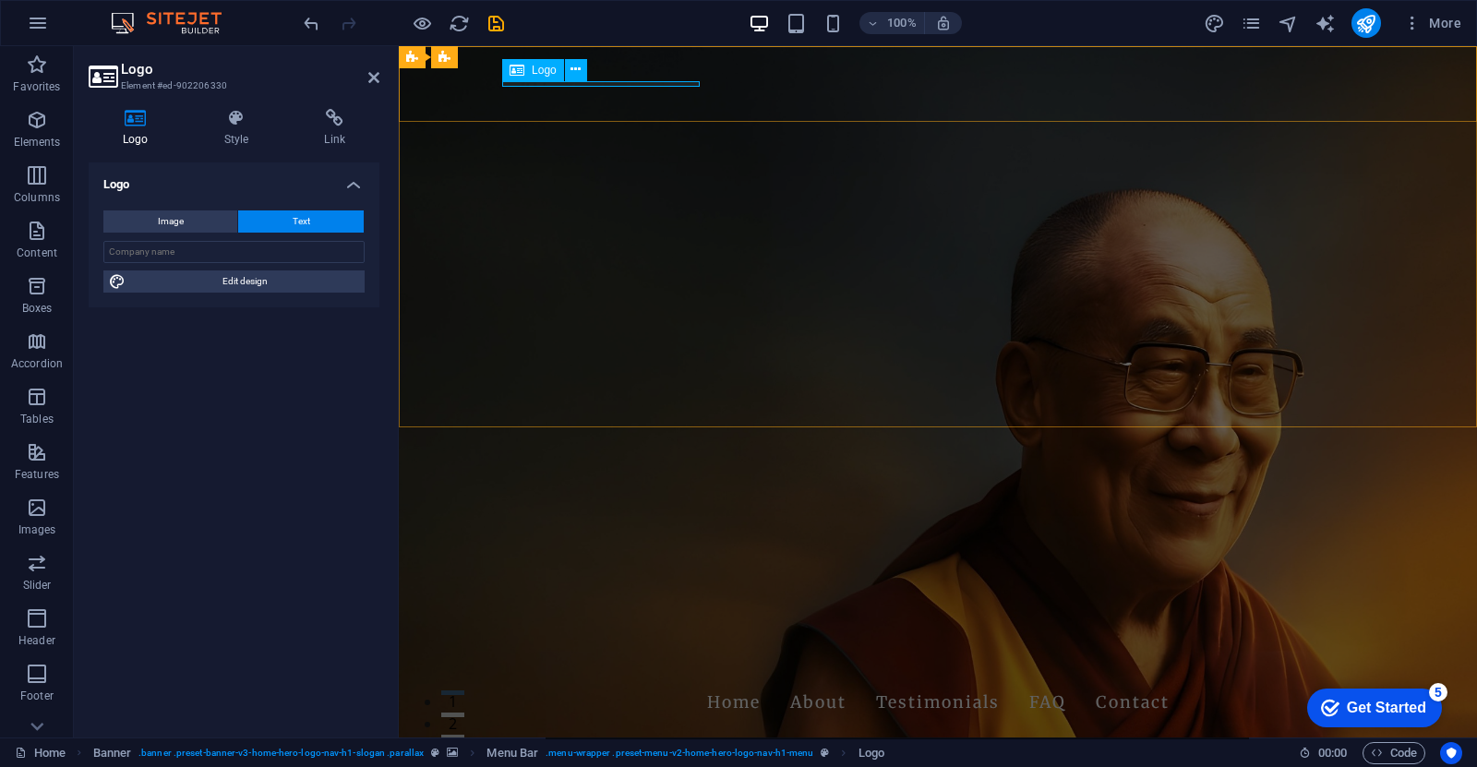
click at [585, 675] on div "The [PERSON_NAME] and [DEMOGRAPHIC_DATA] Presidents: A Story of Faith, Diplomac…" at bounding box center [938, 678] width 872 height 6
click at [178, 220] on span "Image" at bounding box center [171, 222] width 26 height 22
select select "DISABLED_OPTION_VALUE"
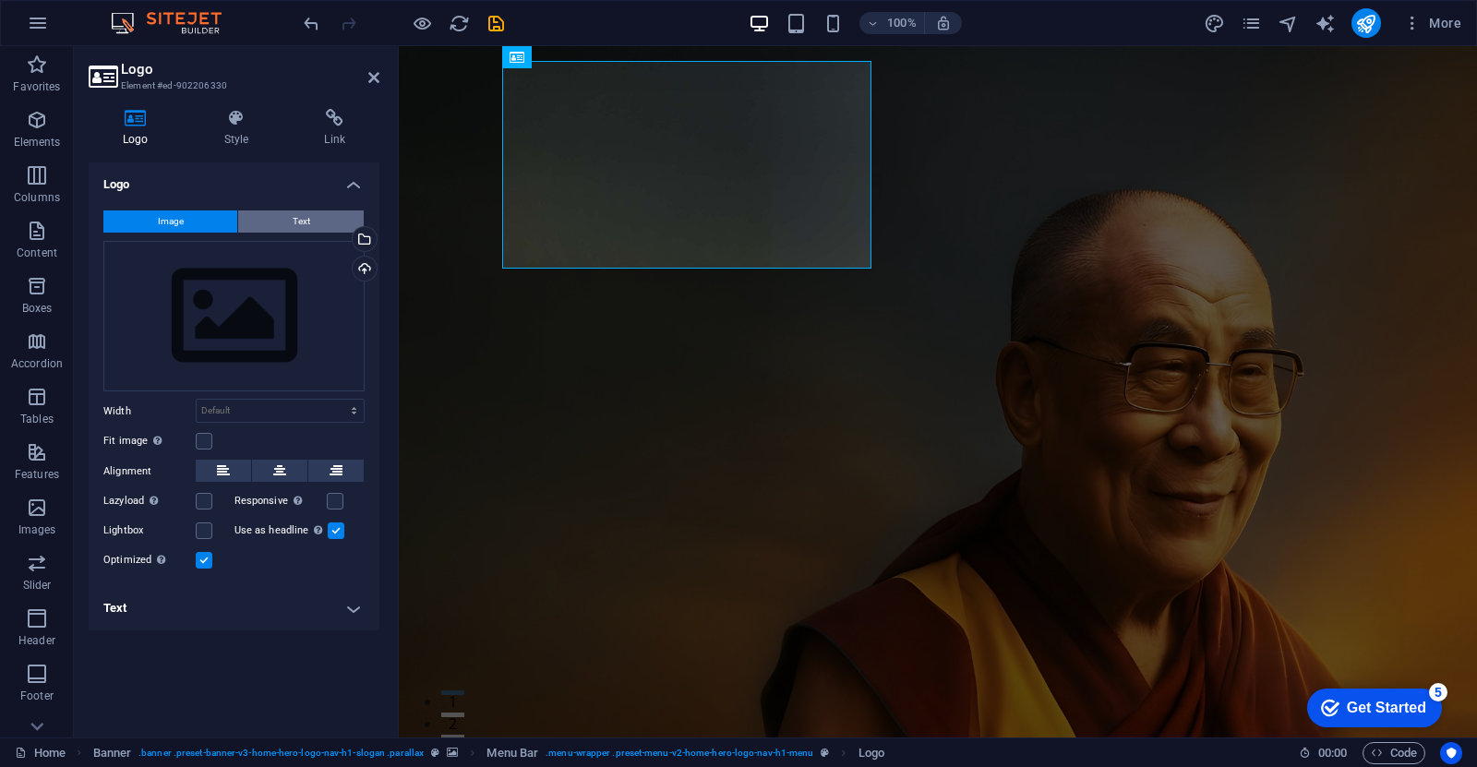
click at [300, 216] on span "Text" at bounding box center [302, 222] width 18 height 22
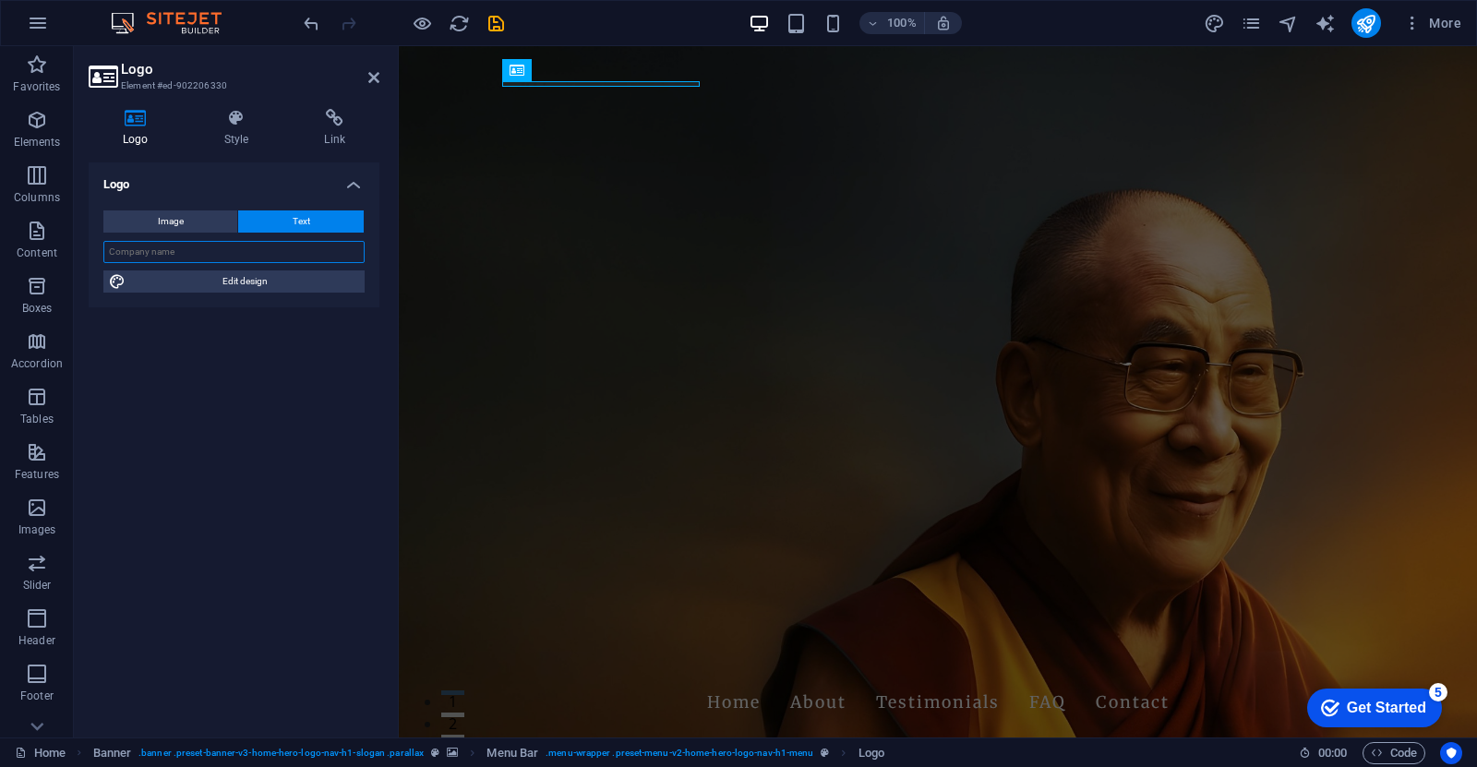
click at [223, 255] on input "text" at bounding box center [233, 252] width 261 height 22
click at [164, 248] on input "The [PERSON_NAME] and [DEMOGRAPHIC_DATA] Presidents" at bounding box center [233, 252] width 261 height 22
click at [150, 247] on input "The [PERSON_NAME] and [DEMOGRAPHIC_DATA] Presidents" at bounding box center [233, 252] width 261 height 22
type input "The DalaiLlama and [DEMOGRAPHIC_DATA] Presidents"
click at [271, 283] on span "Edit design" at bounding box center [245, 282] width 228 height 22
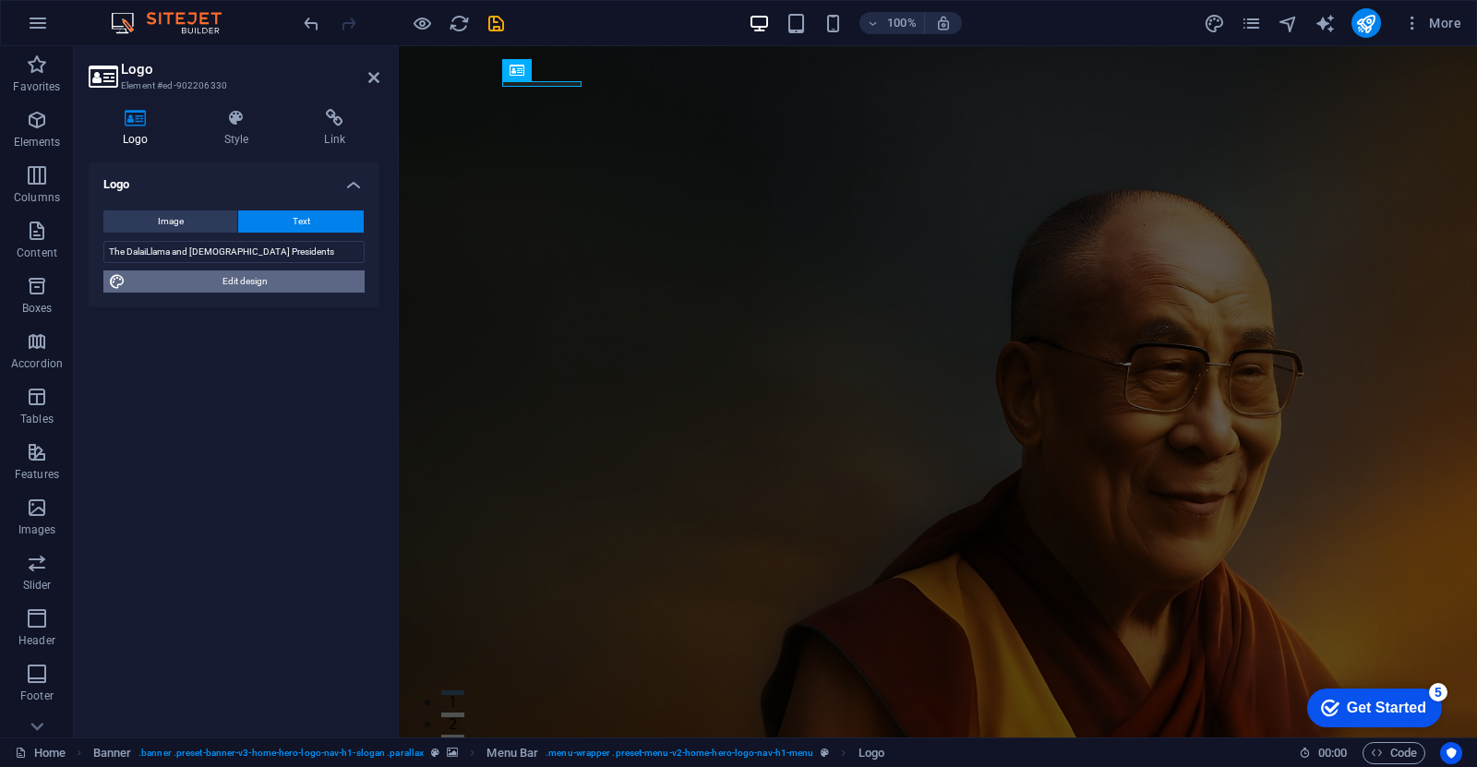
select select "rem"
select select "700"
select select "px"
select select "rem"
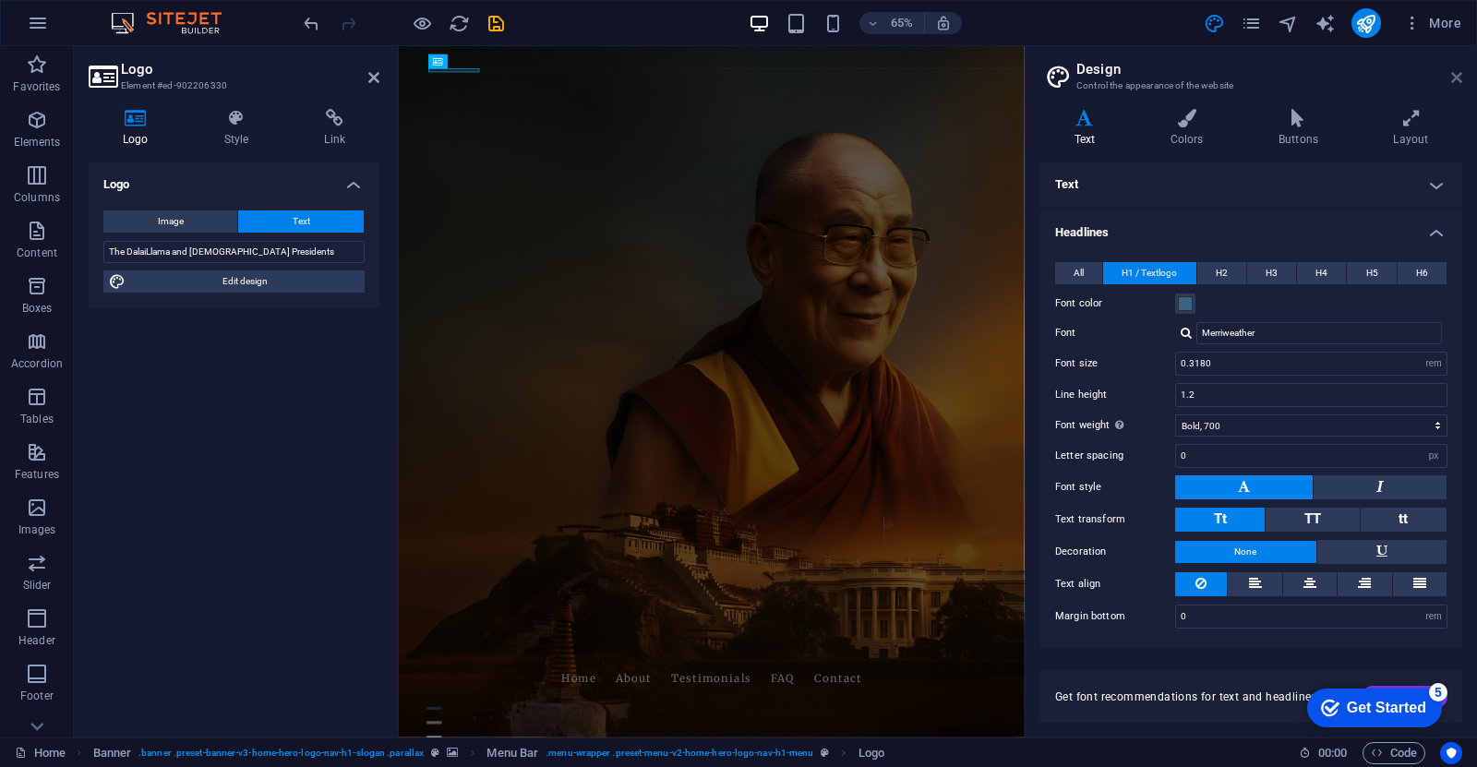
drag, startPoint x: 1452, startPoint y: 79, endPoint x: 1053, endPoint y: 34, distance: 401.5
click at [1452, 79] on icon at bounding box center [1457, 77] width 11 height 15
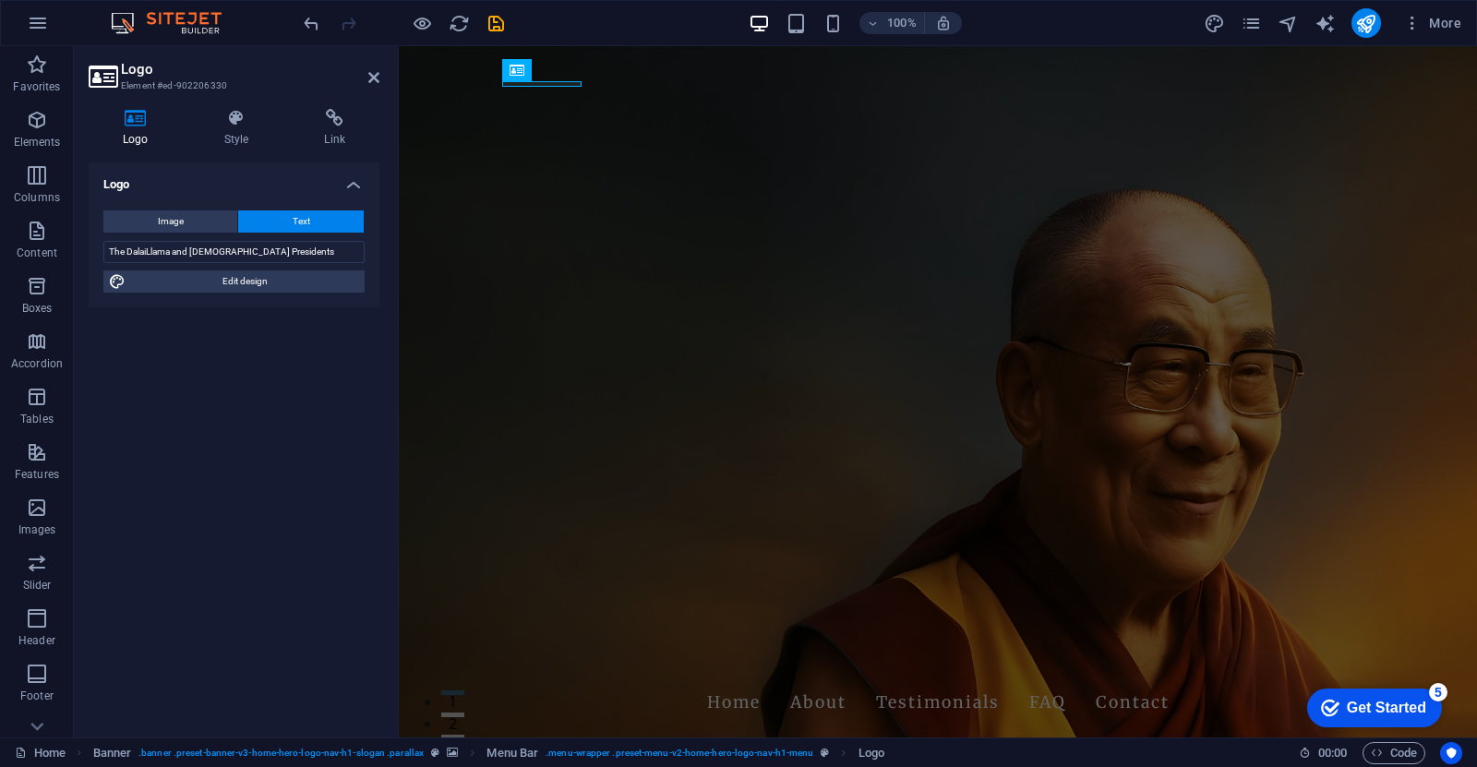
click at [381, 72] on aside "Logo Element #ed-902206330 Logo Style Link Logo Image Text Drag files here, cli…" at bounding box center [236, 392] width 325 height 692
click at [361, 75] on h2 "Logo" at bounding box center [250, 69] width 259 height 17
click at [371, 82] on icon at bounding box center [373, 77] width 11 height 15
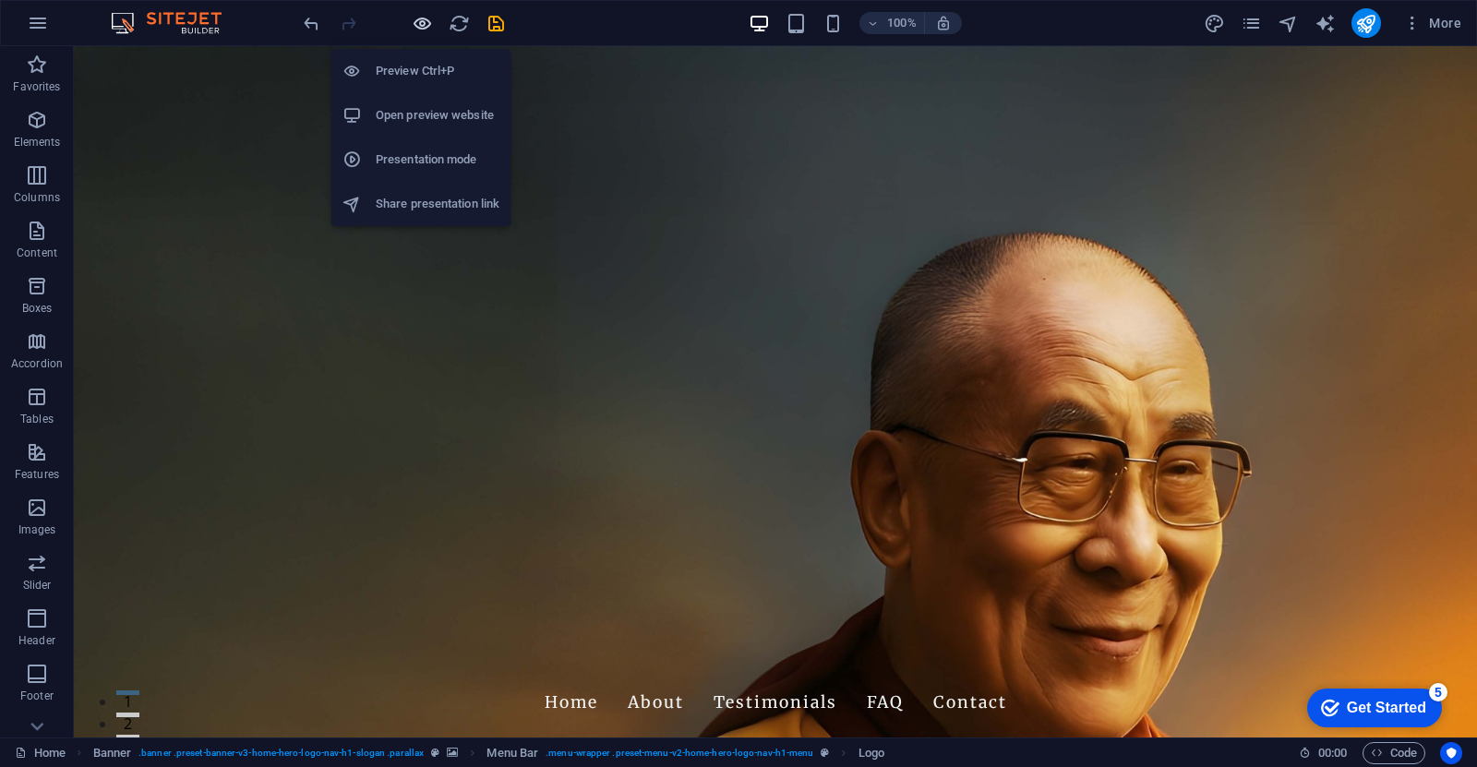
click at [412, 21] on icon "button" at bounding box center [422, 23] width 21 height 21
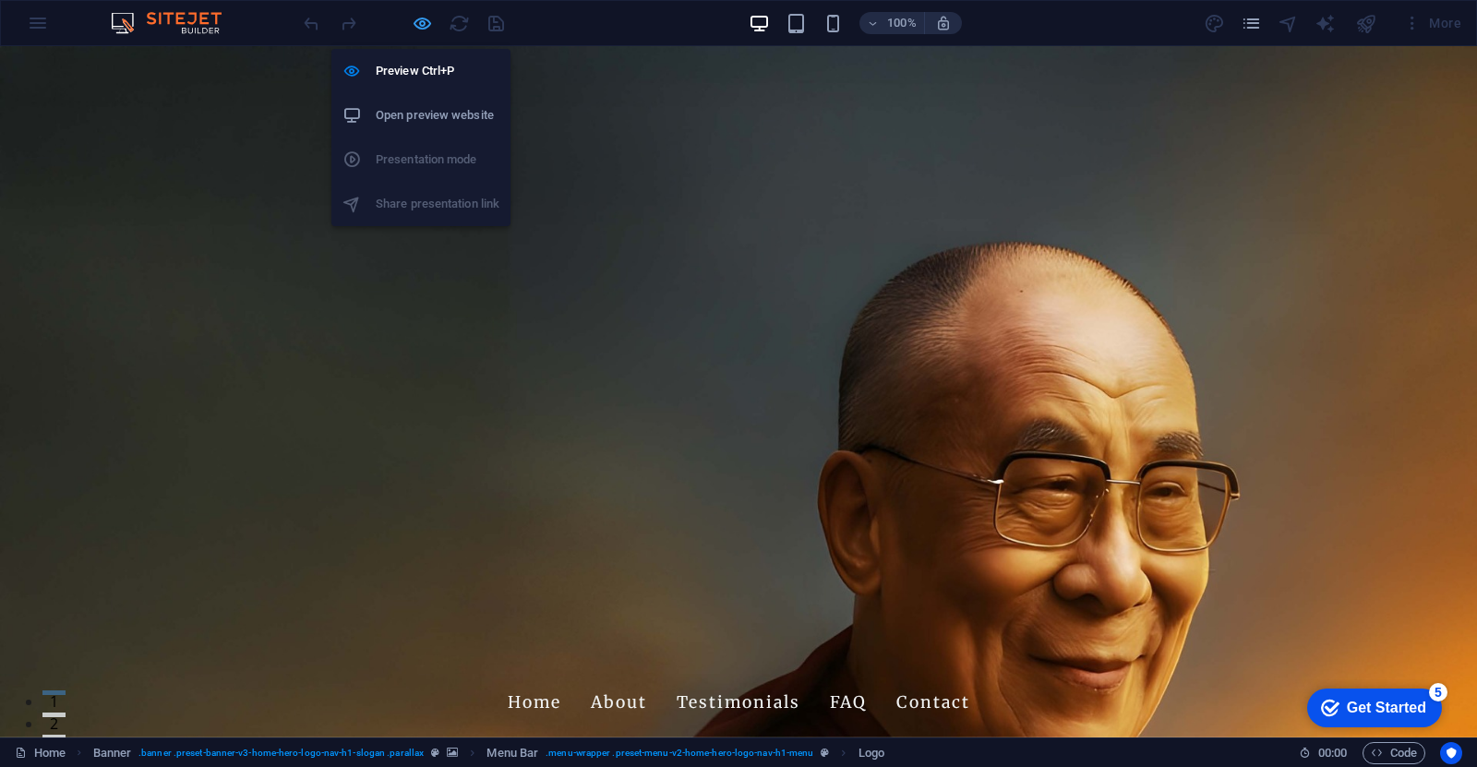
click at [429, 29] on icon "button" at bounding box center [422, 23] width 21 height 21
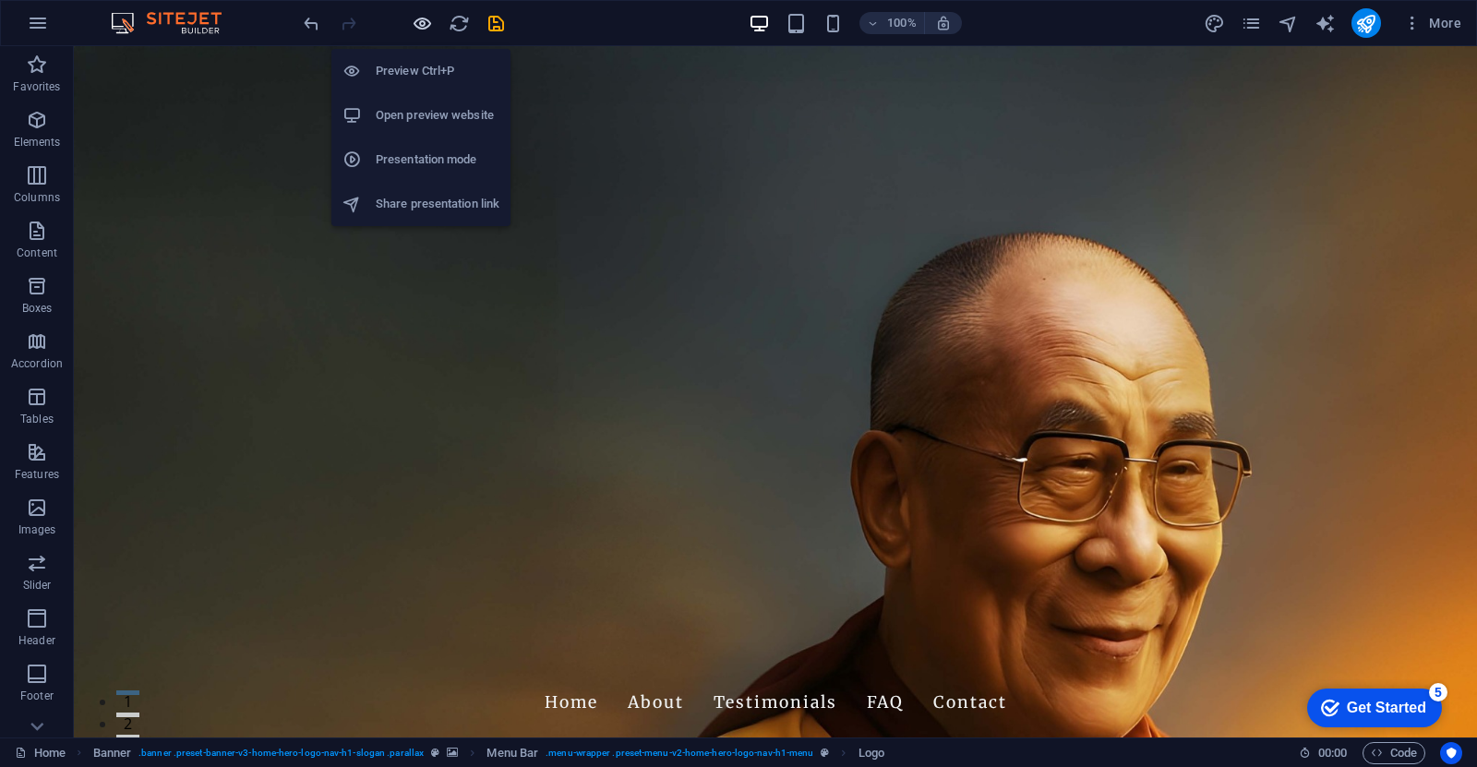
click at [429, 29] on icon "button" at bounding box center [422, 23] width 21 height 21
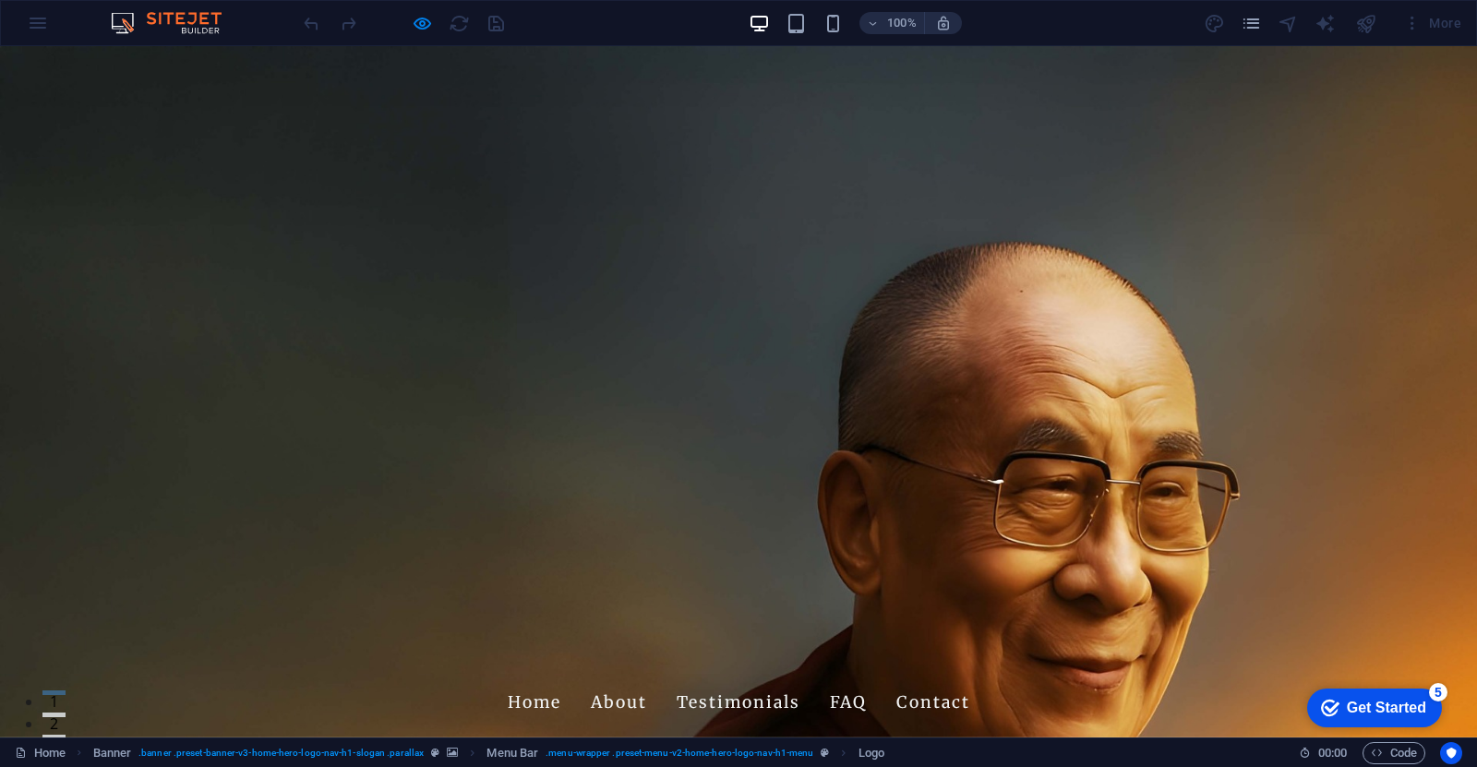
click at [334, 660] on div "The DalaiLlama and [DEMOGRAPHIC_DATA] Presidents Home About Testimonials FAQ Co…" at bounding box center [738, 700] width 1477 height 81
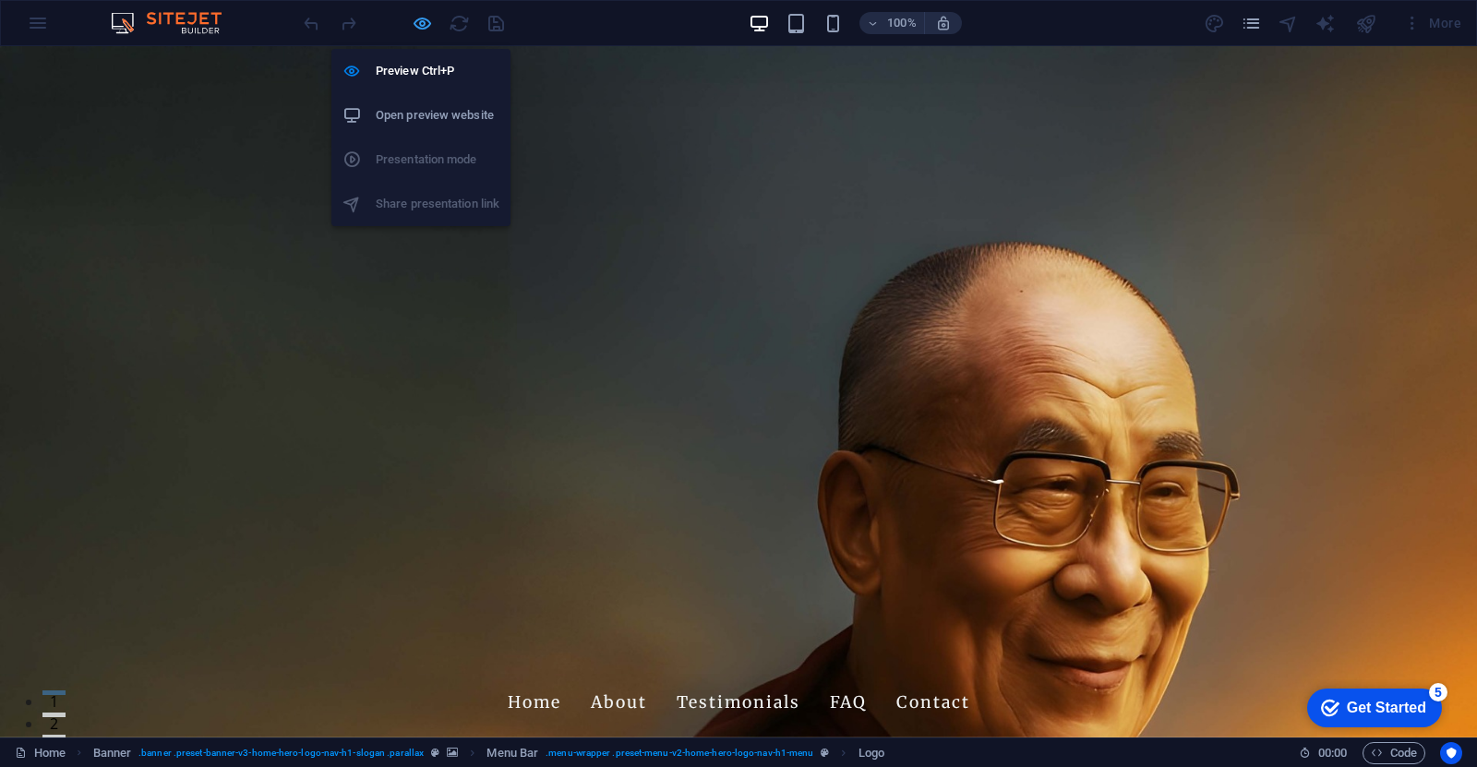
click at [423, 25] on icon "button" at bounding box center [422, 23] width 21 height 21
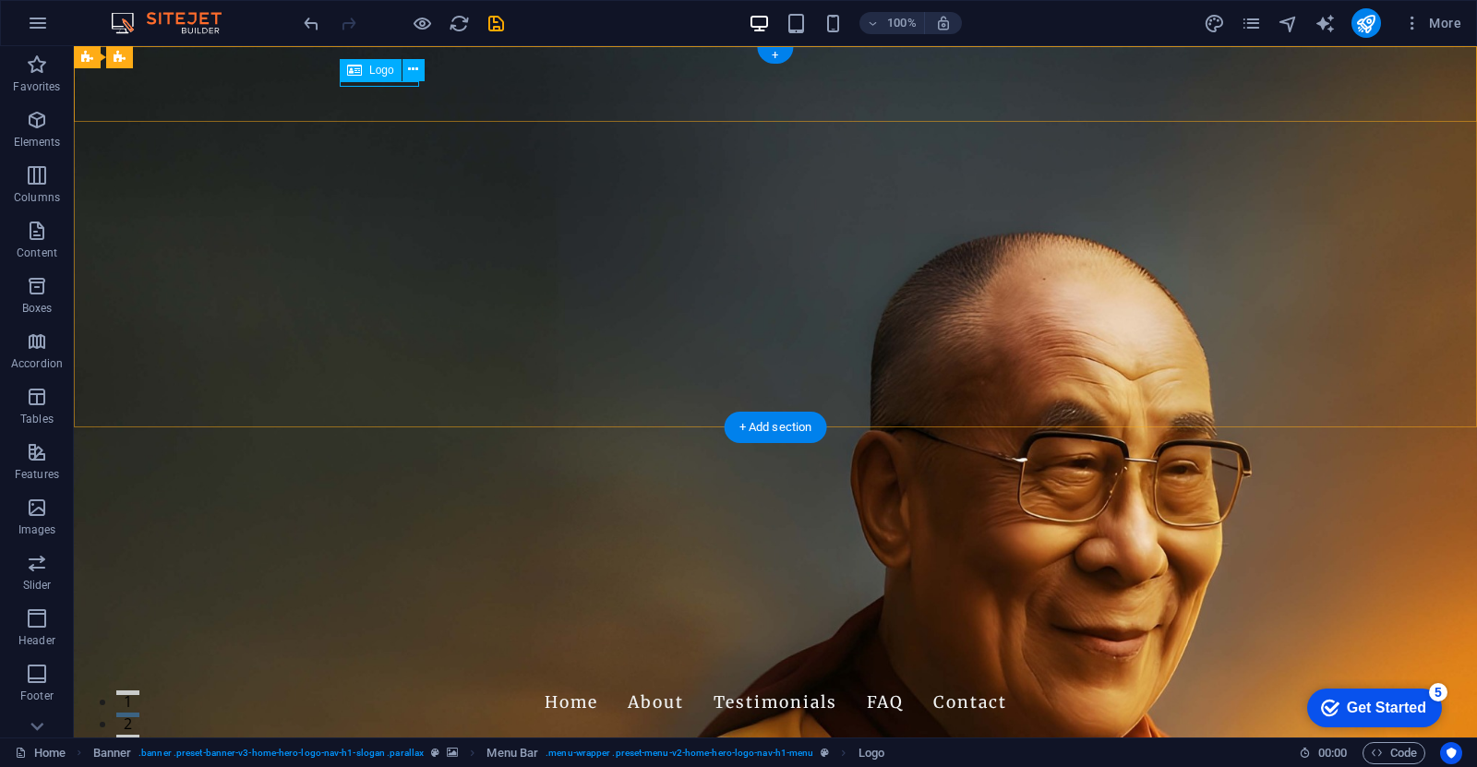
click at [370, 675] on div "The DalaiLlama and [DEMOGRAPHIC_DATA] Presidents" at bounding box center [776, 678] width 872 height 6
click at [360, 65] on icon at bounding box center [354, 70] width 15 height 22
click at [350, 65] on icon at bounding box center [354, 70] width 15 height 22
click at [414, 72] on icon at bounding box center [413, 69] width 10 height 19
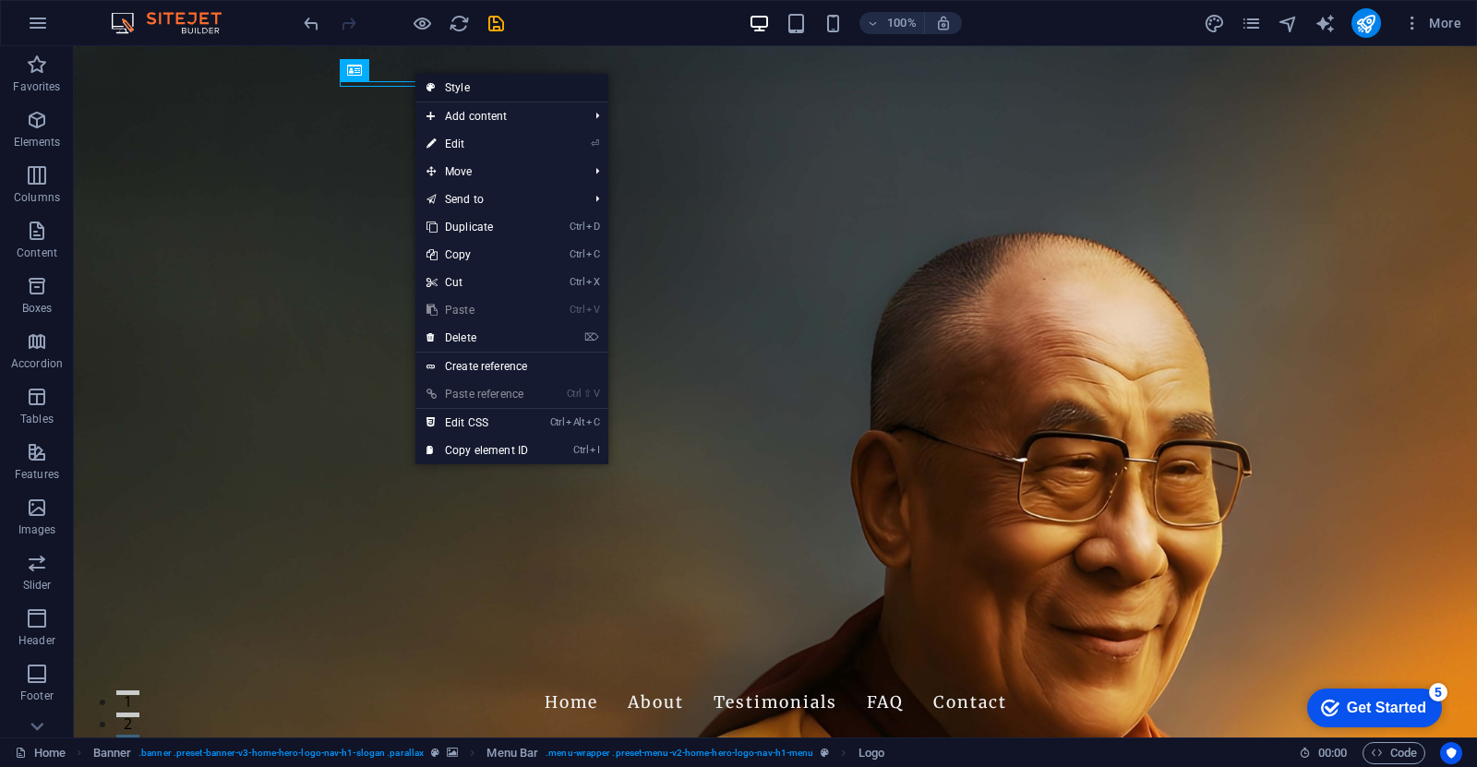
click at [499, 95] on link "Style" at bounding box center [512, 88] width 193 height 28
select select "rem"
select select "preset-menu-v2-home-hero-logo-nav-h1-menu"
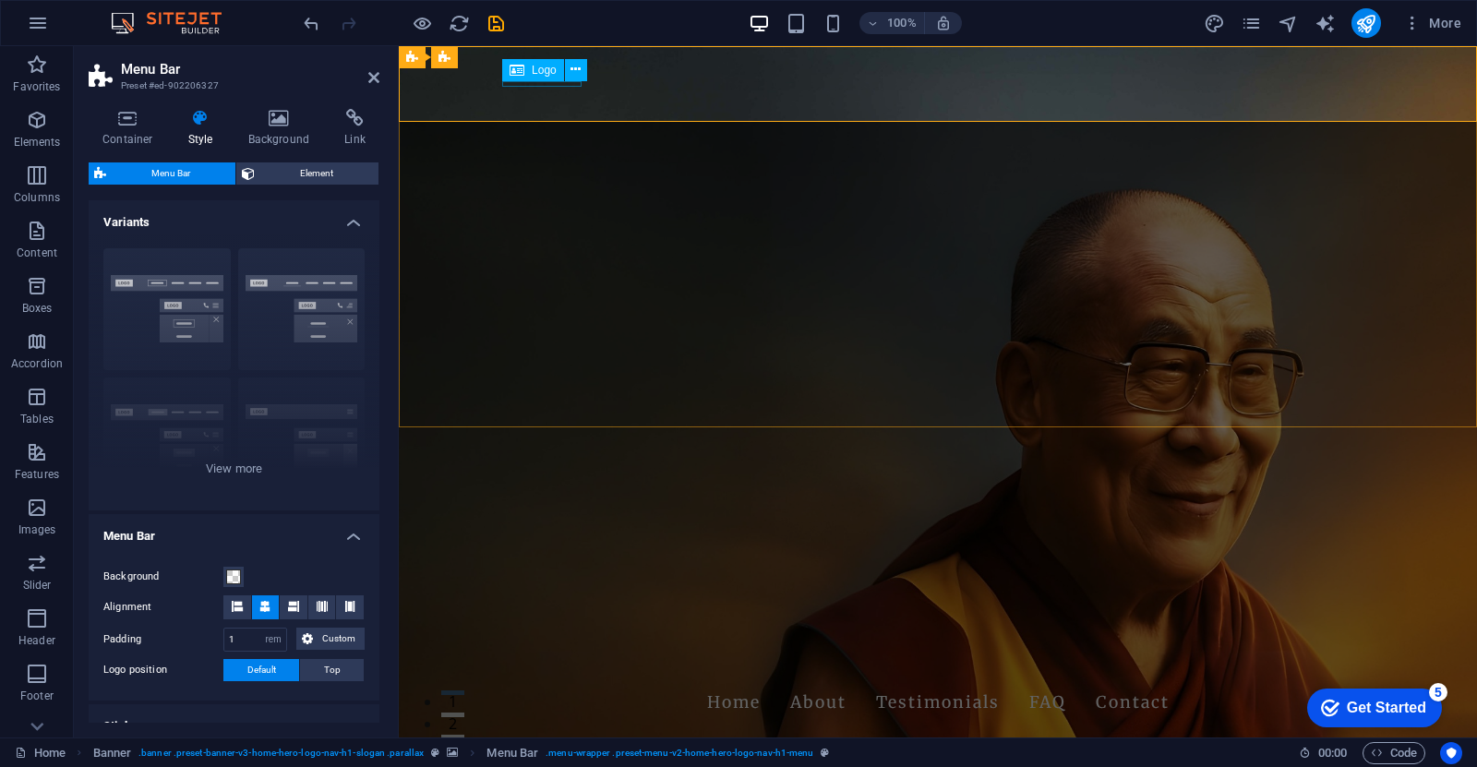
click at [527, 675] on div "The DalaiLlama and [DEMOGRAPHIC_DATA] Presidents" at bounding box center [938, 678] width 872 height 6
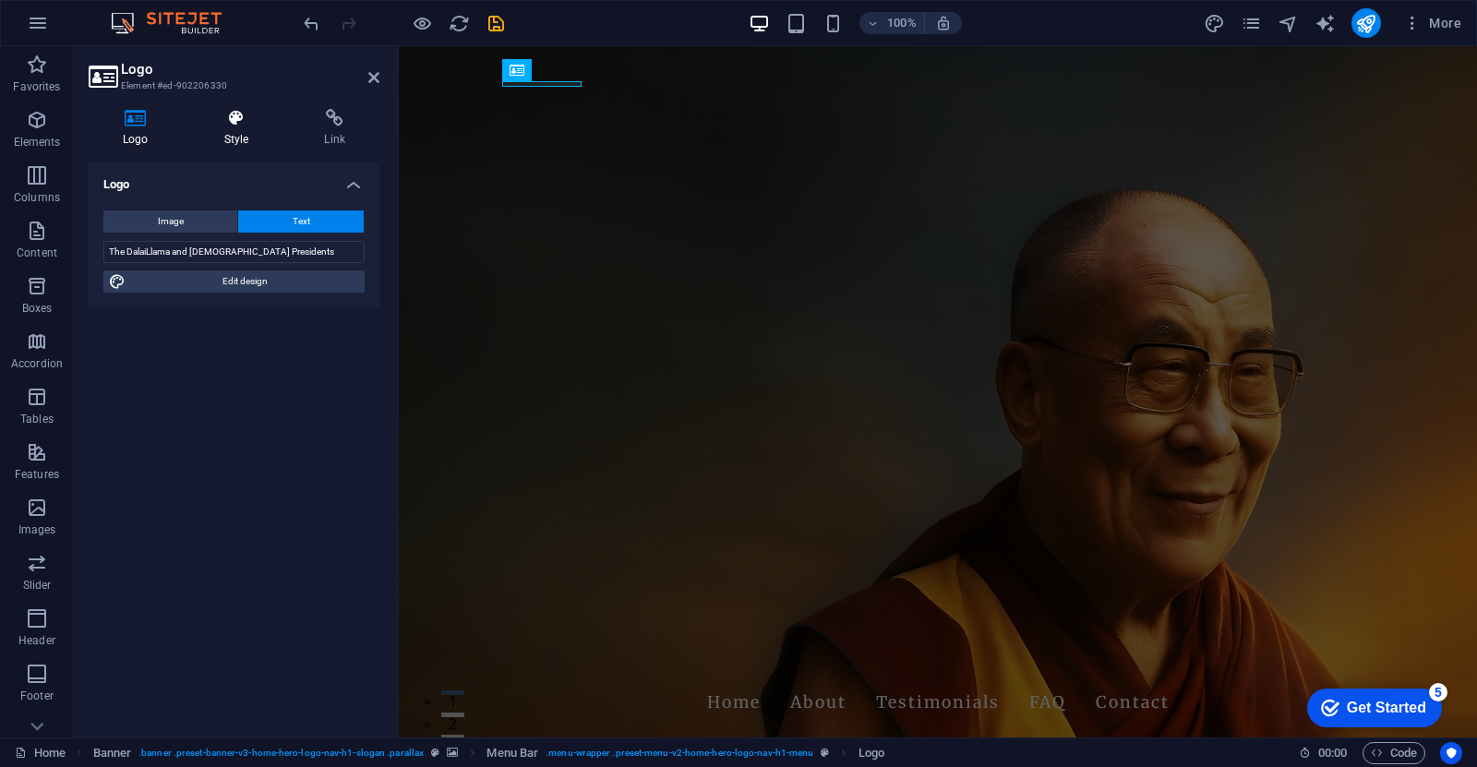
click at [240, 122] on icon at bounding box center [236, 118] width 93 height 18
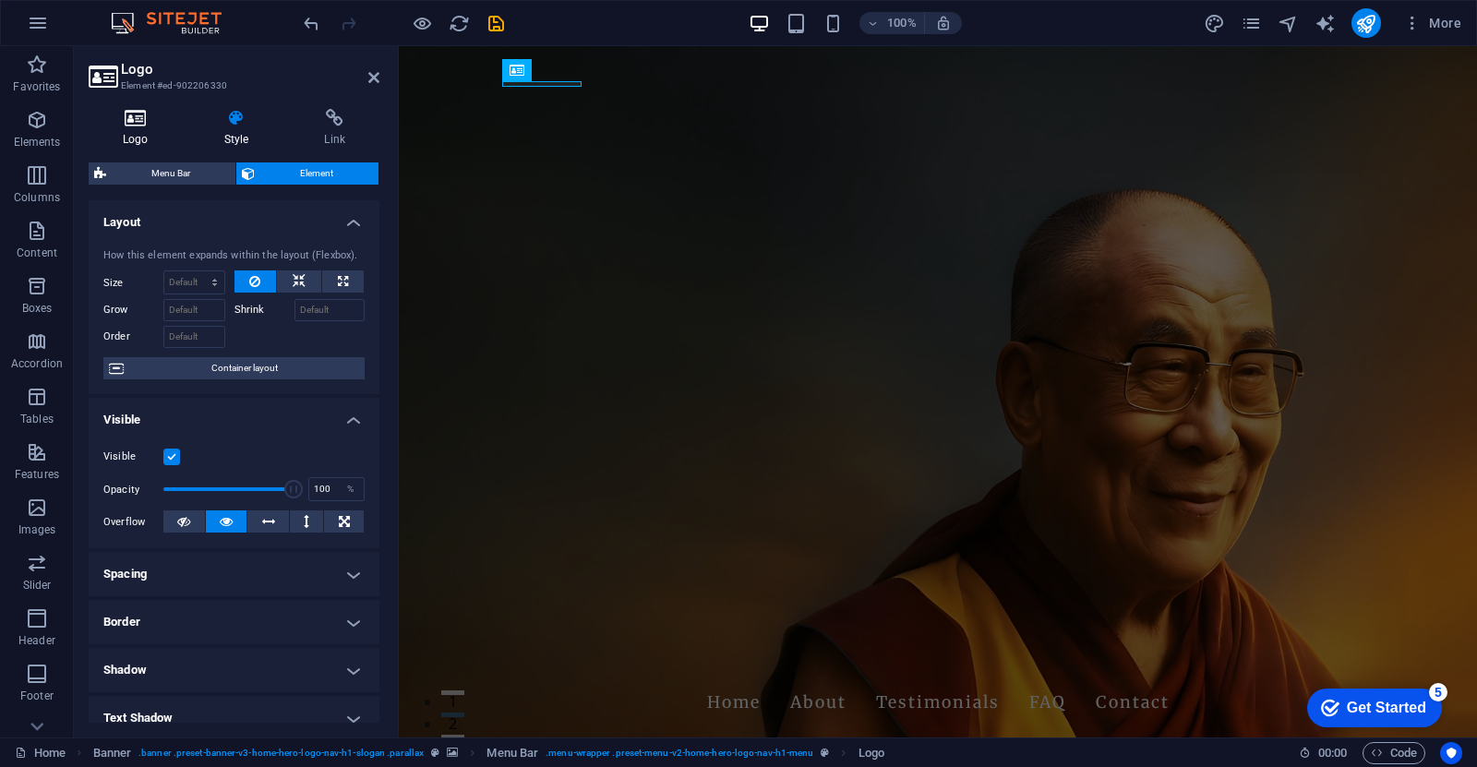
click at [147, 135] on h4 "Logo" at bounding box center [140, 128] width 102 height 39
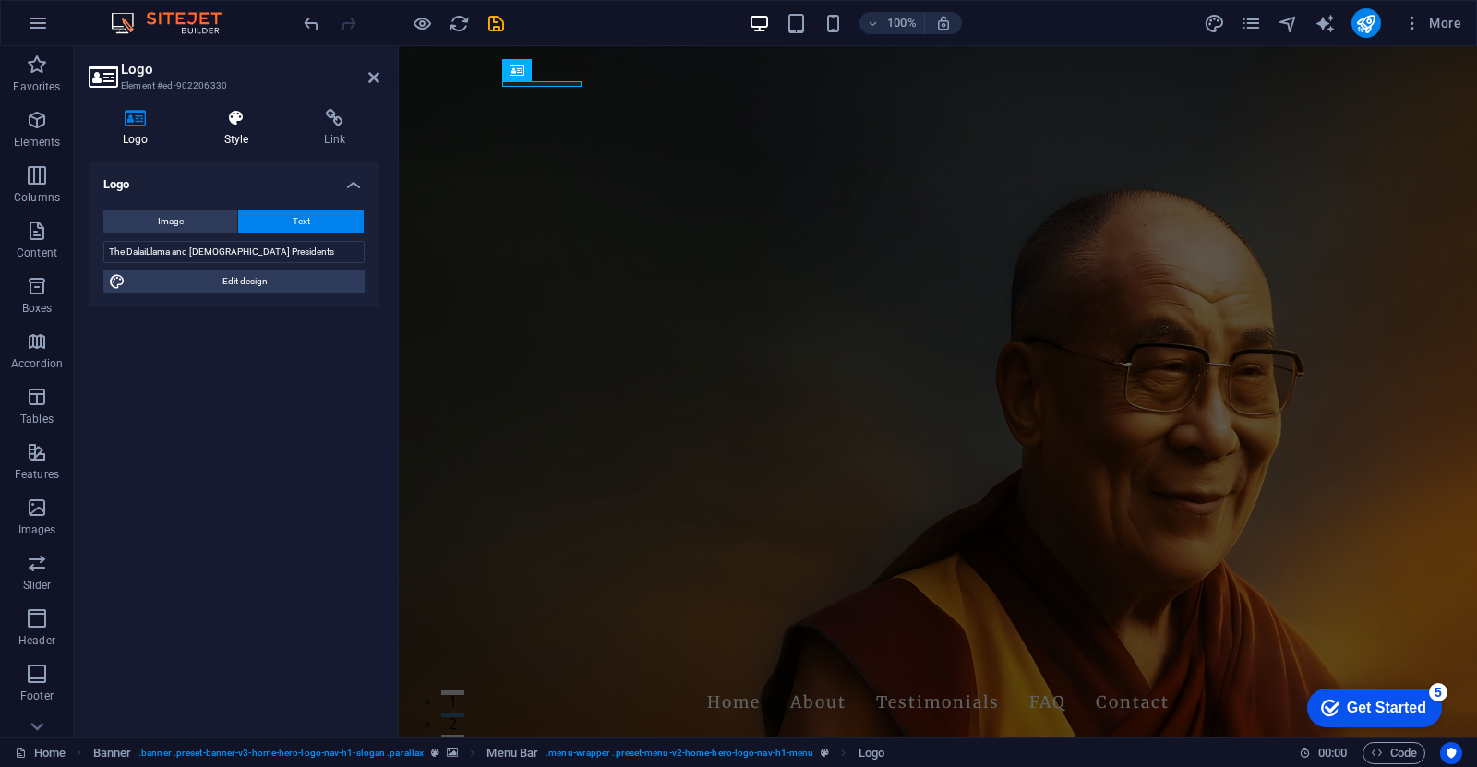
click at [238, 122] on icon at bounding box center [236, 118] width 93 height 18
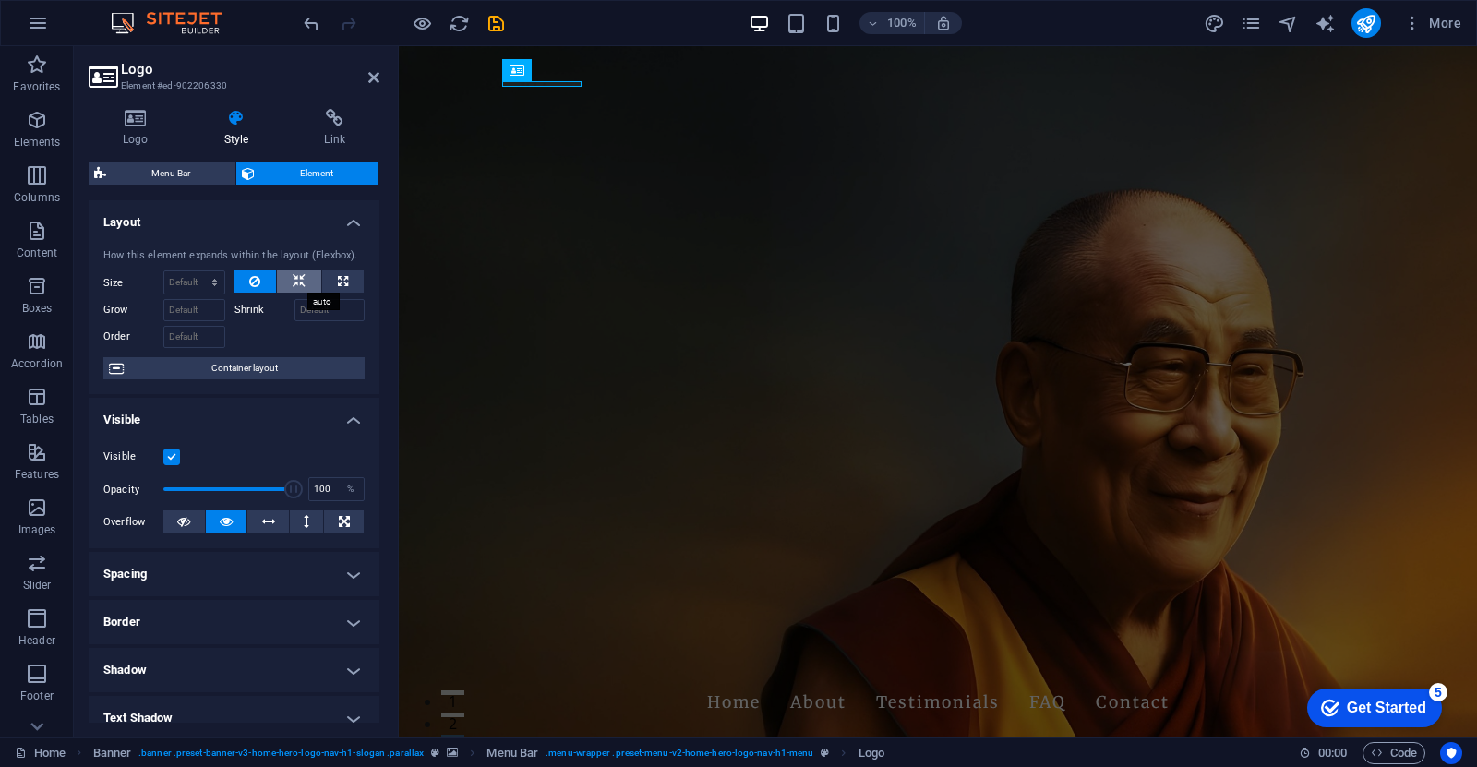
click at [299, 281] on icon at bounding box center [299, 282] width 13 height 22
click at [250, 282] on icon at bounding box center [254, 282] width 11 height 22
click at [139, 134] on h4 "Logo" at bounding box center [140, 128] width 102 height 39
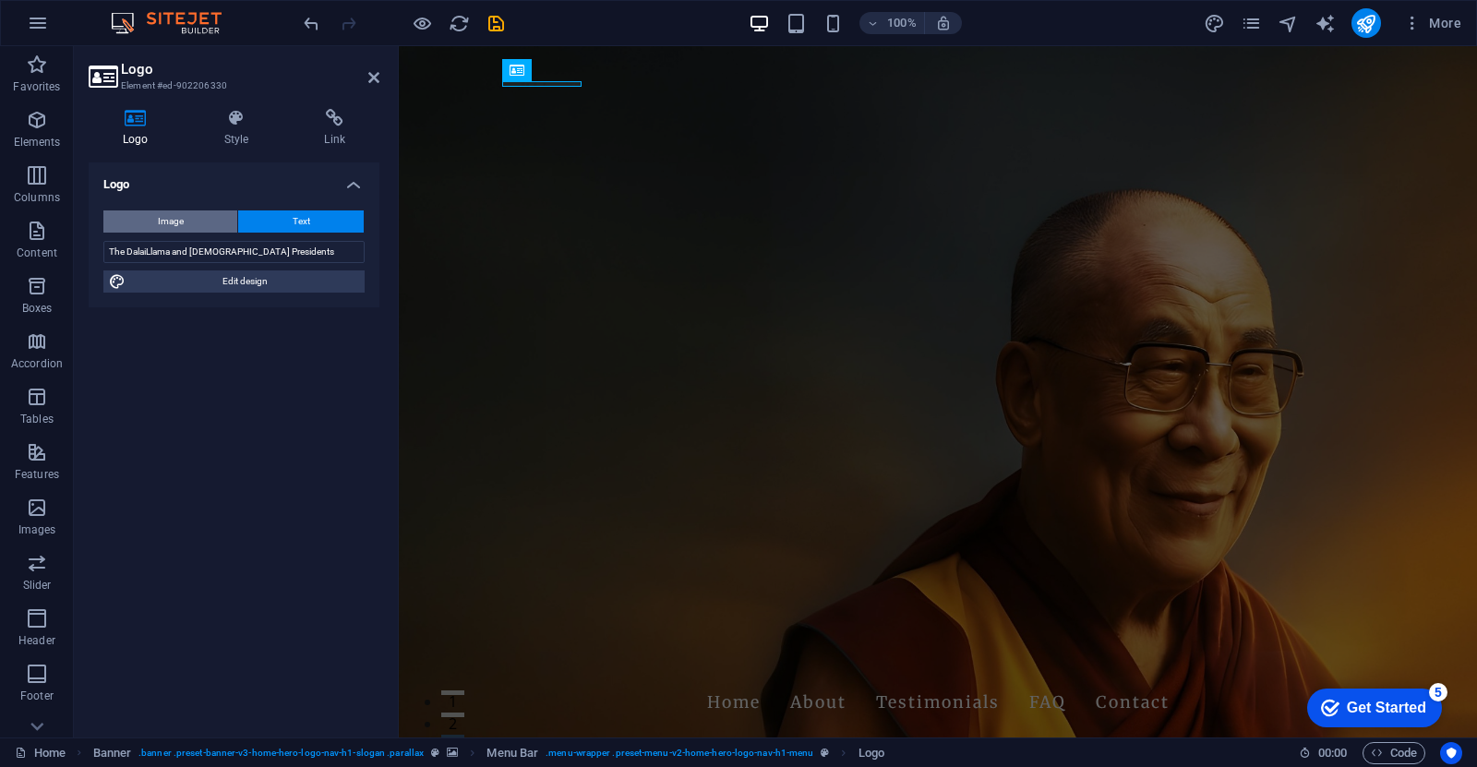
click at [159, 222] on span "Image" at bounding box center [171, 222] width 26 height 22
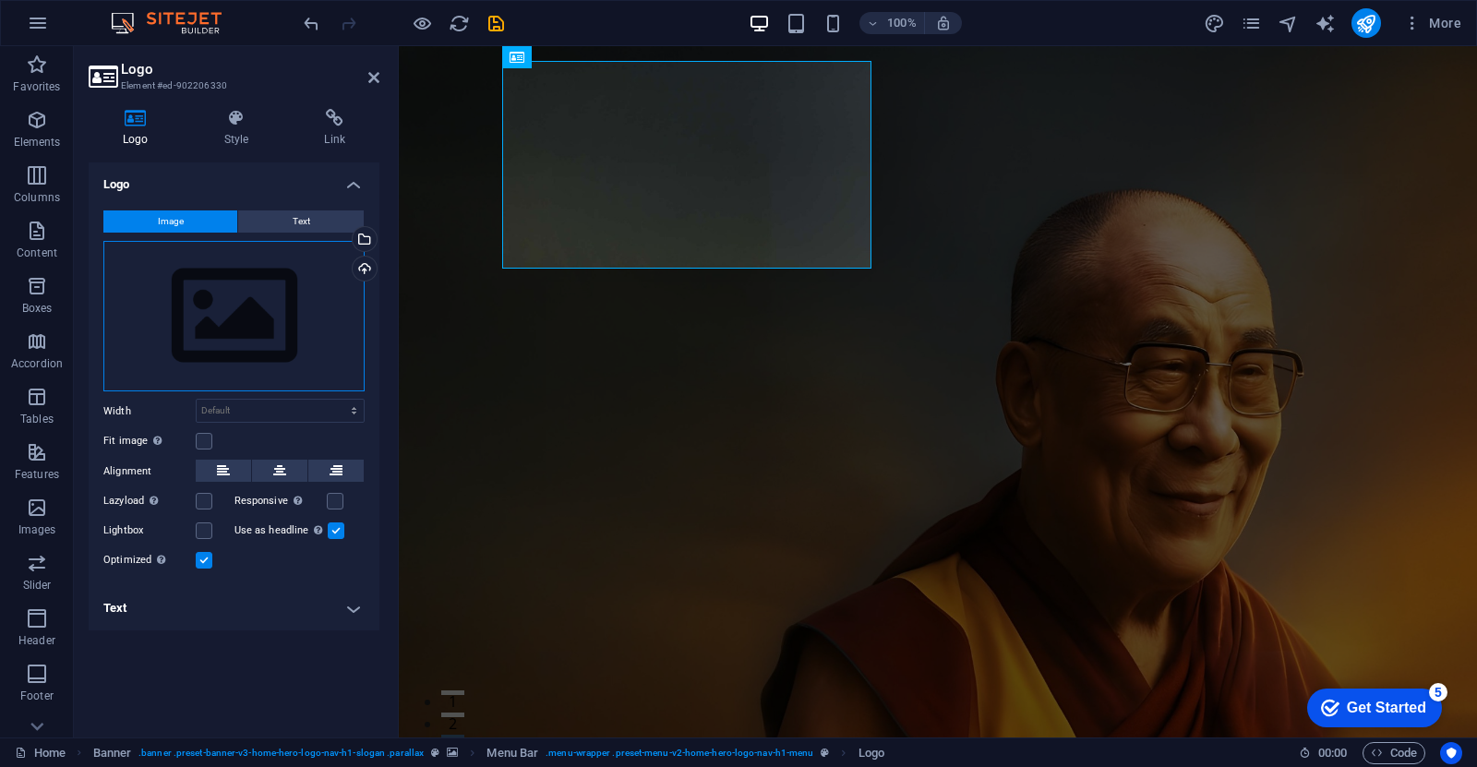
click at [263, 353] on div "Drag files here, click to choose files or select files from Files or our free s…" at bounding box center [233, 316] width 261 height 151
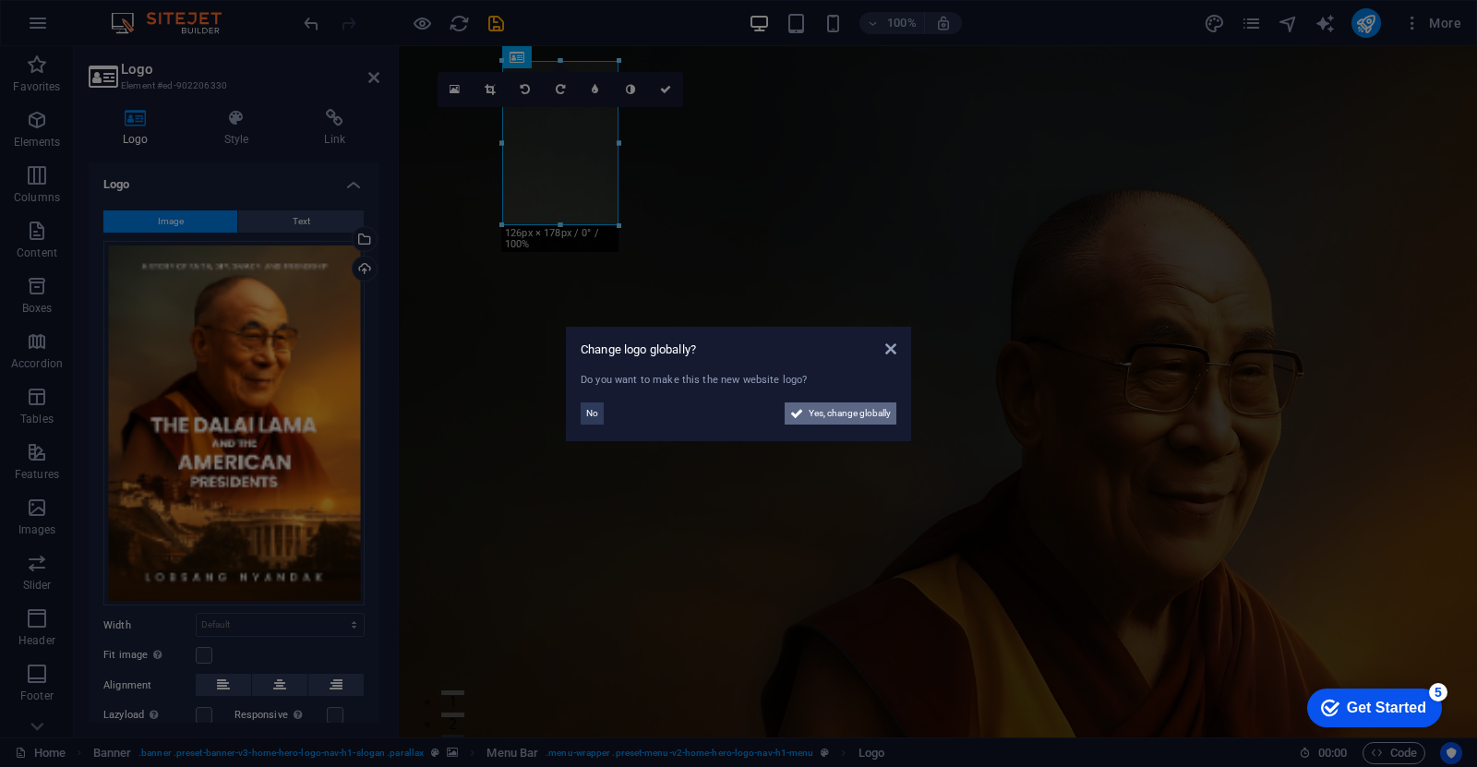
click at [881, 420] on span "Yes, change globally" at bounding box center [850, 414] width 82 height 22
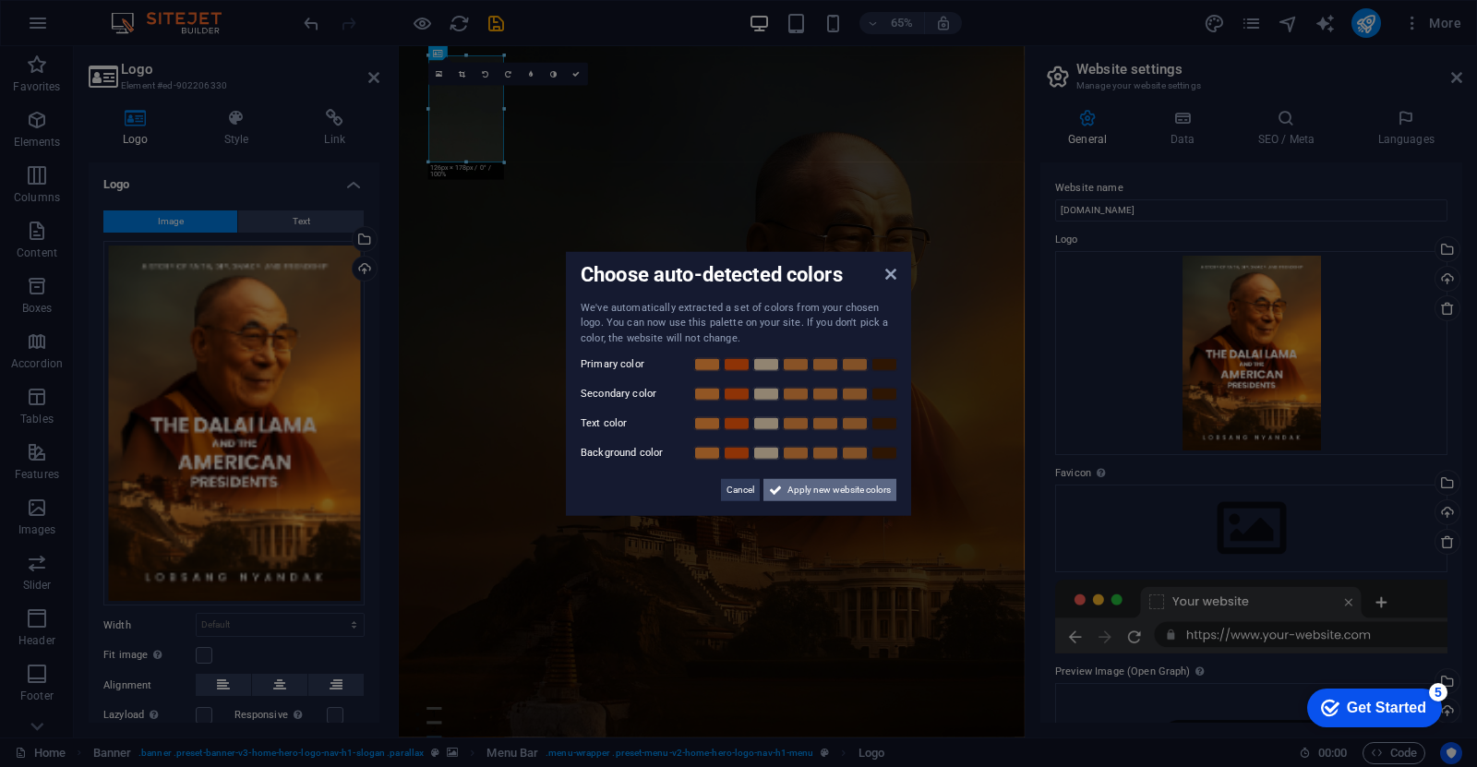
click at [856, 492] on span "Apply new website colors" at bounding box center [839, 490] width 103 height 22
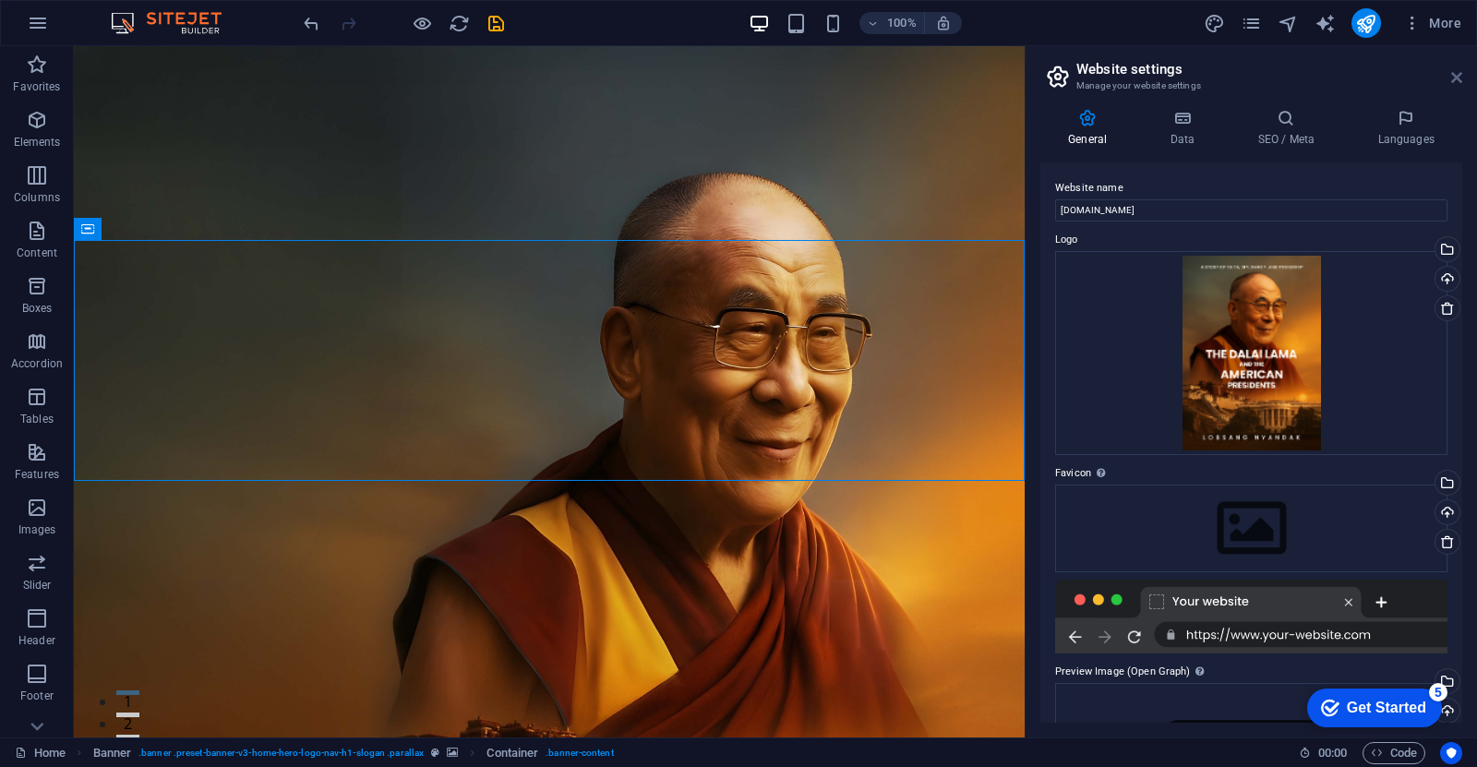
click at [1452, 70] on icon at bounding box center [1457, 77] width 11 height 15
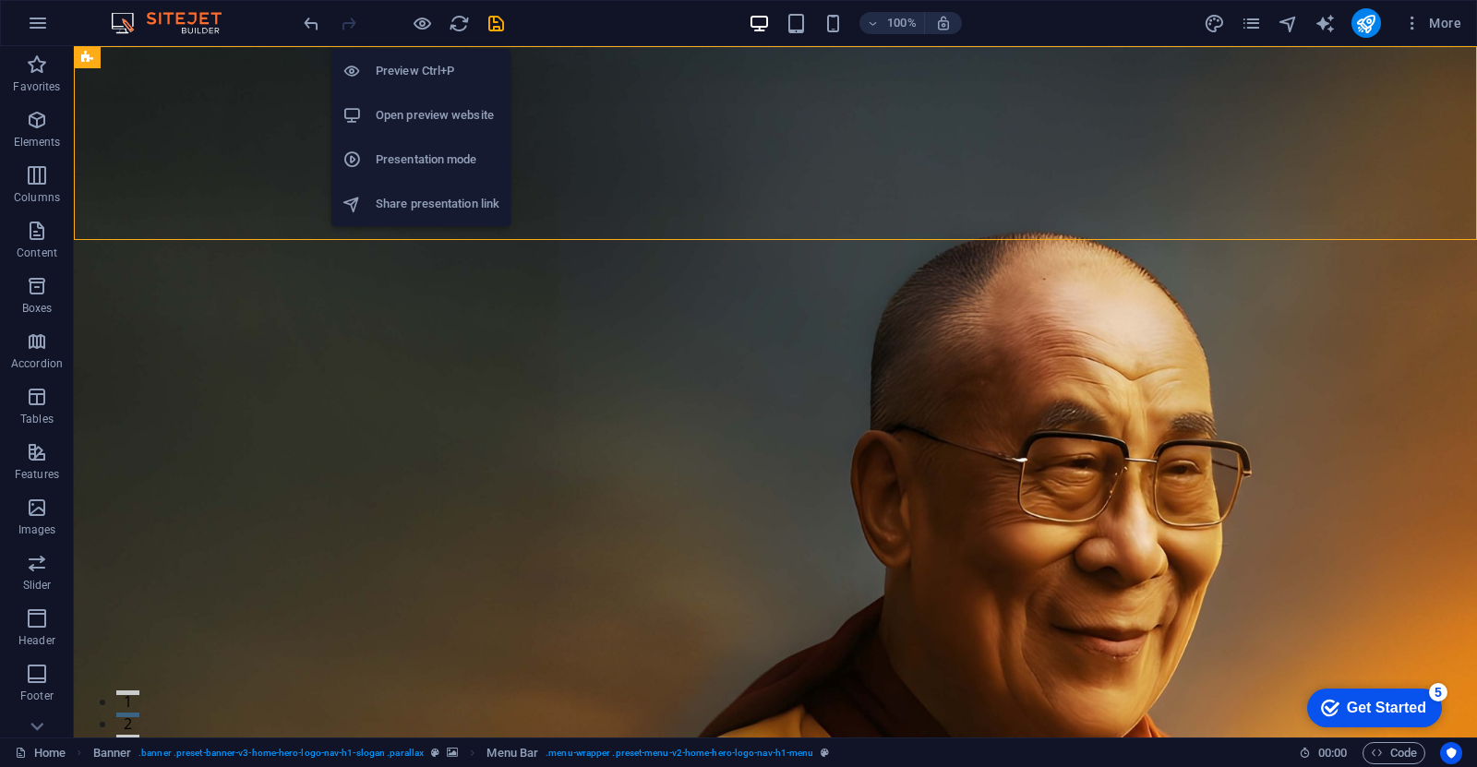
click at [418, 52] on li "Preview Ctrl+P" at bounding box center [421, 71] width 179 height 44
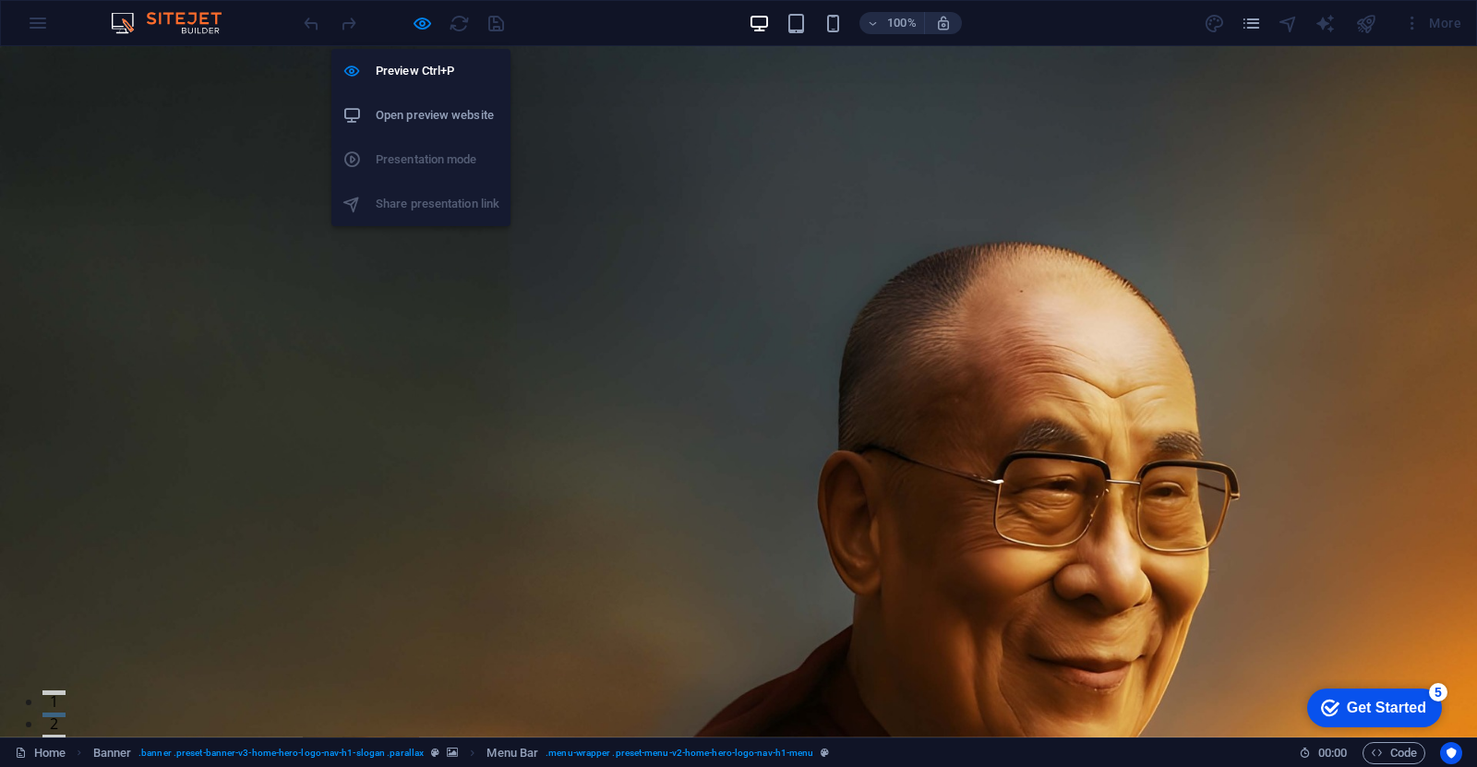
click at [420, 120] on h6 "Open preview website" at bounding box center [438, 115] width 124 height 22
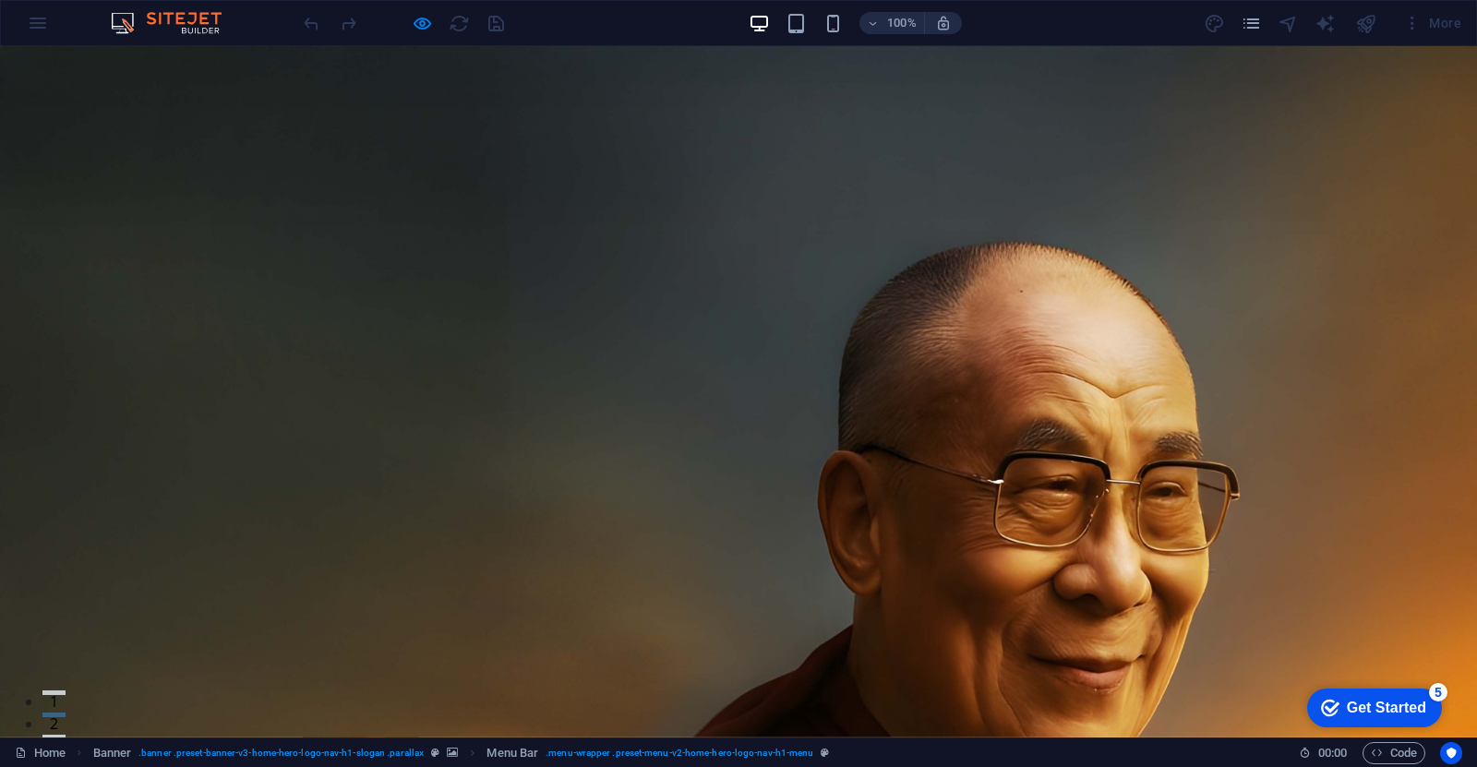
click at [173, 30] on img at bounding box center [175, 23] width 139 height 22
click at [313, 29] on div at bounding box center [403, 23] width 207 height 30
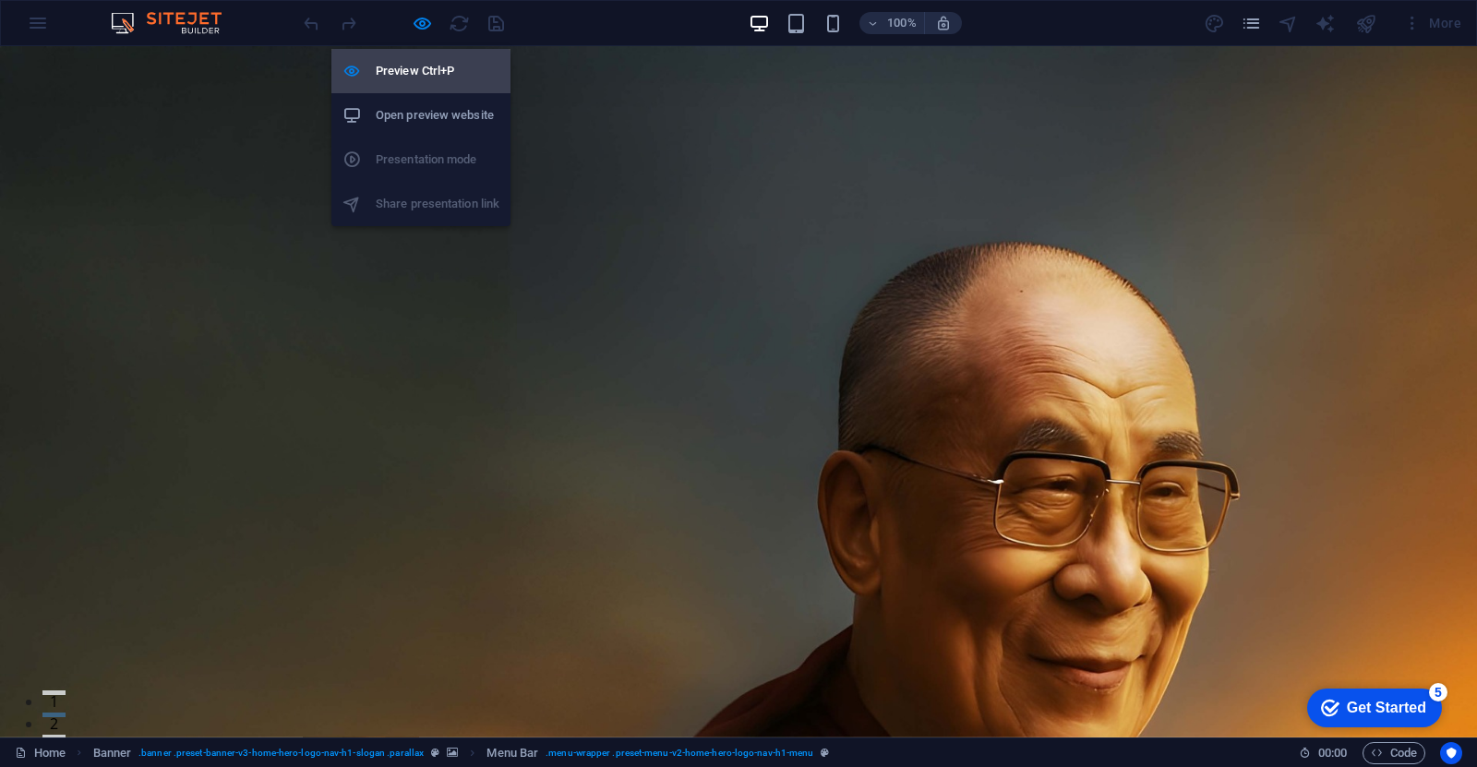
click at [427, 70] on h6 "Preview Ctrl+P" at bounding box center [438, 71] width 124 height 22
click at [420, 159] on ul "Preview Ctrl+P Open preview website Presentation mode Share presentation link" at bounding box center [421, 137] width 179 height 177
click at [426, 199] on ul "Preview Ctrl+P Open preview website Presentation mode Share presentation link" at bounding box center [421, 137] width 179 height 177
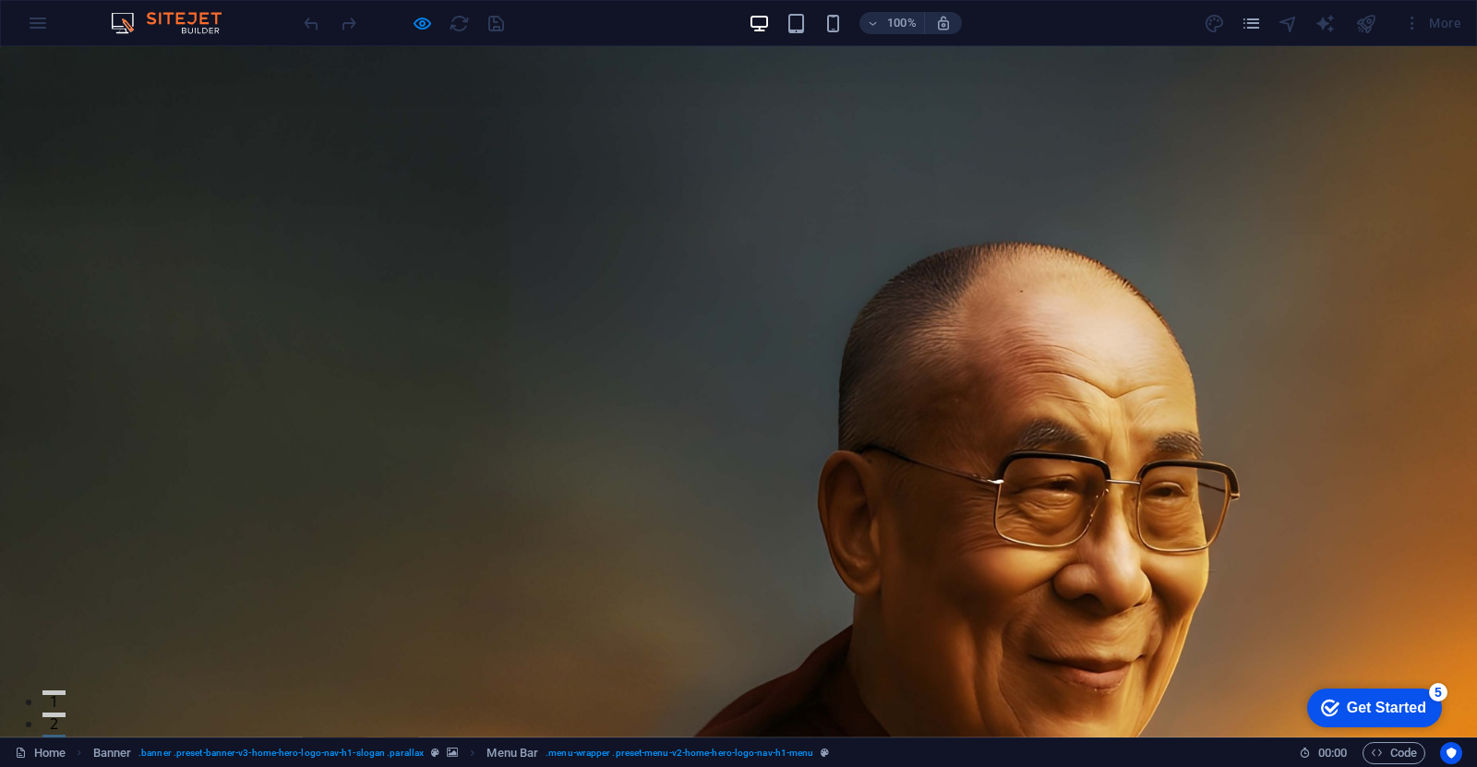
click at [1441, 35] on div "More" at bounding box center [1432, 23] width 73 height 30
click at [115, 28] on img at bounding box center [175, 23] width 139 height 22
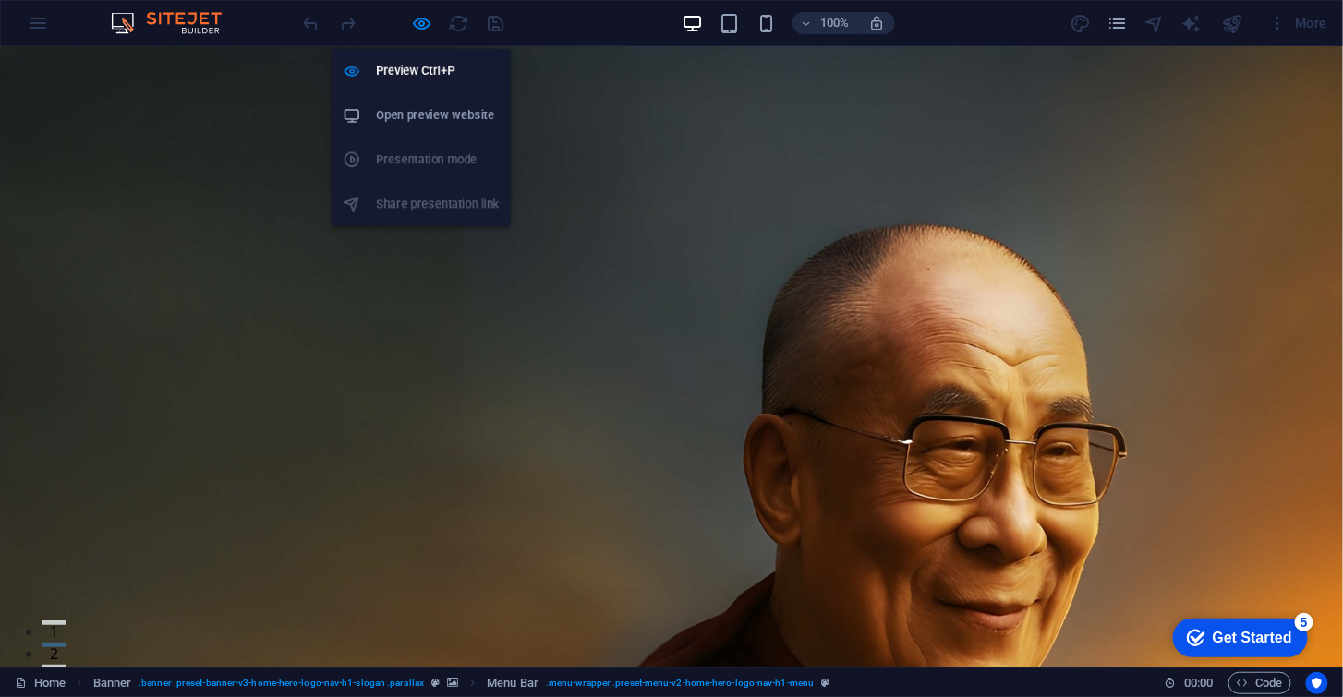
click at [419, 125] on h6 "Open preview website" at bounding box center [438, 115] width 124 height 22
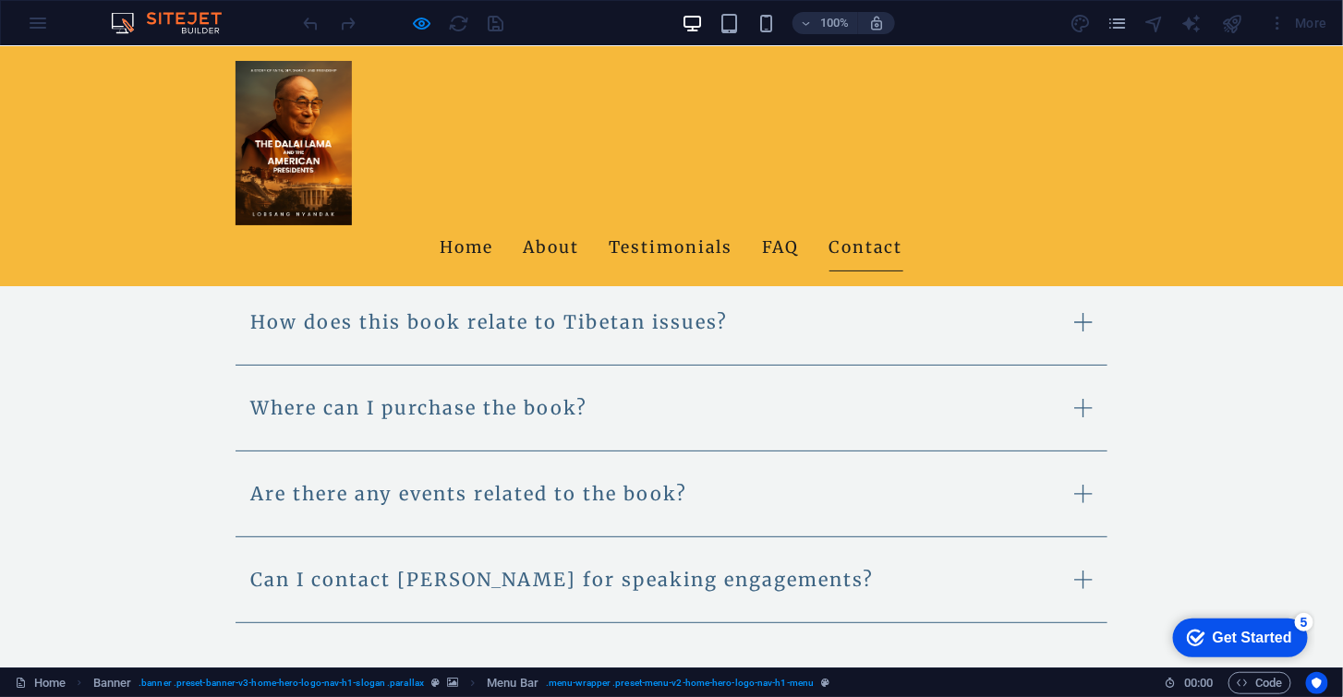
scroll to position [2010, 0]
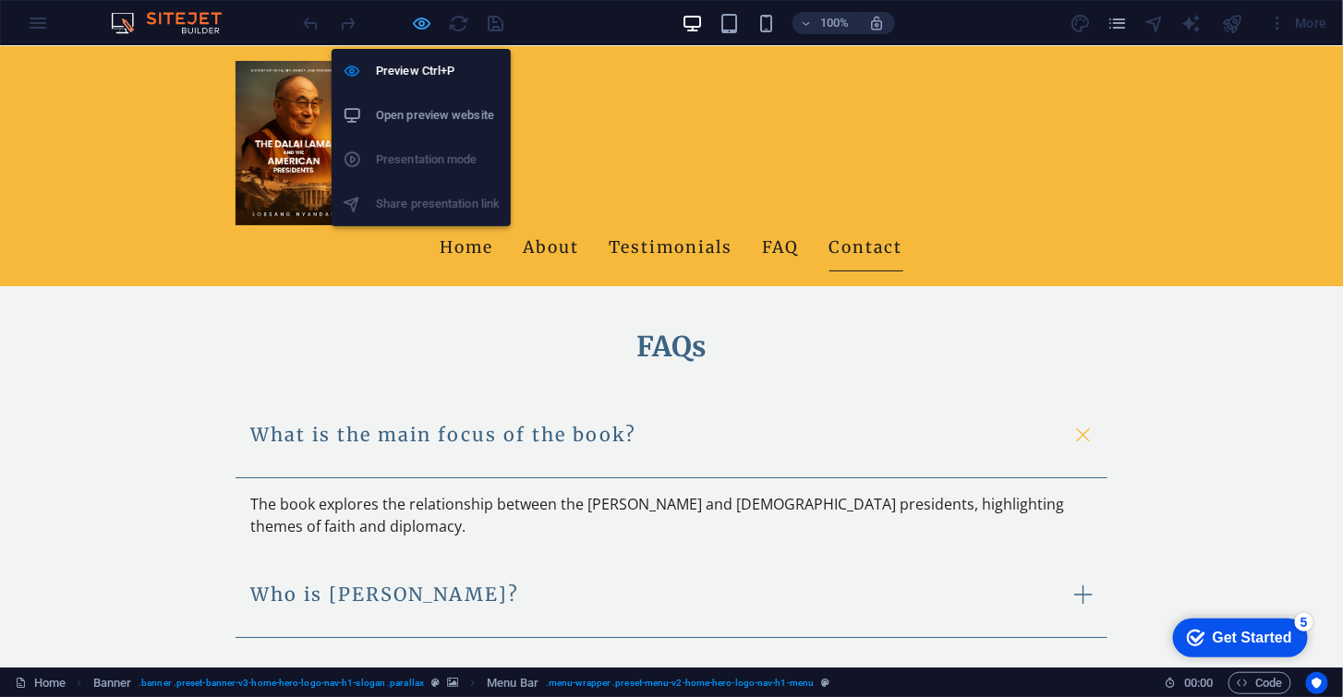
click at [425, 32] on icon "button" at bounding box center [422, 23] width 21 height 21
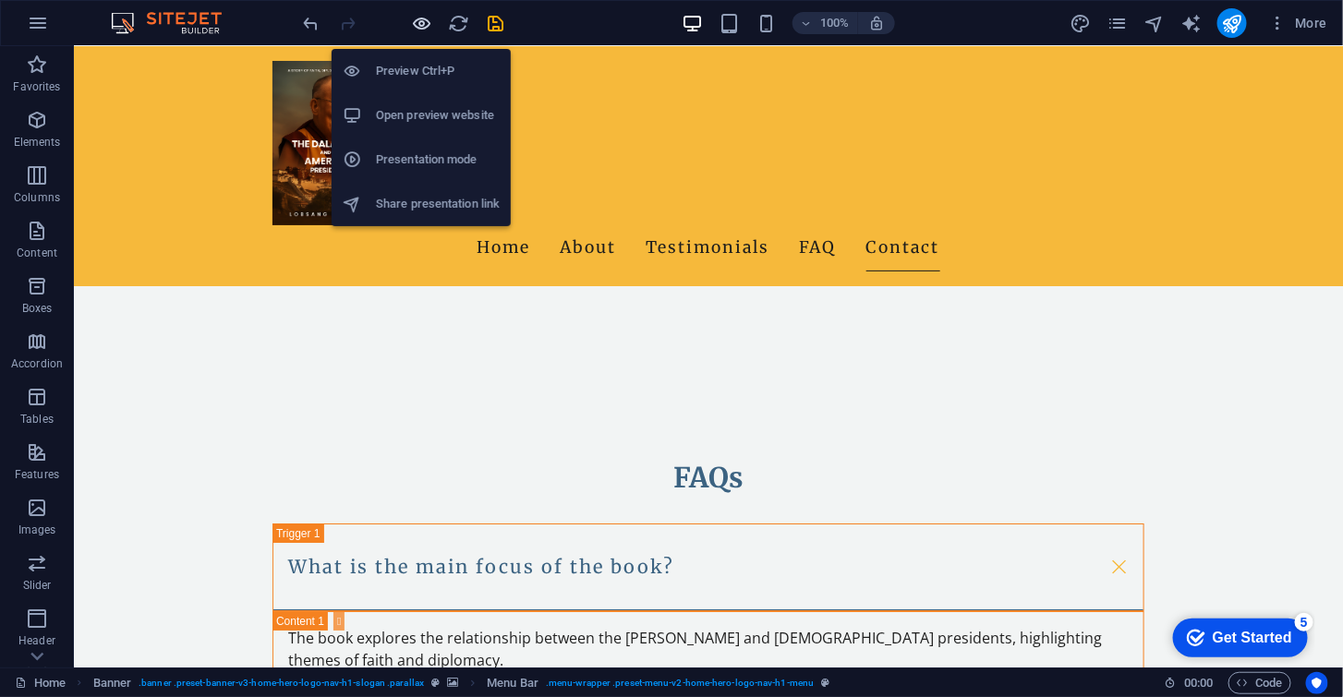
scroll to position [2221, 0]
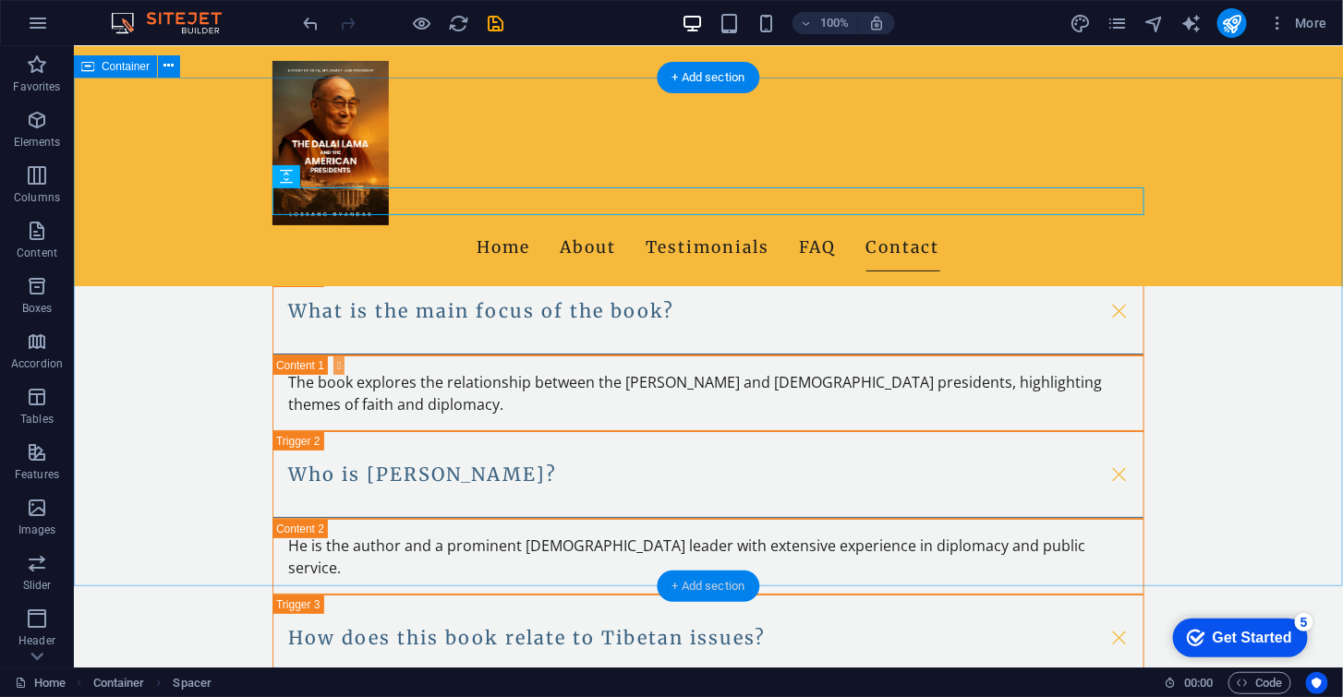
scroll to position [2364, 0]
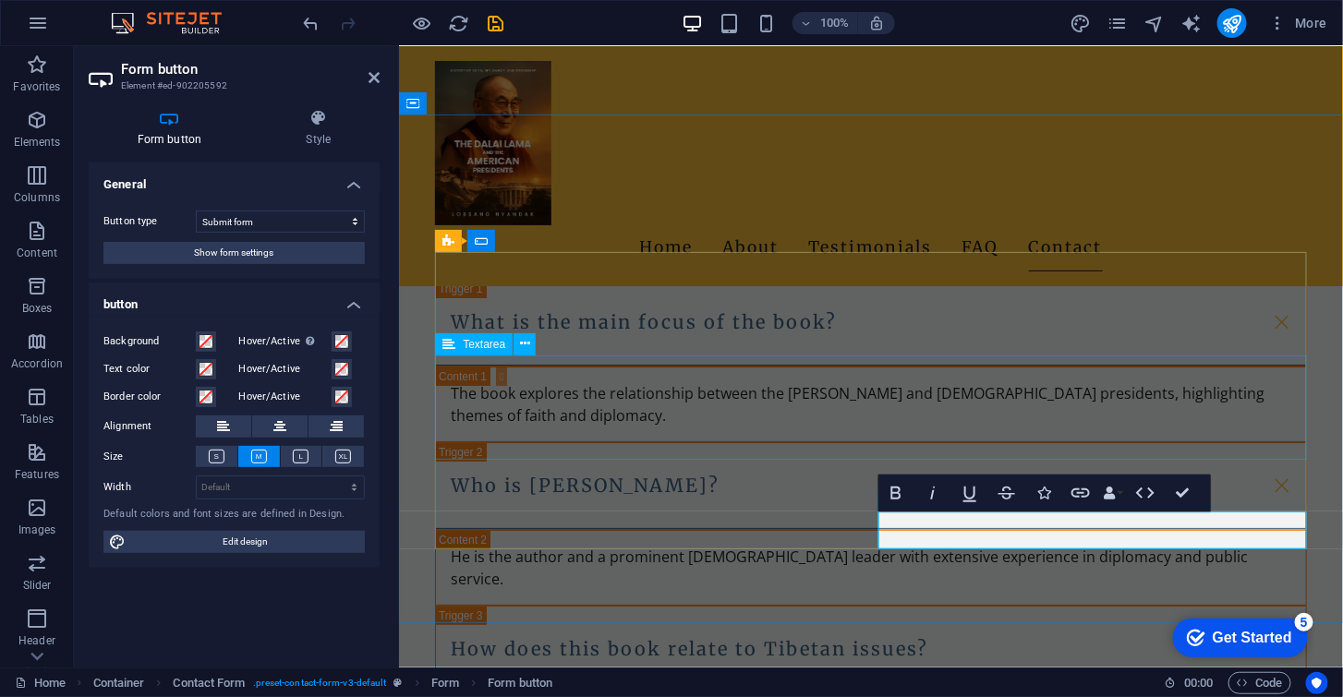
scroll to position [2230, 0]
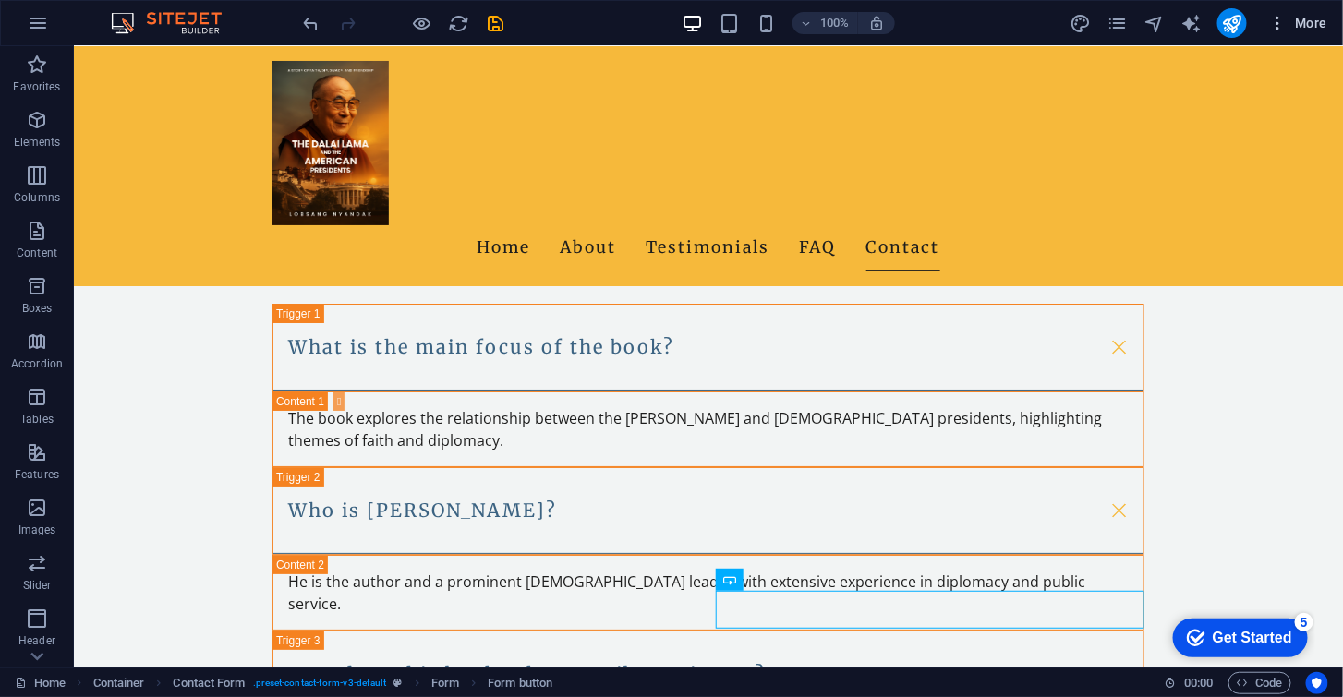
click at [1293, 22] on span "More" at bounding box center [1298, 23] width 58 height 18
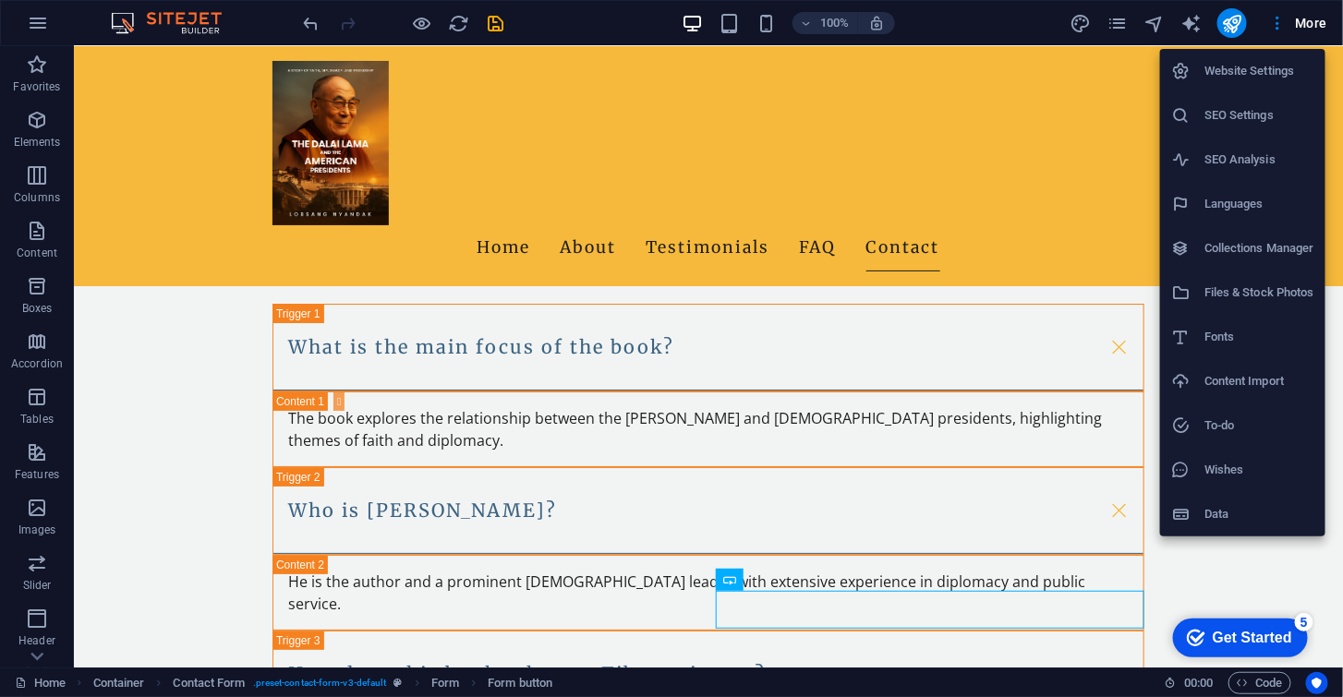
click at [1178, 26] on div at bounding box center [671, 348] width 1343 height 697
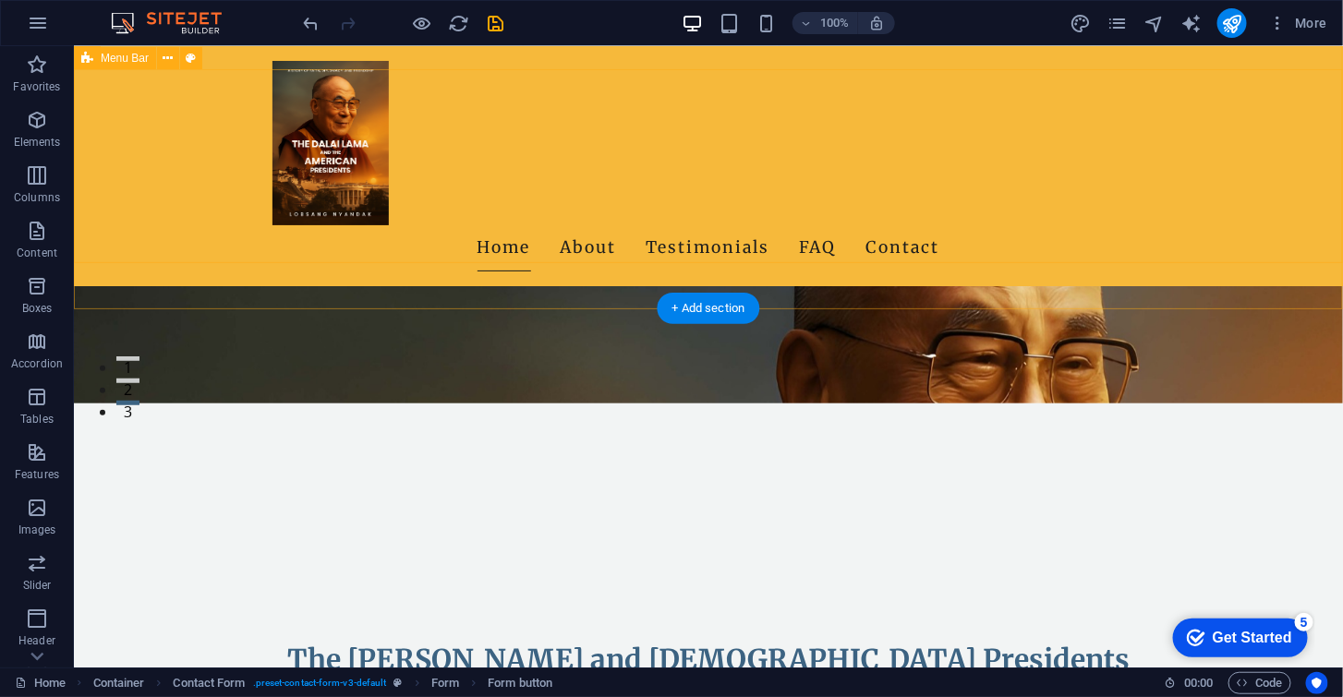
scroll to position [0, 0]
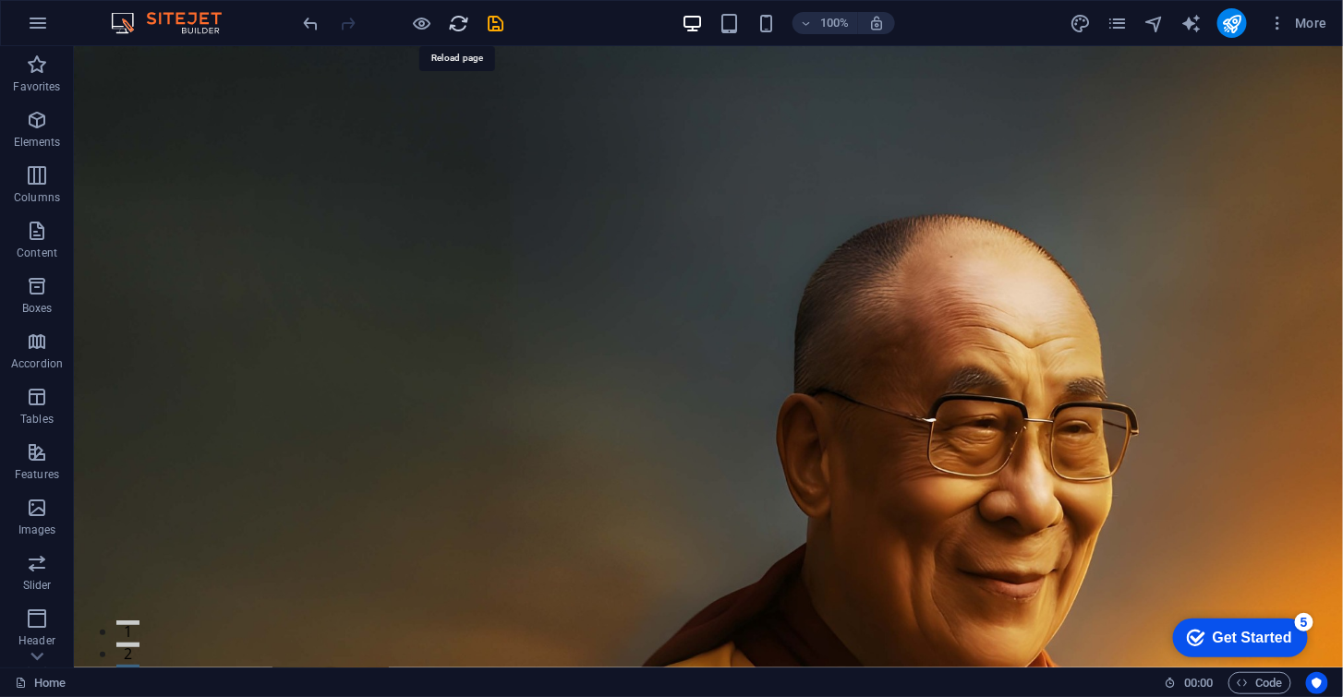
click at [455, 27] on icon "reload" at bounding box center [459, 23] width 21 height 21
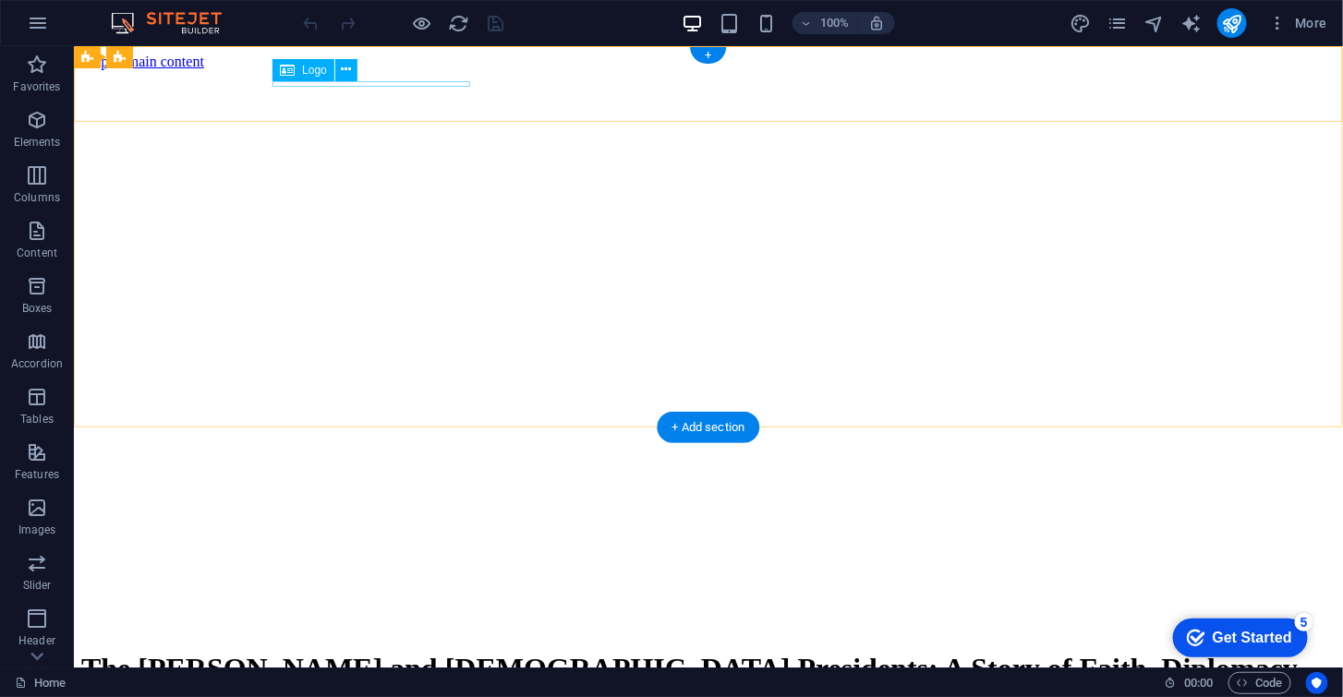
click at [332, 651] on div "The [PERSON_NAME] and [DEMOGRAPHIC_DATA] Presidents: A Story of Faith, Diplomac…" at bounding box center [707, 685] width 1254 height 68
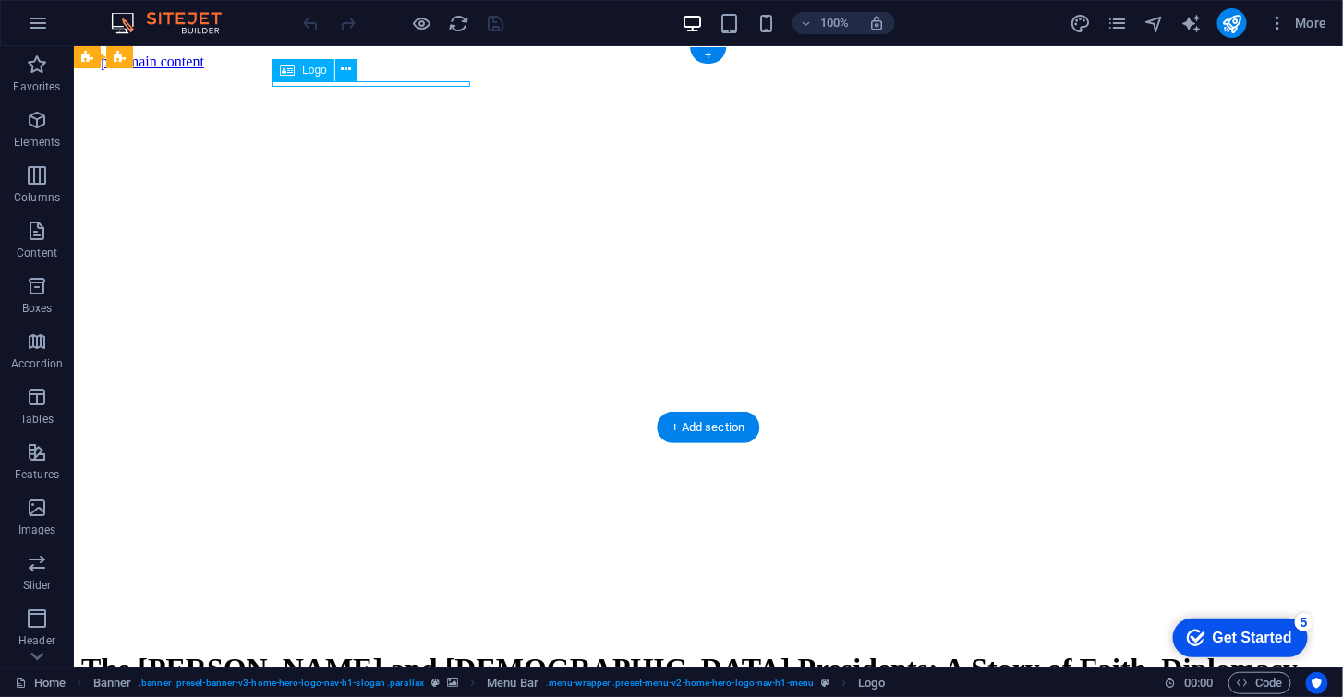
click at [332, 651] on div "The [PERSON_NAME] and [DEMOGRAPHIC_DATA] Presidents: A Story of Faith, Diplomac…" at bounding box center [707, 685] width 1254 height 68
select select "px"
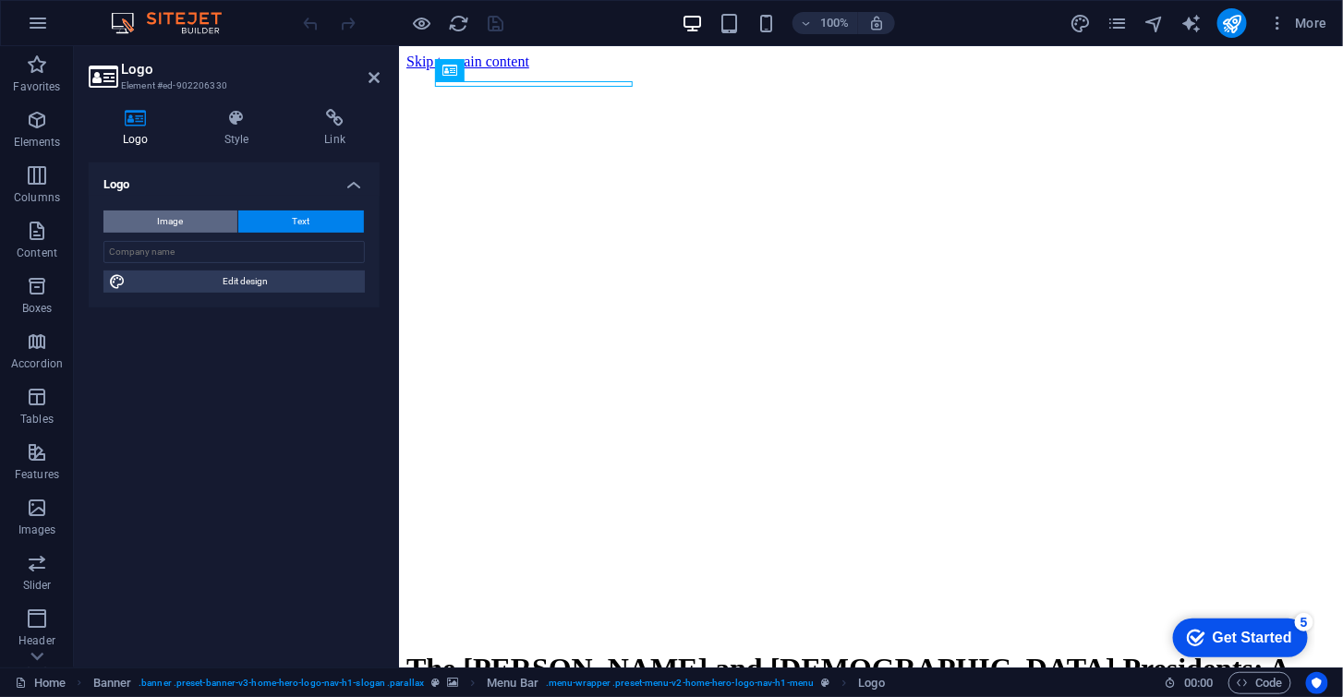
click at [180, 223] on span "Image" at bounding box center [171, 222] width 26 height 22
select select "DISABLED_OPTION_VALUE"
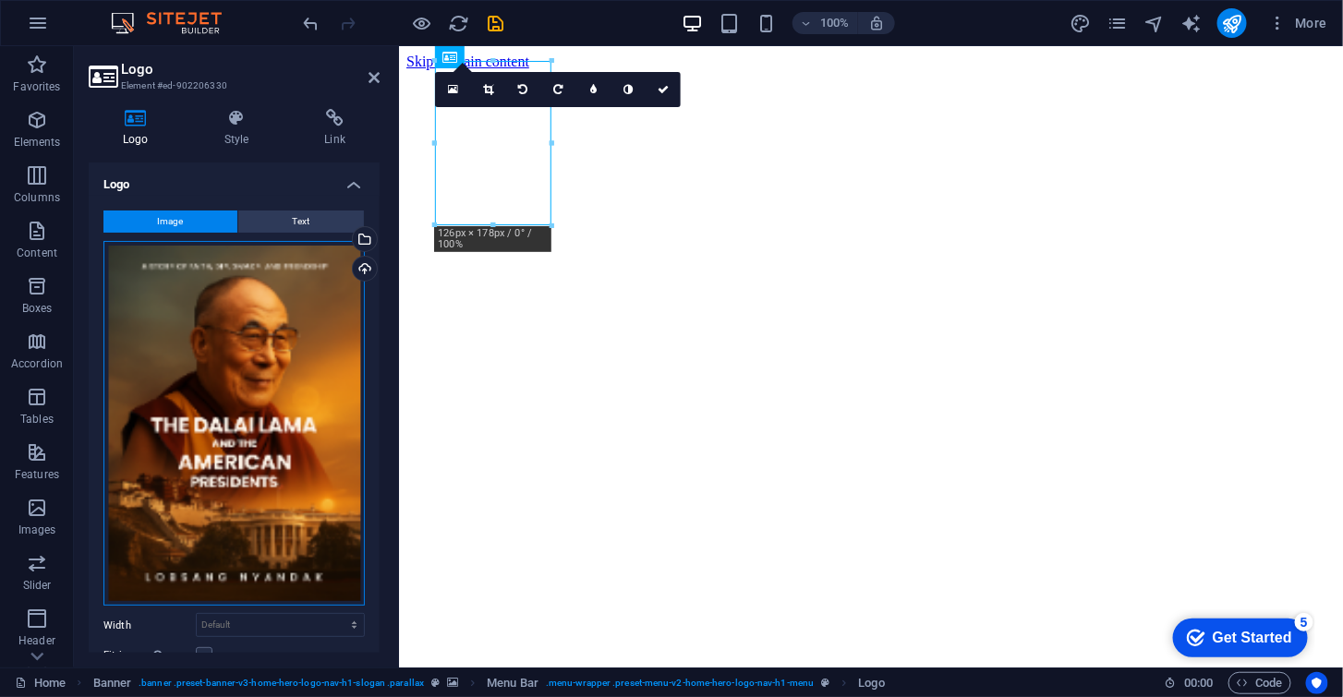
click at [242, 340] on div "Drag files here, click to choose files or select files from Files or our free s…" at bounding box center [233, 424] width 261 height 366
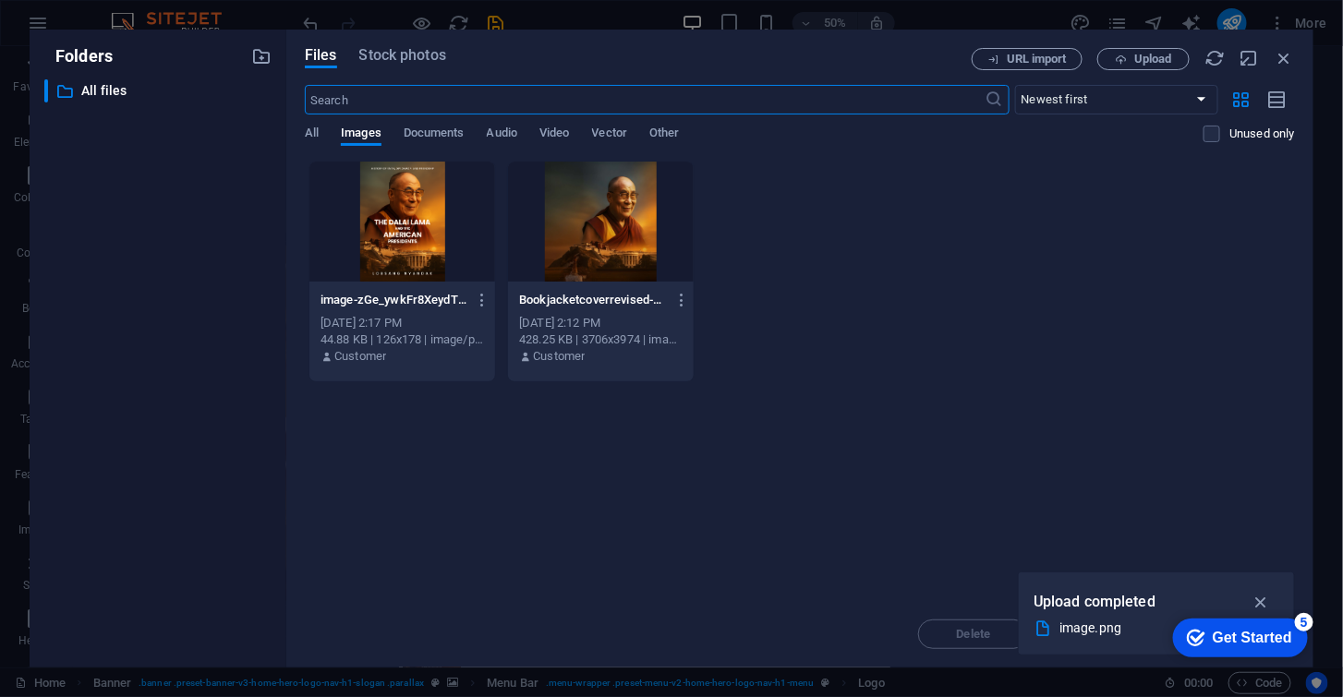
click at [394, 221] on div at bounding box center [402, 222] width 186 height 120
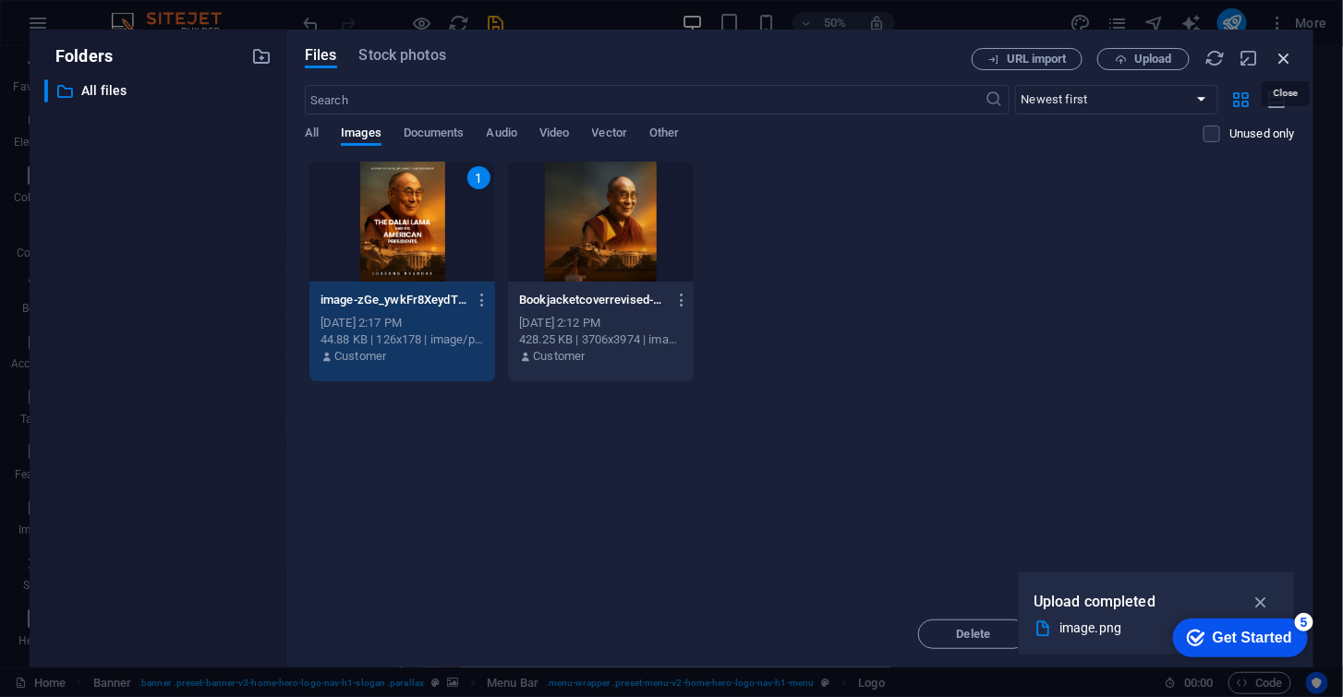
drag, startPoint x: 1279, startPoint y: 56, endPoint x: 879, endPoint y: 11, distance: 402.4
click at [1279, 56] on icon "button" at bounding box center [1284, 58] width 20 height 20
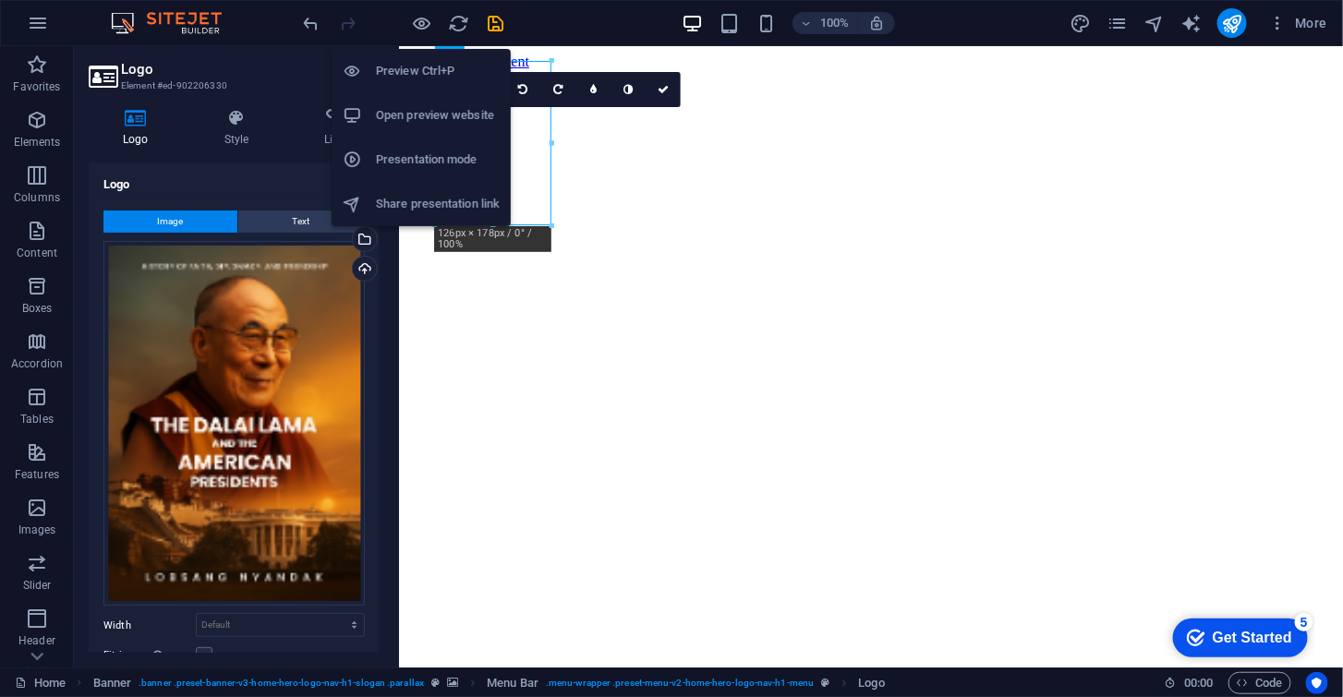
click at [427, 167] on h6 "Presentation mode" at bounding box center [438, 160] width 124 height 22
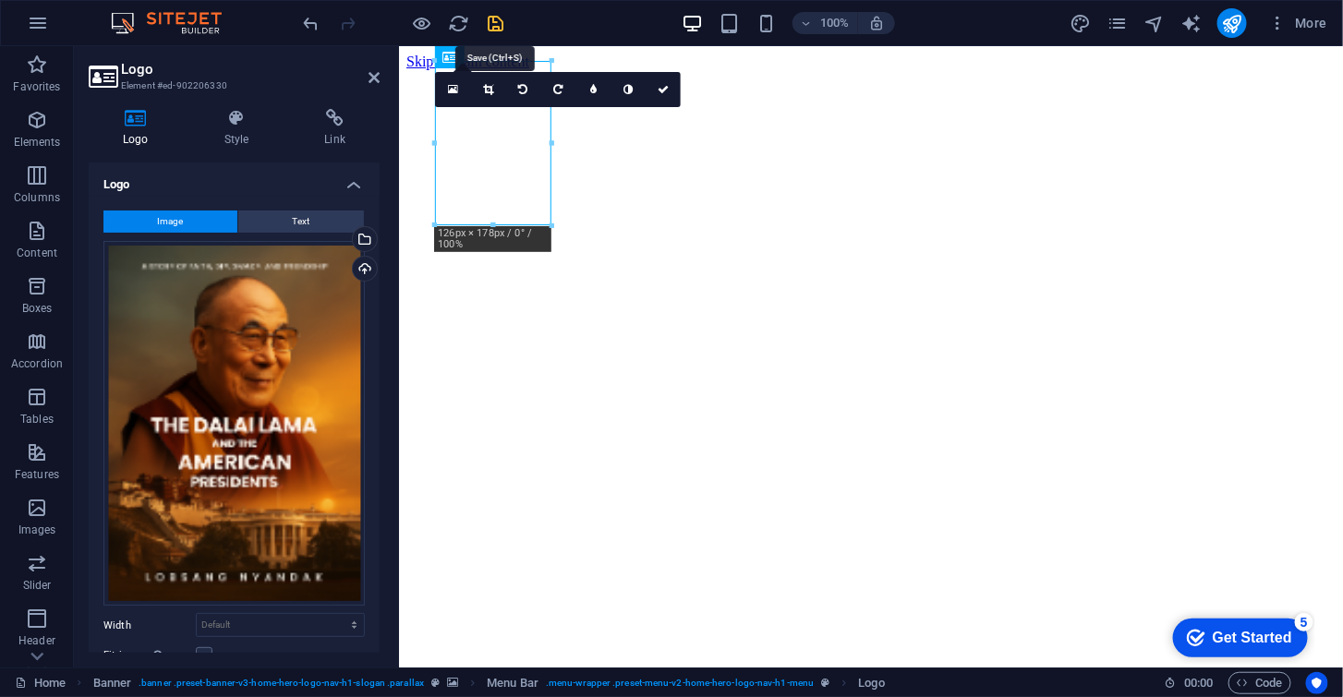
click at [500, 23] on icon "save" at bounding box center [496, 23] width 21 height 21
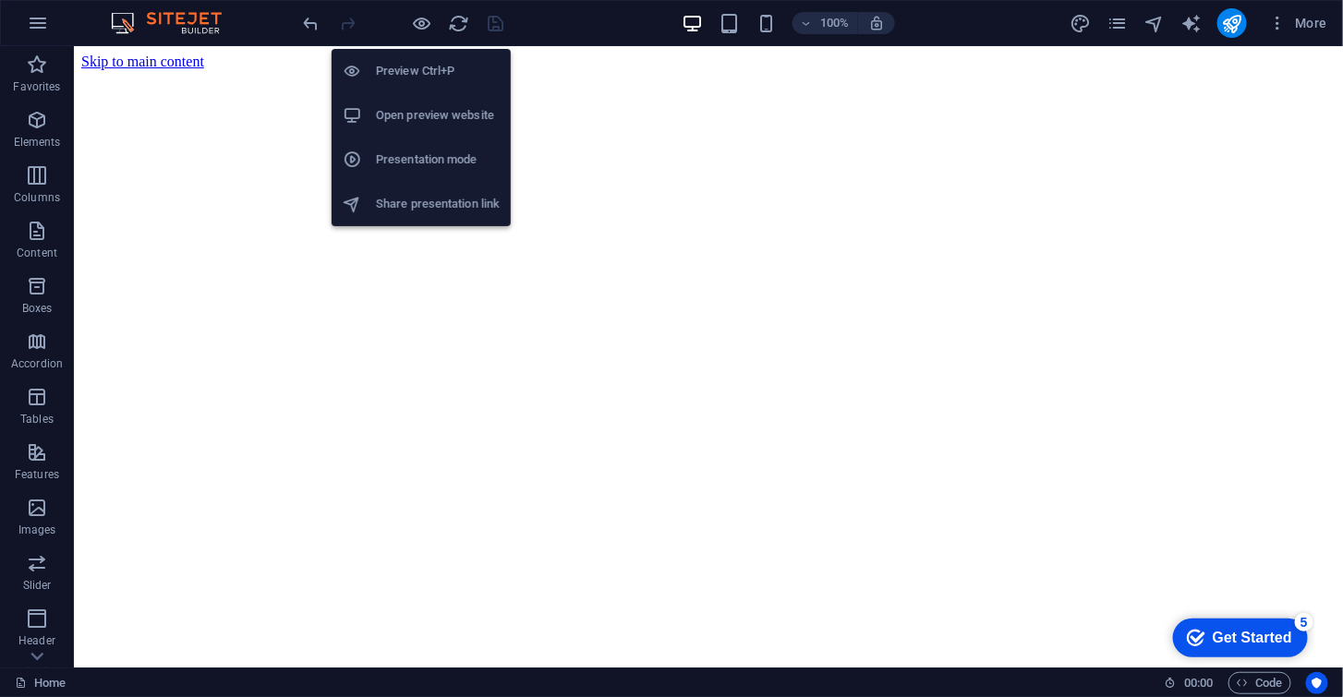
click at [416, 168] on h6 "Presentation mode" at bounding box center [438, 160] width 124 height 22
click at [450, 213] on h6 "Share presentation link" at bounding box center [438, 204] width 124 height 22
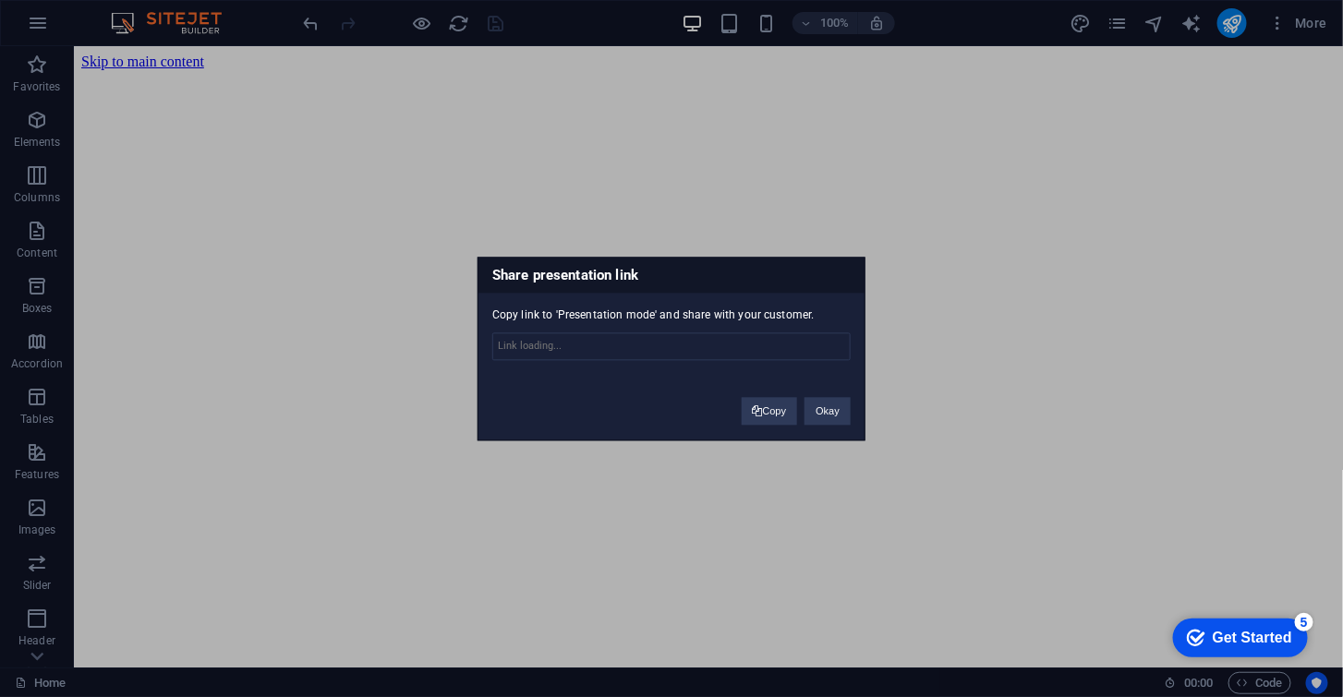
type input "[URL][DOMAIN_NAME]"
click at [813, 415] on button "Okay" at bounding box center [827, 411] width 46 height 28
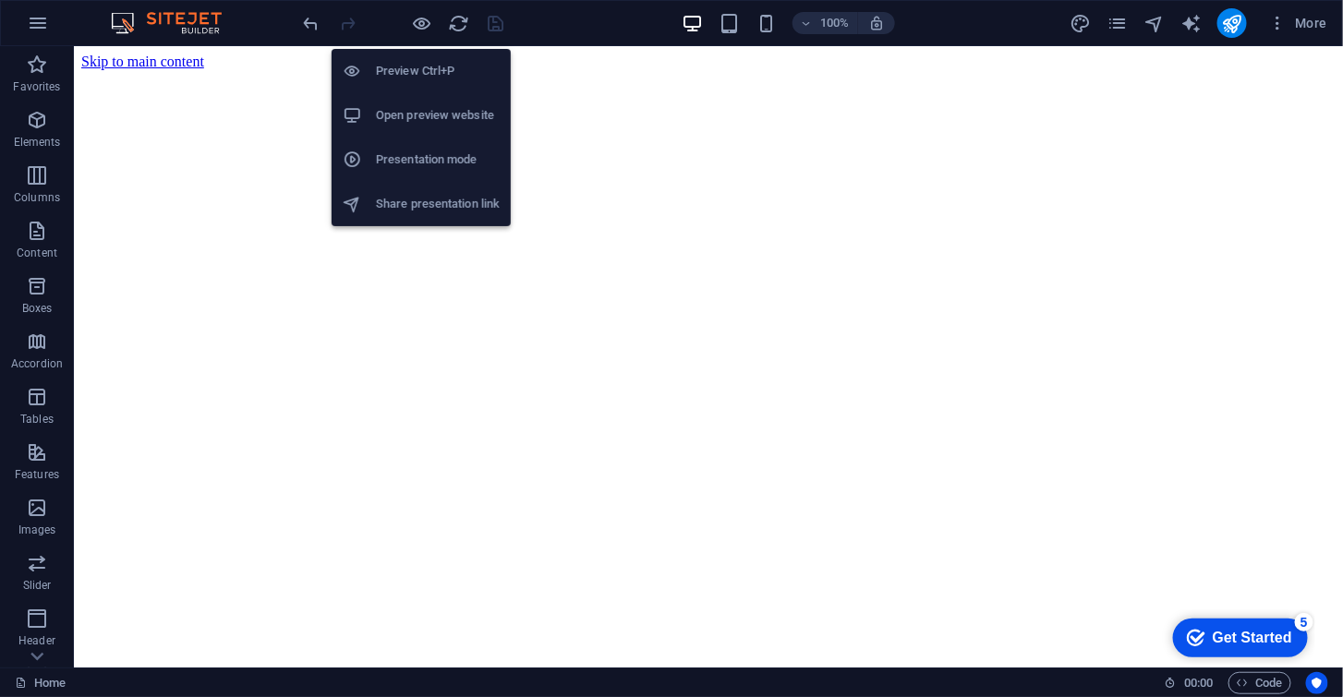
click at [425, 207] on h6 "Share presentation link" at bounding box center [438, 204] width 124 height 22
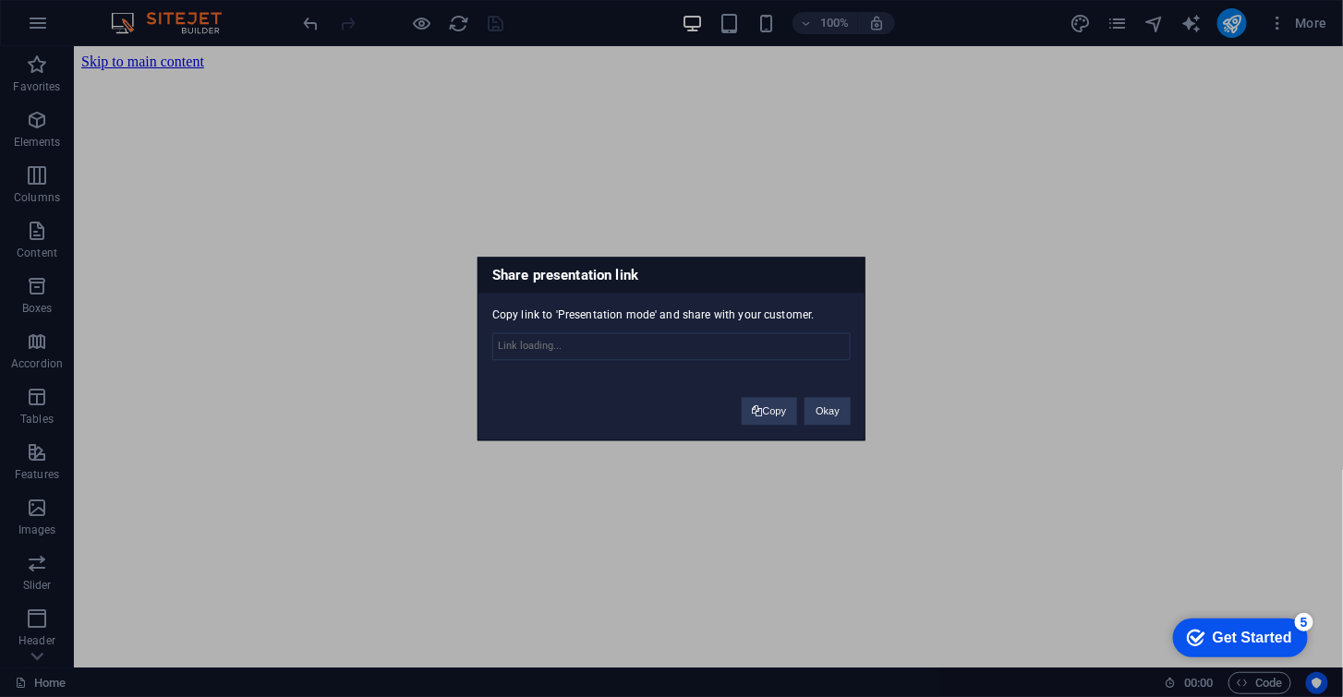
type input "[URL][DOMAIN_NAME]"
click at [758, 416] on button "Copy" at bounding box center [770, 411] width 56 height 28
click at [829, 416] on button "Okay" at bounding box center [827, 411] width 46 height 28
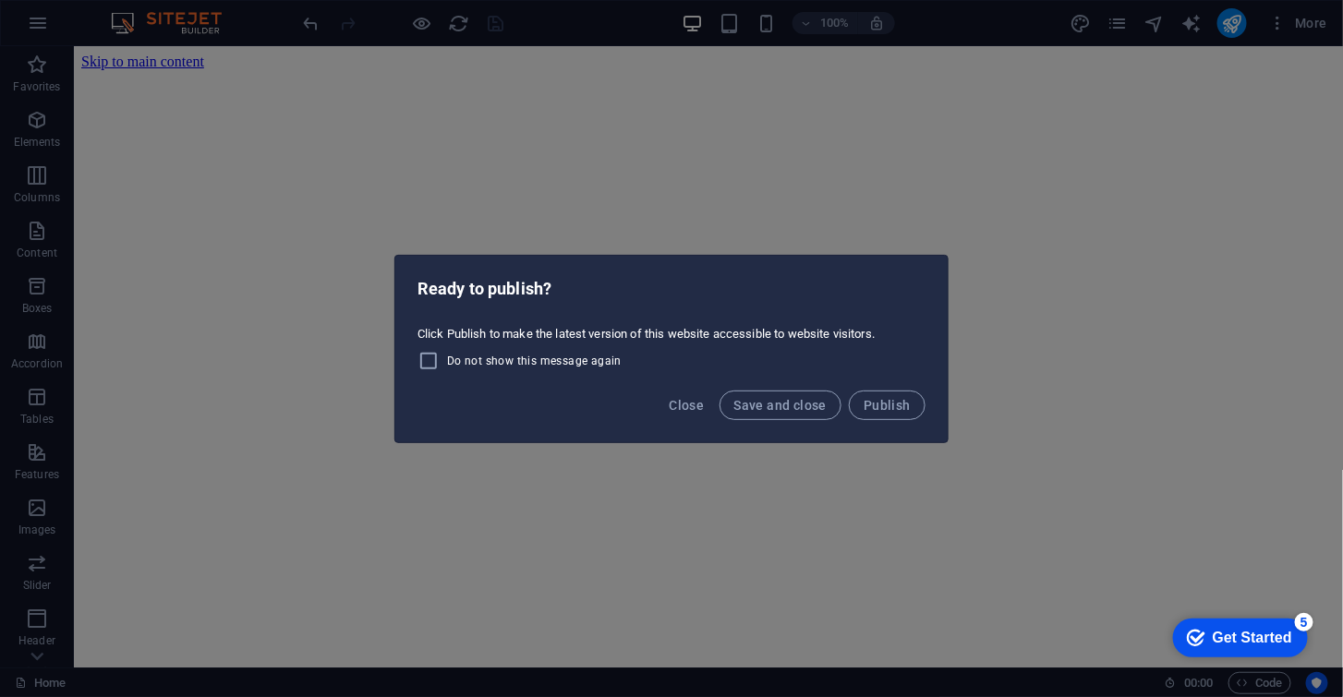
click at [558, 357] on span "Do not show this message again" at bounding box center [534, 361] width 175 height 15
click at [447, 357] on input "Do not show this message again" at bounding box center [432, 361] width 30 height 22
checkbox input "true"
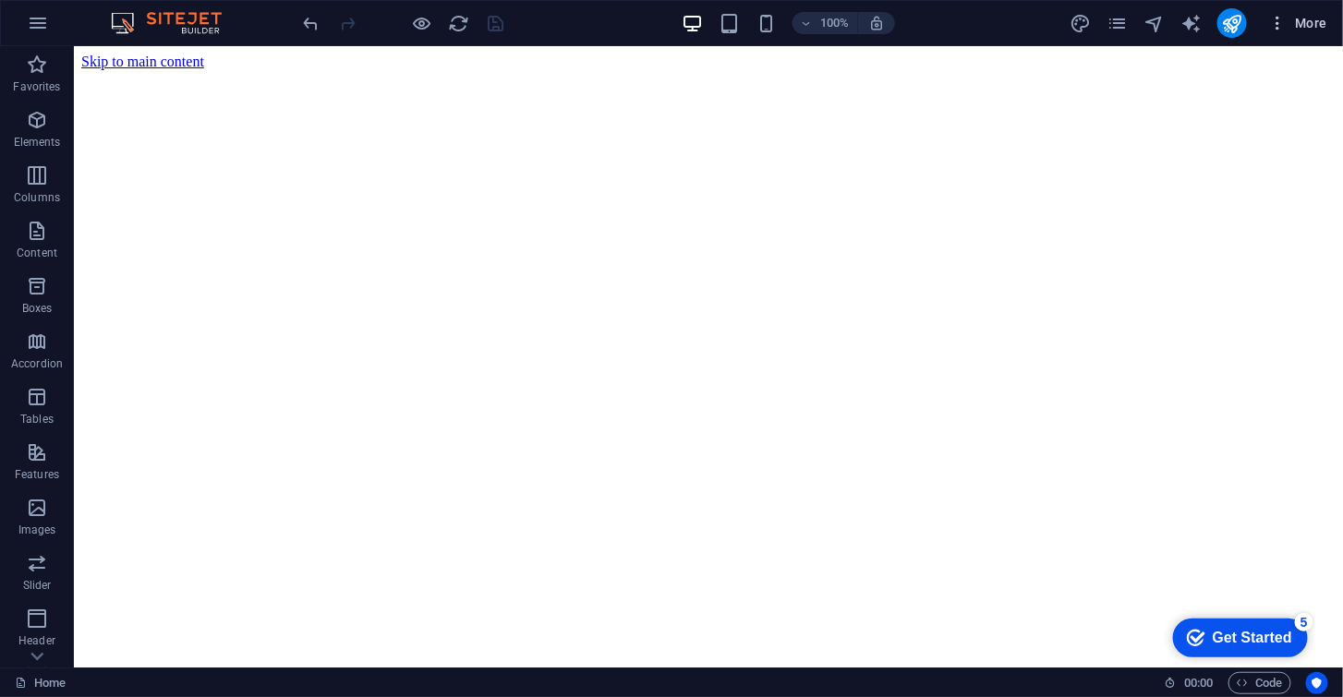
click at [1276, 17] on icon "button" at bounding box center [1278, 23] width 18 height 18
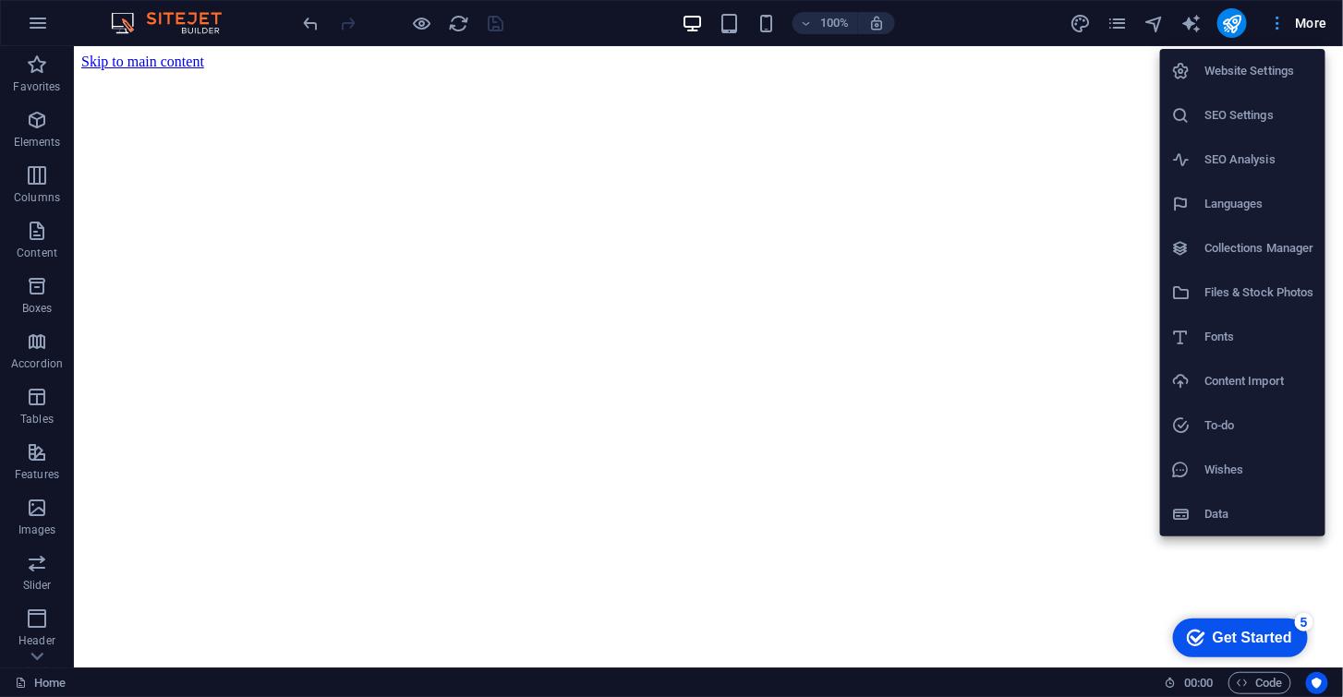
click at [1276, 17] on div at bounding box center [671, 348] width 1343 height 697
